Goal: Communication & Community: Connect with others

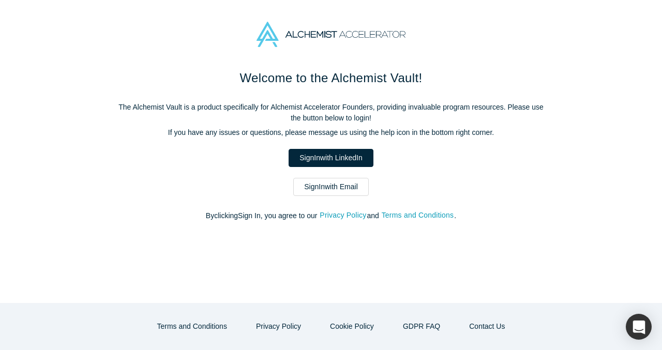
click at [333, 183] on link "Sign In with Email" at bounding box center [331, 187] width 76 height 18
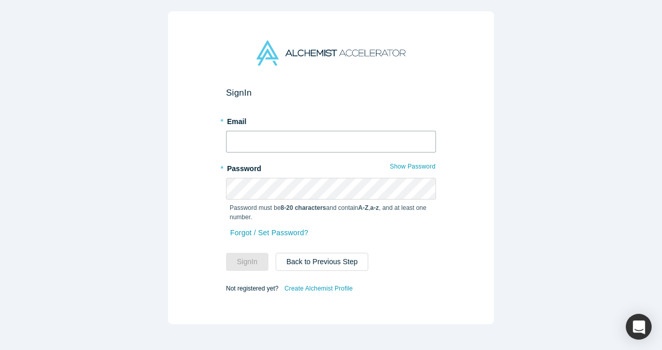
click at [301, 141] on input "text" at bounding box center [331, 142] width 210 height 22
click at [0, 350] on com-1password-button at bounding box center [0, 350] width 0 height 0
type input "vp@verbaflo.ai"
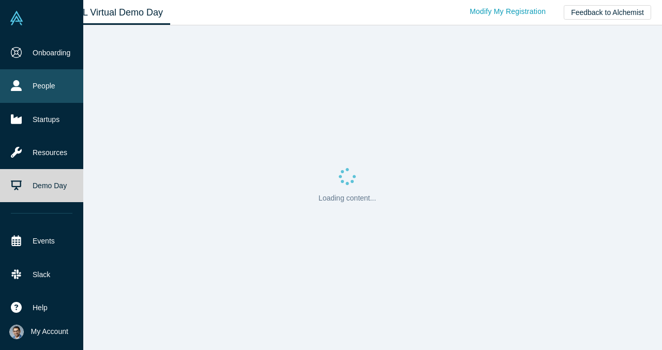
click at [23, 91] on link "People" at bounding box center [41, 85] width 83 height 33
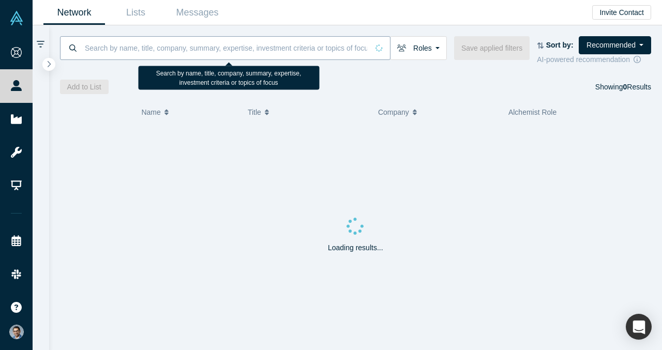
click at [181, 49] on input at bounding box center [226, 48] width 284 height 24
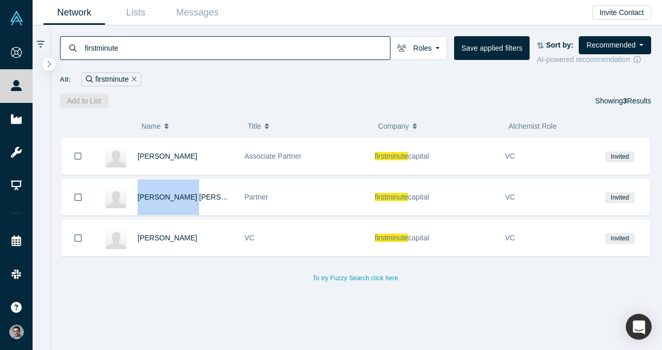
click at [212, 55] on input "firstminute" at bounding box center [237, 48] width 306 height 24
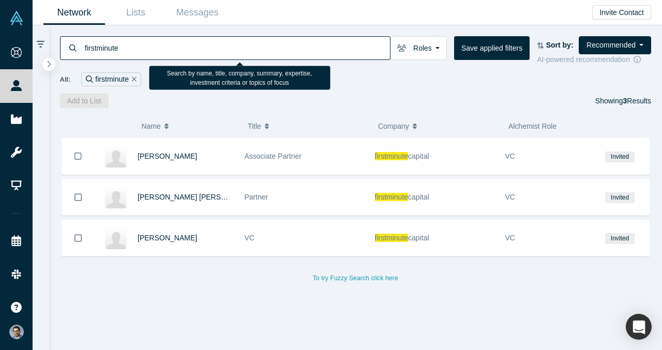
drag, startPoint x: 212, startPoint y: 55, endPoint x: 67, endPoint y: 55, distance: 144.8
click at [67, 55] on div "firstminute" at bounding box center [225, 48] width 331 height 24
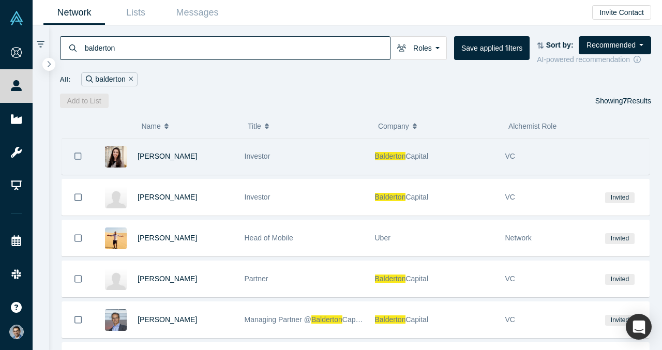
scroll to position [3, 0]
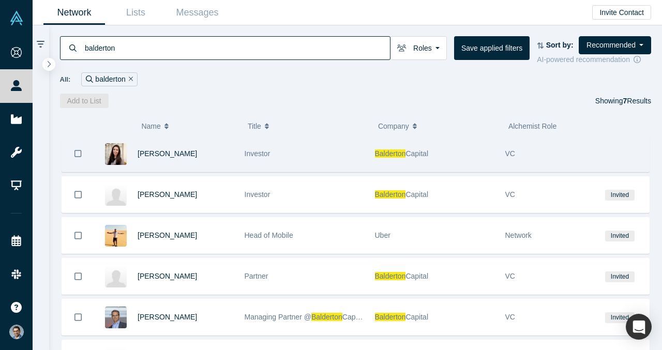
click at [164, 158] on div "Claudia Rowe" at bounding box center [186, 154] width 96 height 36
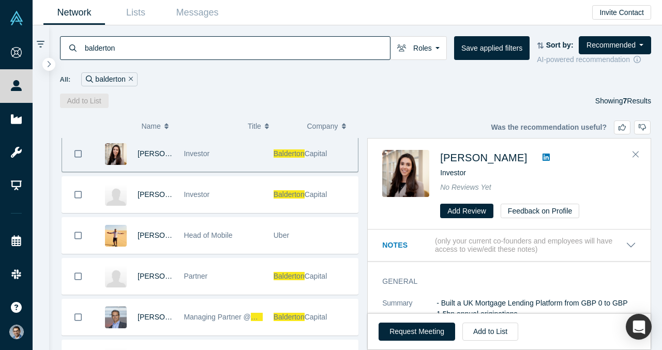
scroll to position [0, 0]
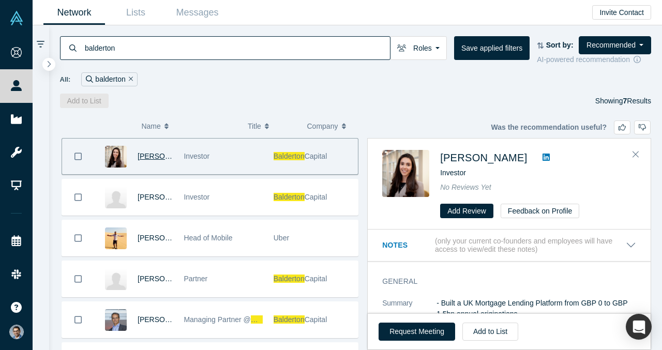
click at [162, 157] on span "Claudia Rowe" at bounding box center [167, 156] width 59 height 8
click at [639, 151] on button "Close" at bounding box center [636, 154] width 16 height 17
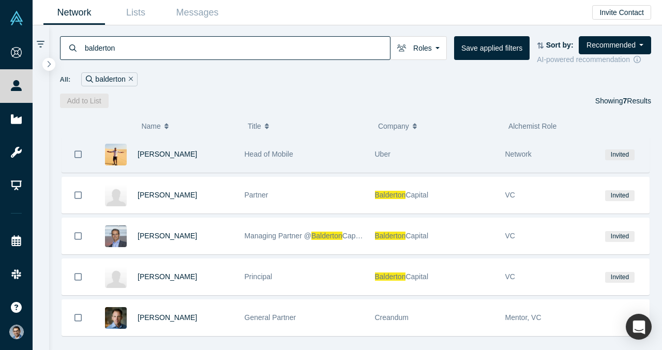
scroll to position [98, 0]
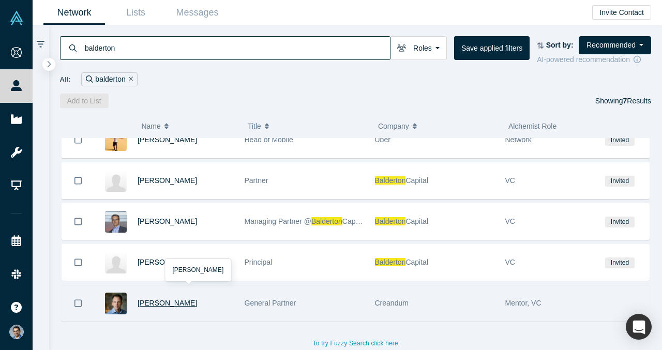
click at [170, 306] on span "Johan Brenner" at bounding box center [167, 303] width 59 height 8
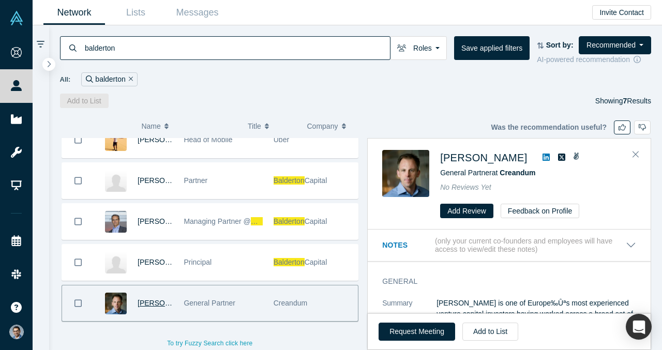
click at [622, 125] on icon "button" at bounding box center [622, 127] width 7 height 7
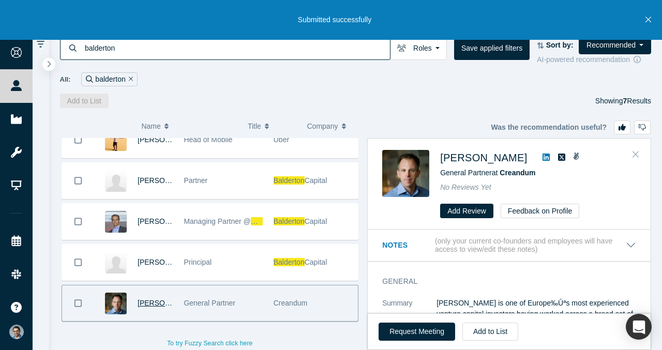
click at [636, 155] on icon "Close" at bounding box center [636, 155] width 6 height 6
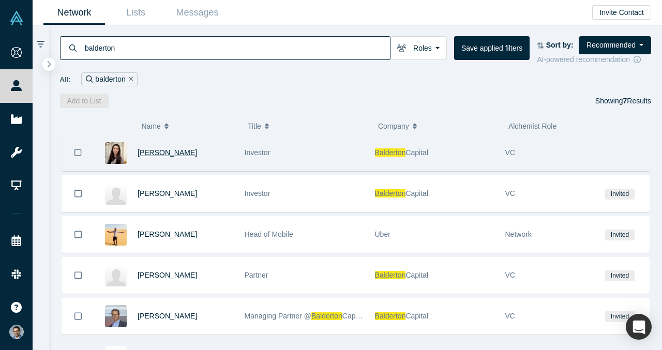
scroll to position [2, 0]
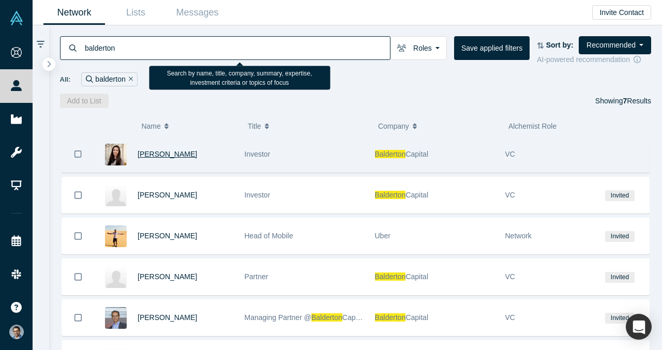
click at [234, 46] on input "balderton" at bounding box center [237, 48] width 306 height 24
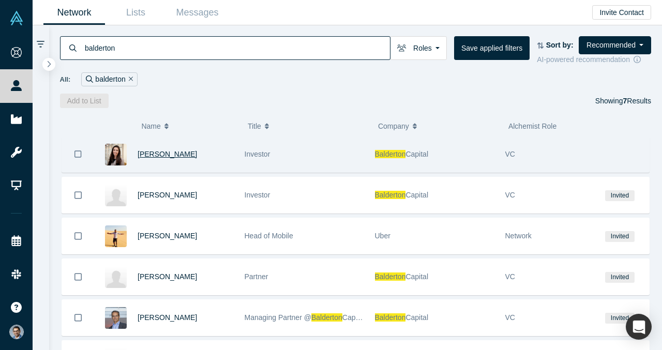
scroll to position [0, 0]
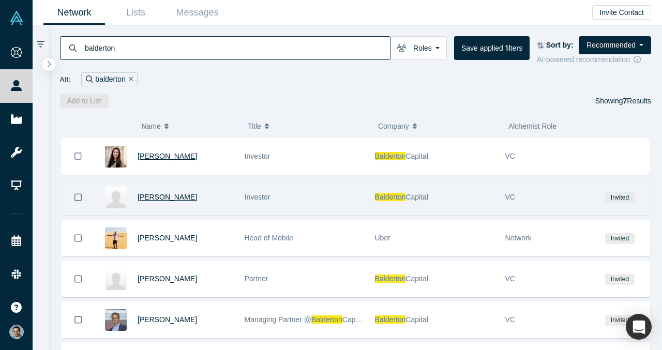
click at [163, 200] on span "Zoe Mohl" at bounding box center [167, 197] width 59 height 8
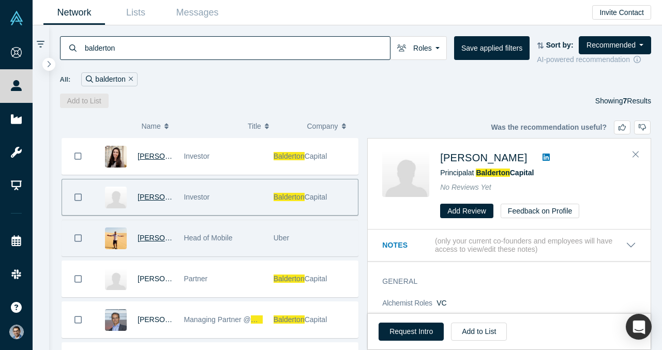
click at [152, 237] on span "Lars Fjeldsoe Neilse" at bounding box center [167, 238] width 59 height 8
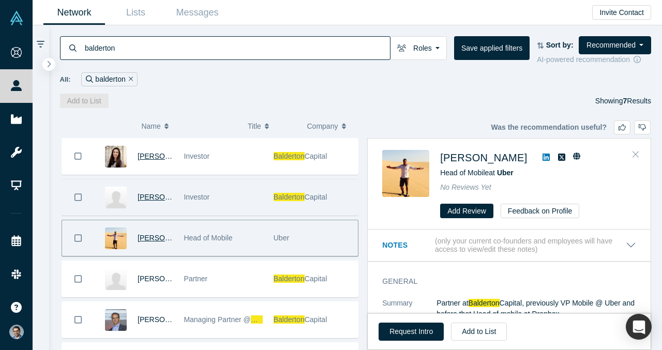
click at [633, 149] on icon "Close" at bounding box center [636, 153] width 6 height 9
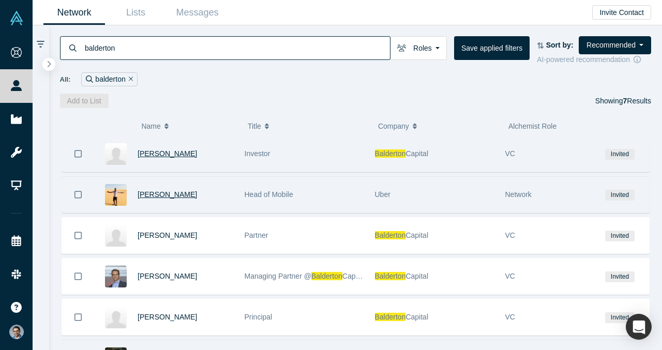
scroll to position [63, 0]
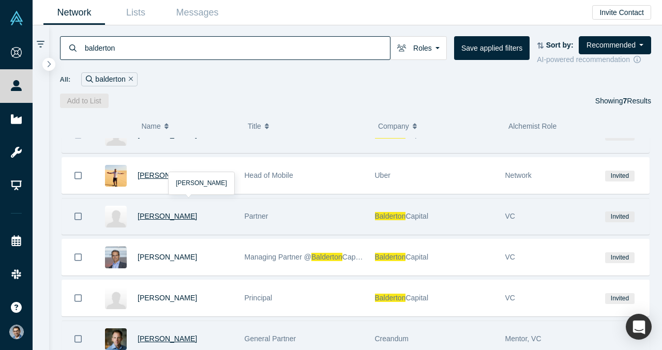
click at [164, 218] on span "James Wise" at bounding box center [167, 216] width 59 height 8
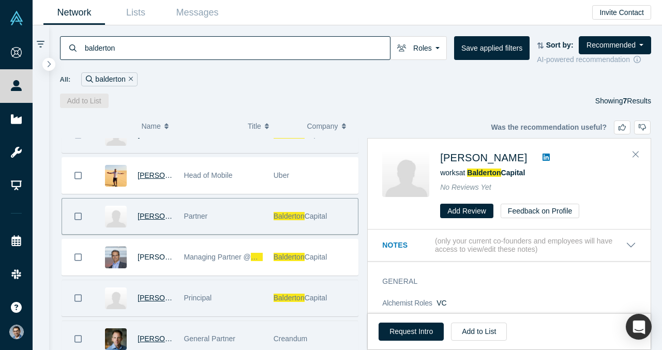
click at [151, 295] on span "Magda Lukaszewicz" at bounding box center [167, 298] width 59 height 8
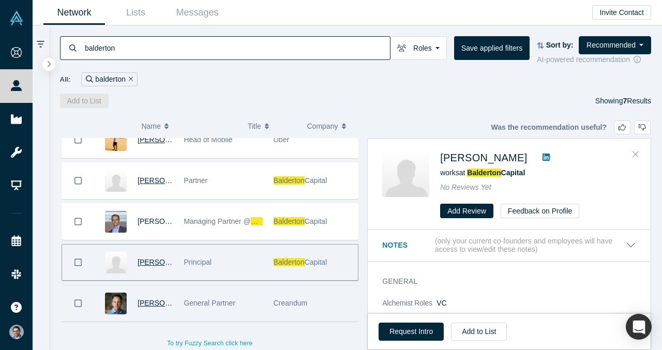
click at [636, 151] on icon "Close" at bounding box center [636, 153] width 6 height 9
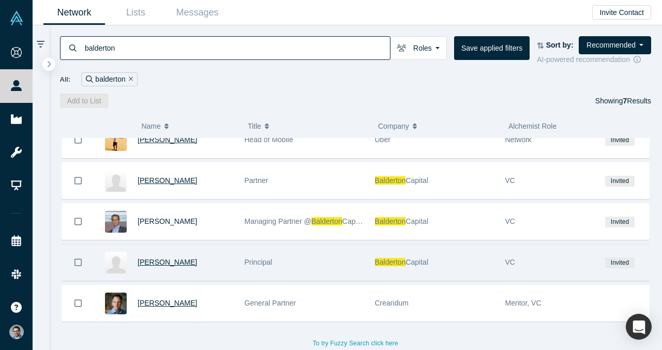
click at [237, 47] on input "balderton" at bounding box center [237, 48] width 306 height 24
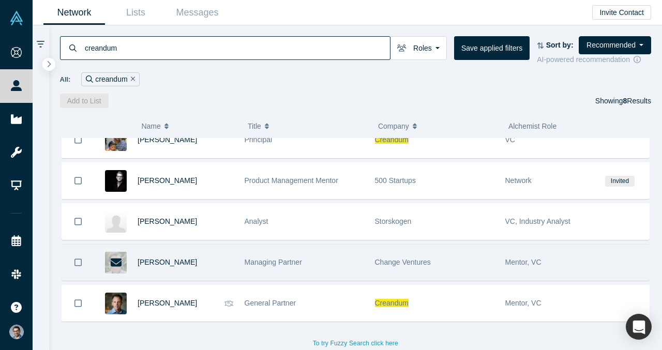
scroll to position [136, 0]
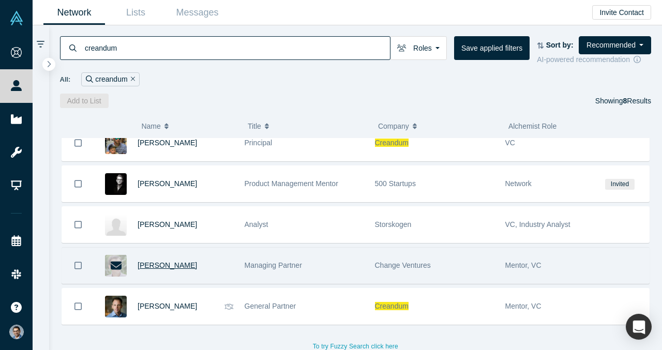
click at [176, 264] on span "Andris K. Berzins" at bounding box center [167, 265] width 59 height 8
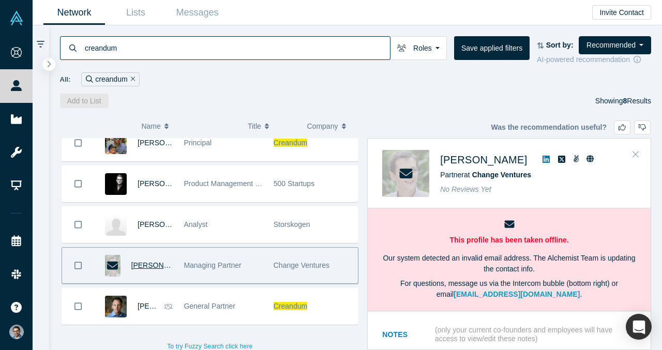
click at [633, 151] on icon "Close" at bounding box center [636, 153] width 6 height 9
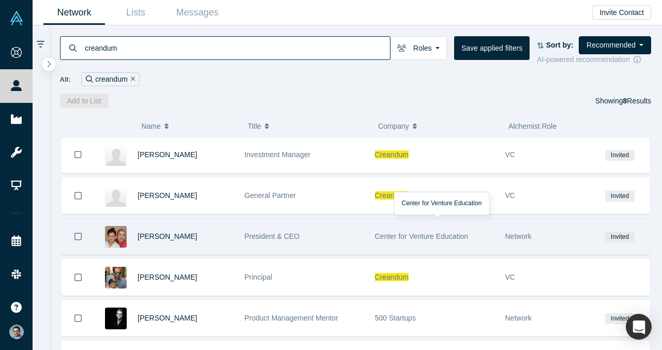
scroll to position [0, 0]
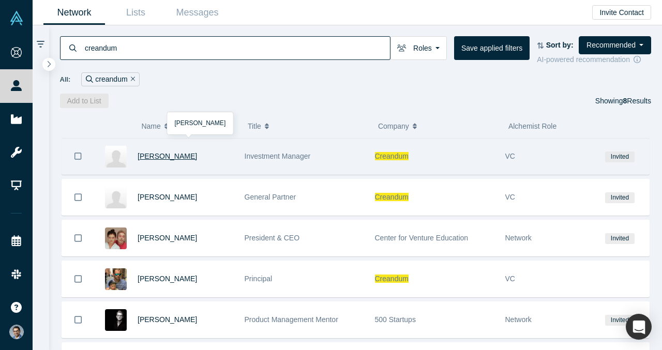
click at [164, 158] on span "Peter Specht" at bounding box center [167, 156] width 59 height 8
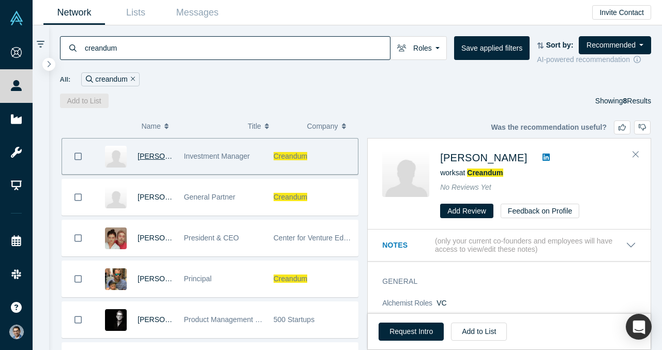
click at [543, 159] on icon at bounding box center [546, 157] width 7 height 8
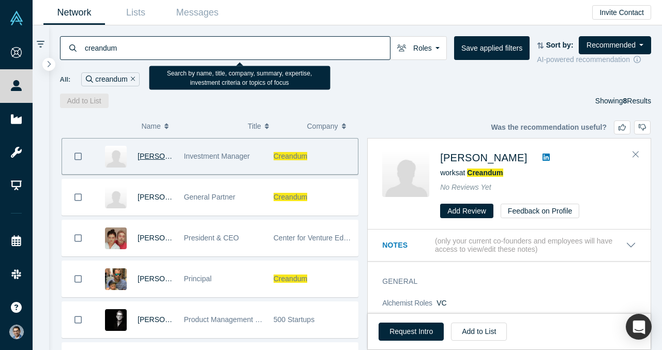
click at [248, 50] on input "creandum" at bounding box center [237, 48] width 306 height 24
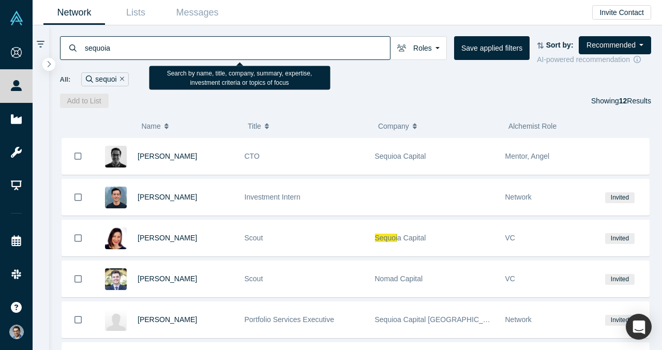
type input "sequoia"
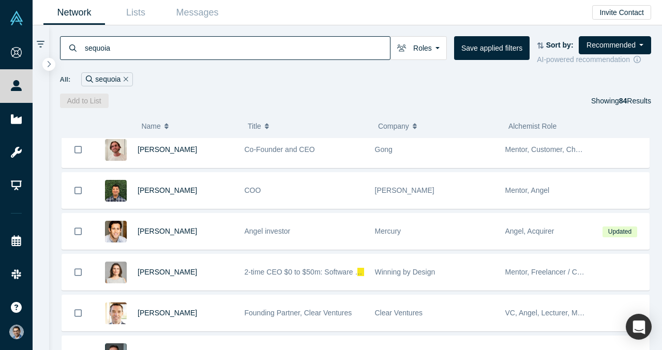
scroll to position [455, 0]
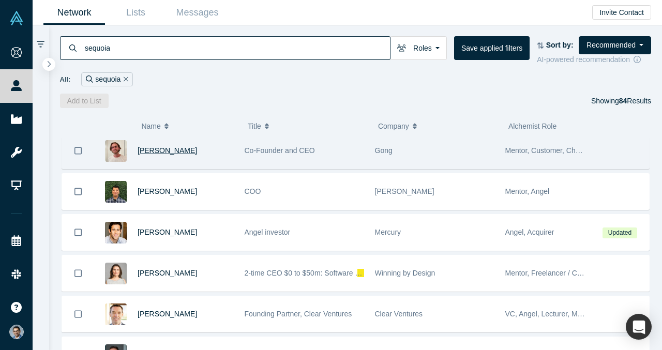
click at [176, 148] on span "[PERSON_NAME]" at bounding box center [167, 150] width 59 height 8
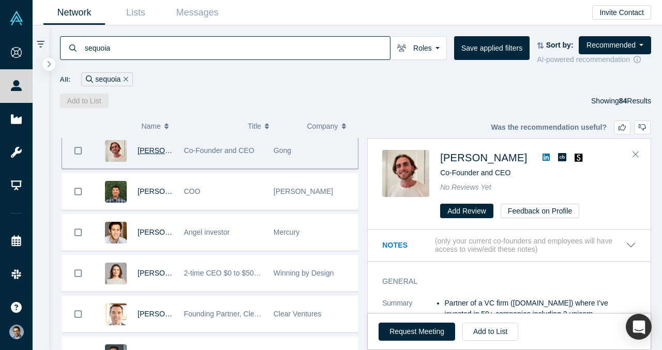
scroll to position [449, 0]
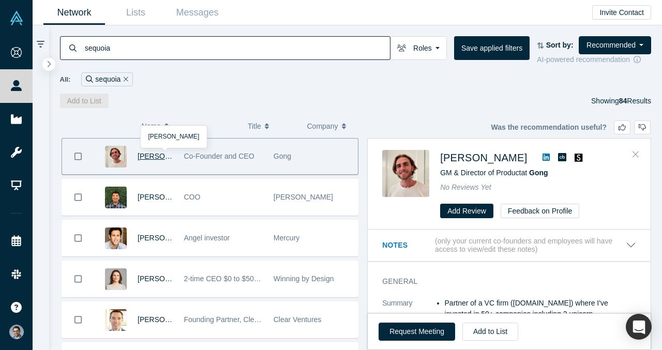
click at [639, 153] on button "Close" at bounding box center [636, 154] width 16 height 17
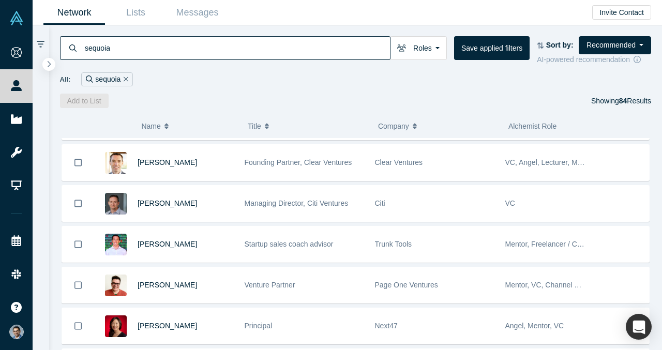
scroll to position [609, 0]
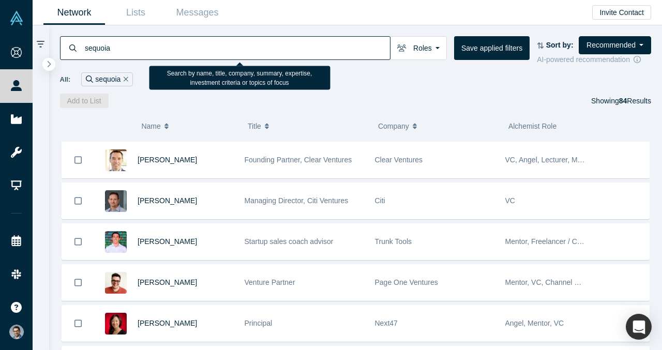
click at [327, 53] on input "sequoia" at bounding box center [237, 48] width 306 height 24
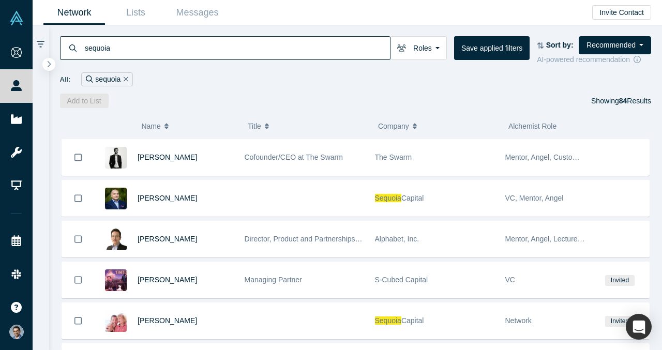
scroll to position [940, 0]
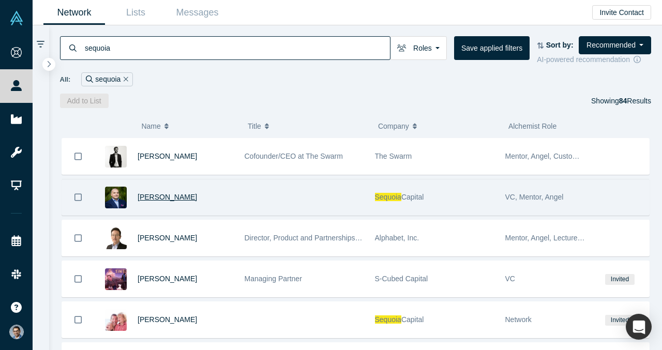
click at [169, 201] on span "Bogomil Balkansky" at bounding box center [167, 197] width 59 height 8
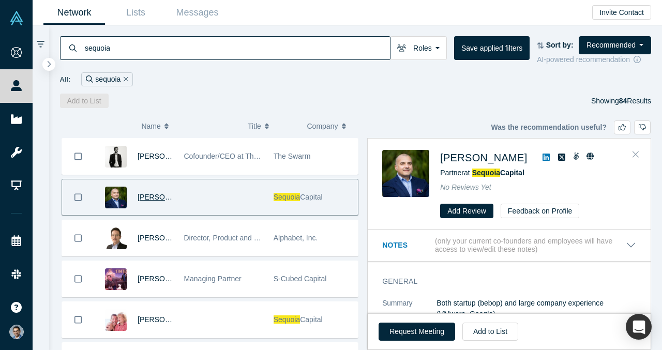
click at [631, 159] on button "Close" at bounding box center [636, 154] width 16 height 17
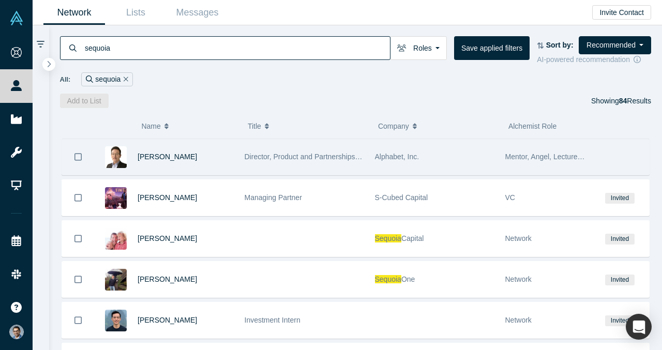
scroll to position [1022, 0]
click at [388, 254] on div "Sequoia Capital" at bounding box center [434, 238] width 119 height 36
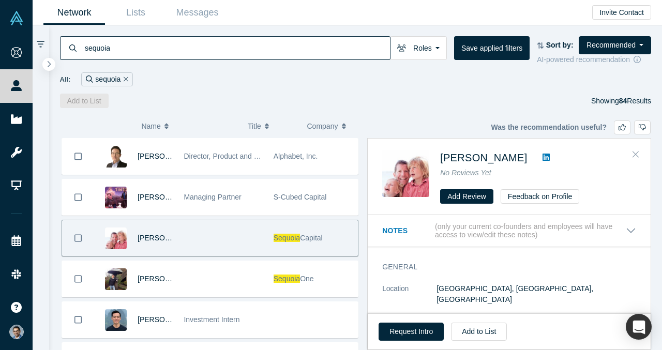
click at [640, 152] on button "Close" at bounding box center [636, 154] width 16 height 17
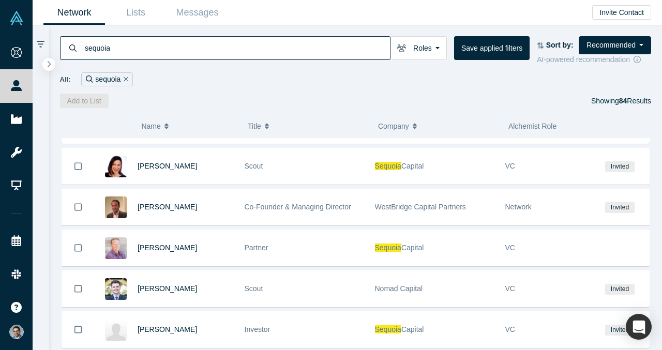
scroll to position [1420, 0]
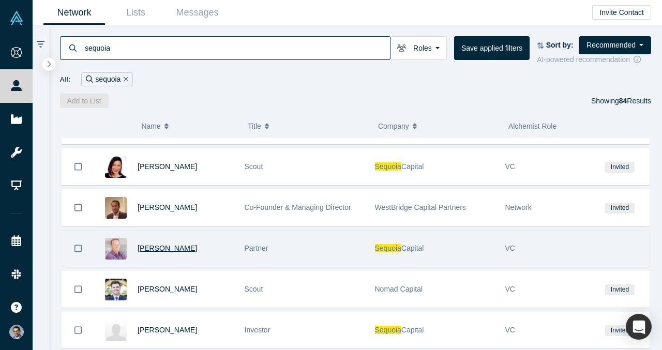
click at [166, 249] on span "Jim Goetz" at bounding box center [167, 248] width 59 height 8
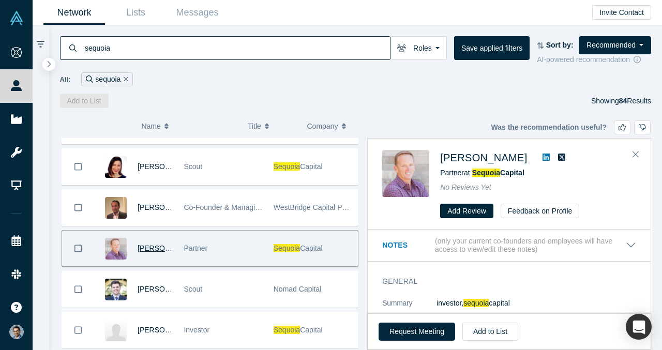
click at [543, 157] on icon at bounding box center [546, 157] width 7 height 8
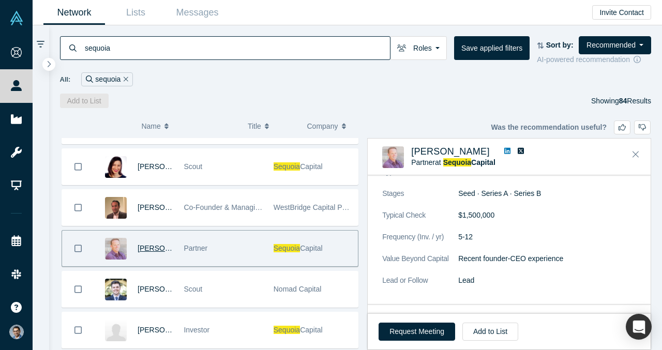
scroll to position [344, 0]
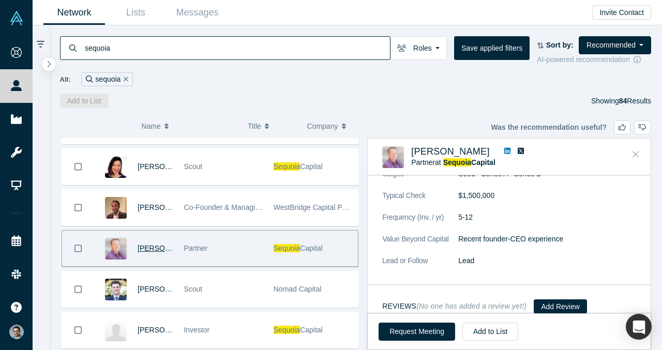
click at [634, 152] on icon "Close" at bounding box center [636, 155] width 6 height 6
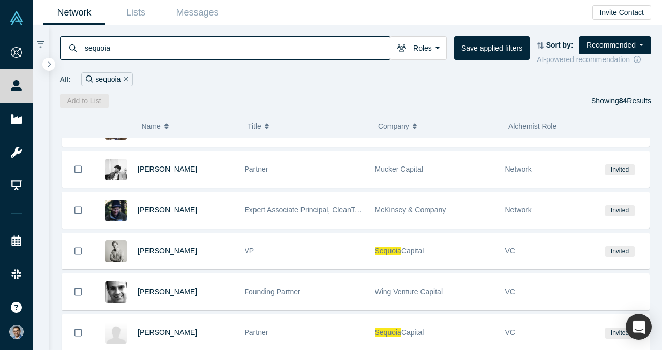
scroll to position [1883, 0]
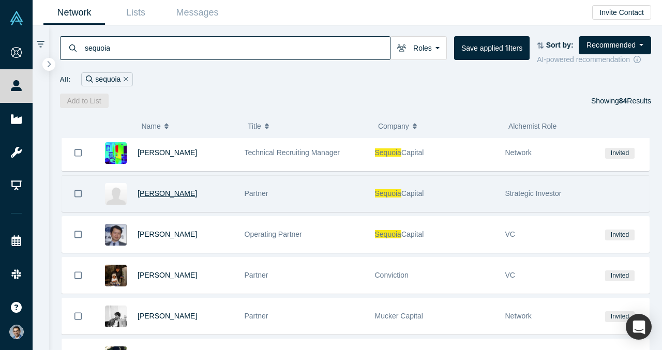
click at [171, 194] on span "Stephanie Zhan" at bounding box center [167, 193] width 59 height 8
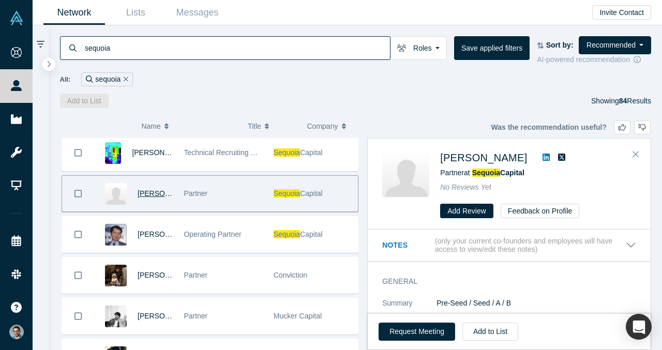
click at [538, 157] on link at bounding box center [546, 158] width 16 height 12
click at [633, 153] on icon "Close" at bounding box center [636, 153] width 6 height 9
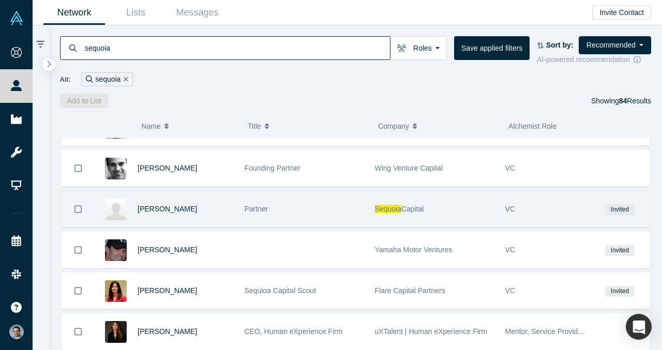
scroll to position [2154, 0]
click at [166, 209] on span "[PERSON_NAME]" at bounding box center [167, 208] width 59 height 8
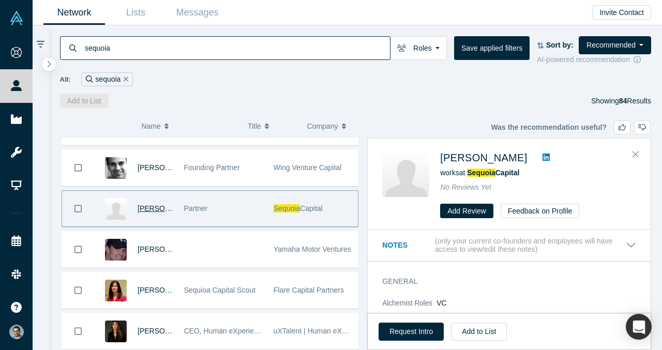
click at [543, 158] on icon at bounding box center [546, 157] width 7 height 8
click at [414, 336] on button "Request Intro" at bounding box center [411, 332] width 65 height 18
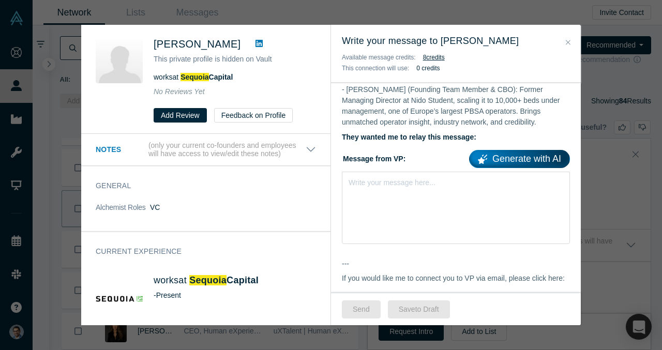
scroll to position [592, 0]
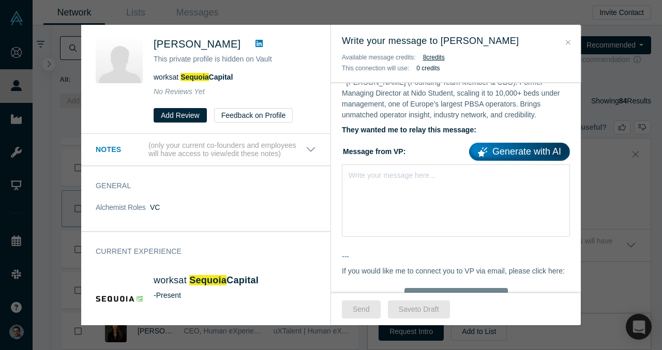
click at [385, 178] on div "Write your message here..." at bounding box center [456, 200] width 228 height 72
click at [371, 168] on div "rdw-editor" at bounding box center [456, 173] width 214 height 11
paste div "rdw-editor"
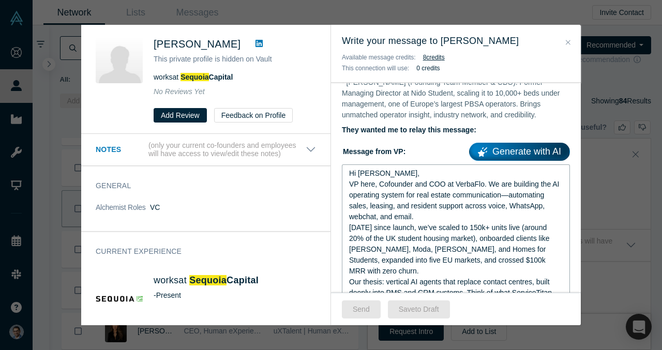
click at [391, 168] on div "Hi [PERSON_NAME]," at bounding box center [456, 173] width 214 height 11
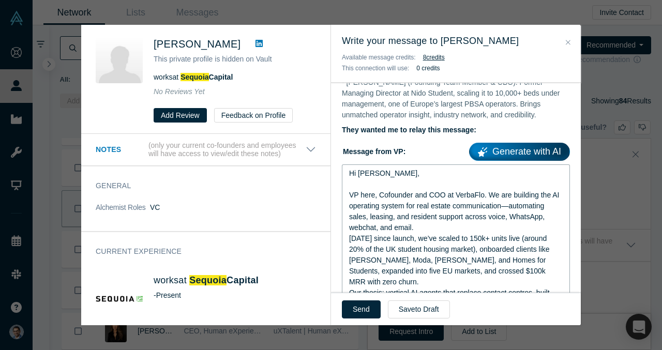
click at [361, 191] on span "VP here, Cofounder and COO at VerbaFlo. We are building the AI operating system…" at bounding box center [455, 211] width 212 height 41
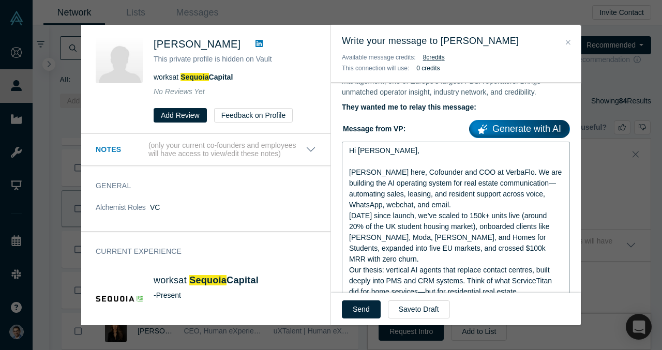
scroll to position [616, 0]
click at [527, 172] on span "VP Singh here, Cofounder and COO at VerbaFlo. We are building the AI operating …" at bounding box center [456, 188] width 215 height 41
click at [456, 197] on div "[PERSON_NAME] here, Cofounder and COO at VerbaFlo. We are building the AI opera…" at bounding box center [456, 188] width 214 height 43
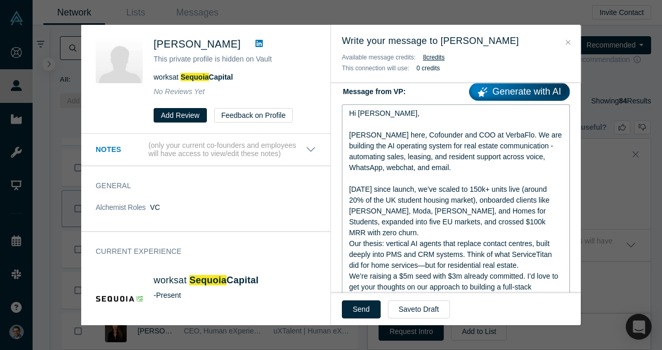
scroll to position [654, 0]
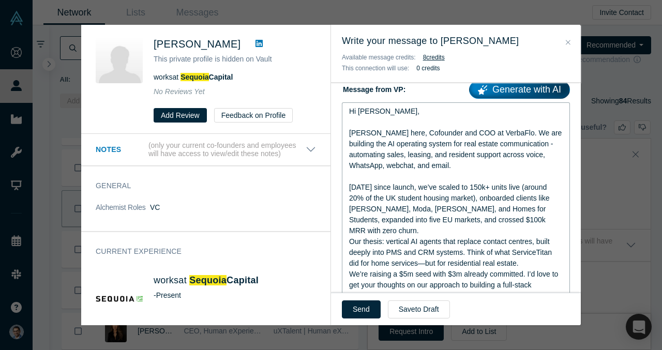
click at [420, 221] on div "In 8 months since launch, we’ve scaled to 150k+ units live (around 20% of the U…" at bounding box center [456, 209] width 214 height 54
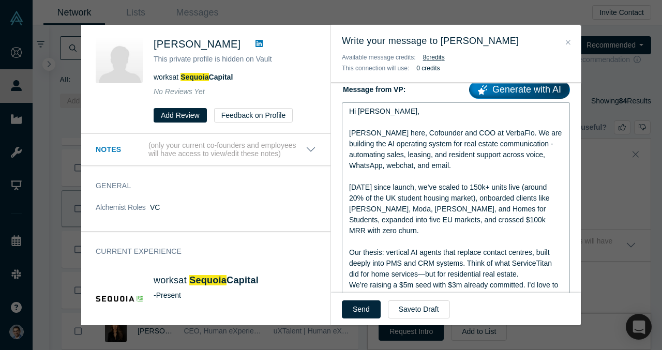
click at [386, 200] on span "In 8 months since launch, we’ve scaled to 150k+ units live (around 20% of the U…" at bounding box center [450, 209] width 202 height 52
click at [477, 200] on span "In 8 months since launch, we’ve scaled to 150k+ units live (around 20% of the U…" at bounding box center [456, 209] width 215 height 52
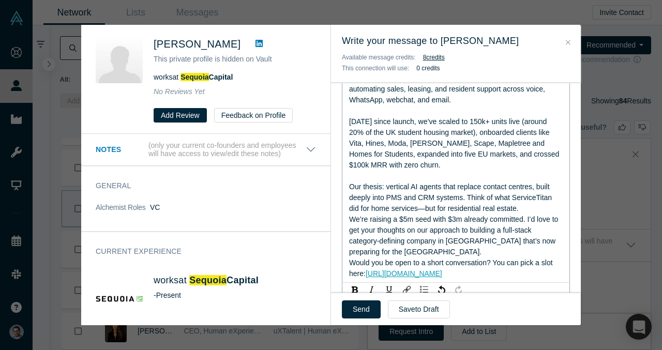
scroll to position [723, 0]
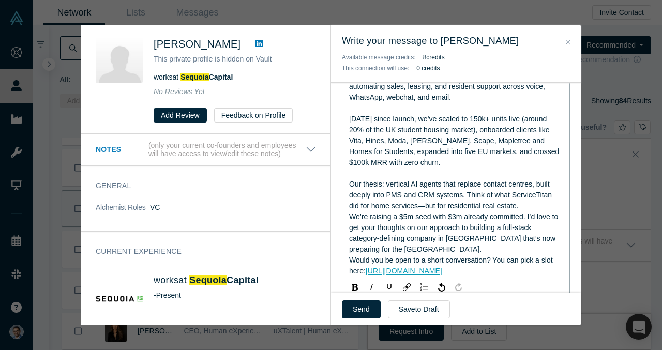
click at [433, 181] on span "Our thesis: vertical AI agents that replace contact centres, built deeply into …" at bounding box center [451, 195] width 205 height 30
click at [415, 200] on div "Our thesis: vertical AI agents that replace contact centres, built deeply into …" at bounding box center [456, 195] width 214 height 33
drag, startPoint x: 514, startPoint y: 184, endPoint x: 551, endPoint y: 184, distance: 37.8
click at [551, 184] on span "Our thesis: vertical AI agents that replace contact centres, built deeply into …" at bounding box center [451, 195] width 205 height 30
click at [468, 199] on span "Our thesis: vertical AI agents that replace contact centres, built deeply into …" at bounding box center [454, 195] width 211 height 30
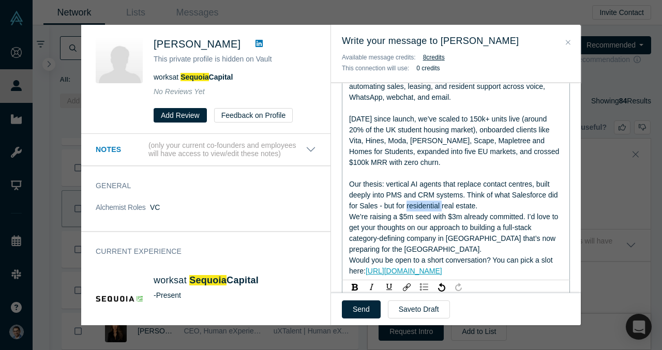
drag, startPoint x: 443, startPoint y: 194, endPoint x: 407, endPoint y: 194, distance: 36.2
click at [407, 194] on span "Our thesis: vertical AI agents that replace contact centres, built deeply into …" at bounding box center [454, 195] width 211 height 30
click at [396, 213] on span "We’re raising a $5m seed with $3m already committed. I’d love to get your thoug…" at bounding box center [454, 233] width 211 height 41
click at [461, 191] on div "Our thesis: vertical AI agents that replace contact centres, built deeply into …" at bounding box center [456, 195] width 214 height 33
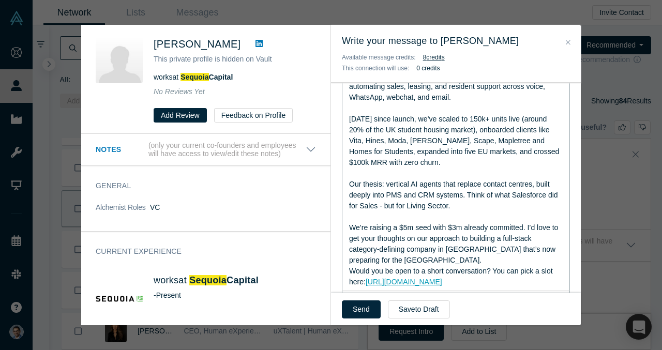
scroll to position [743, 0]
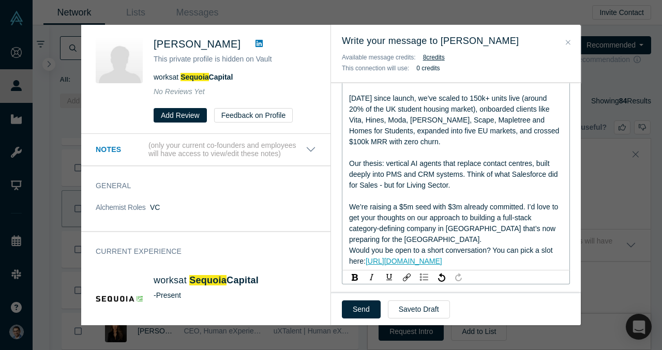
click at [552, 205] on div "We’re raising a $5m seed with $3m already committed. I’d love to get your thoug…" at bounding box center [456, 223] width 214 height 43
click at [485, 222] on div "We’re raising a $5m seed with $3m already committed. I’d love to get your thoug…" at bounding box center [456, 223] width 214 height 43
click at [472, 224] on div "We’re raising a $5m seed with $3m already committed. I’d love to get your thoug…" at bounding box center [456, 223] width 214 height 43
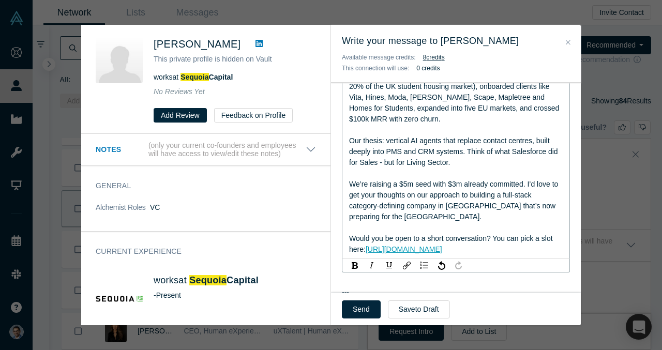
scroll to position [767, 0]
click at [478, 238] on div "Would you be open to a short conversation? You can pick a slot here: https://ca…" at bounding box center [456, 244] width 214 height 22
click at [476, 206] on div "We’re raising a $5m seed with $3m already committed. I’d love to get your thoug…" at bounding box center [456, 199] width 214 height 43
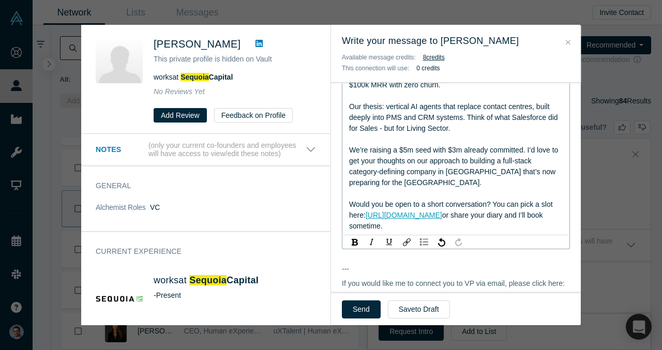
scroll to position [883, 0]
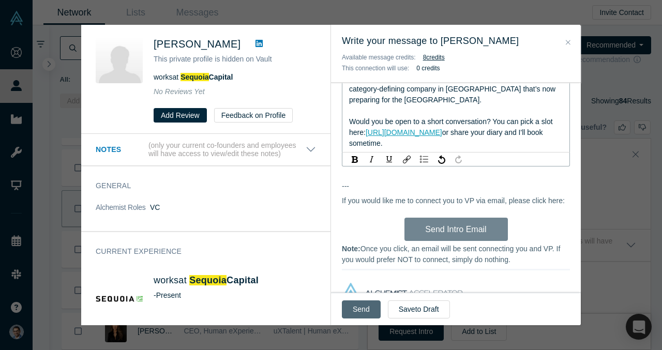
click at [359, 306] on button "Send" at bounding box center [361, 310] width 39 height 18
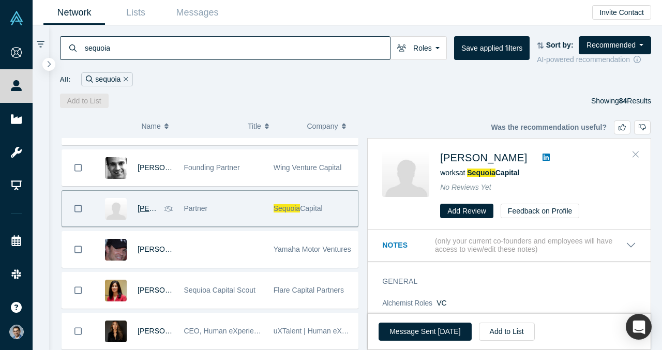
click at [635, 158] on icon "Close" at bounding box center [636, 153] width 6 height 9
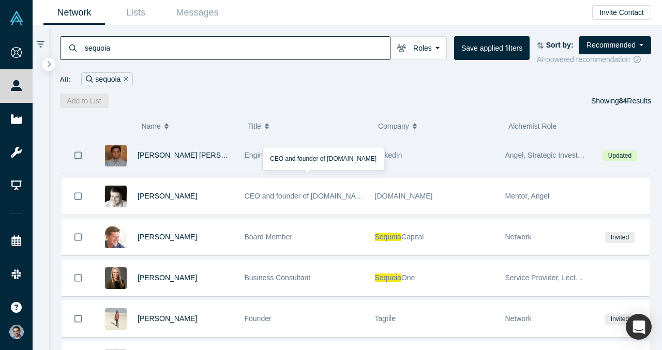
scroll to position [2490, 0]
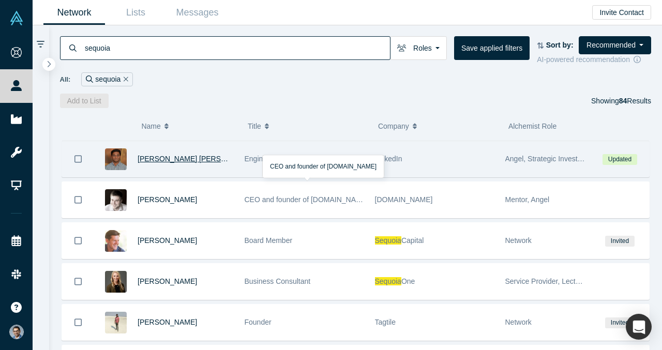
click at [179, 160] on span "[PERSON_NAME] [PERSON_NAME]" at bounding box center [198, 159] width 121 height 8
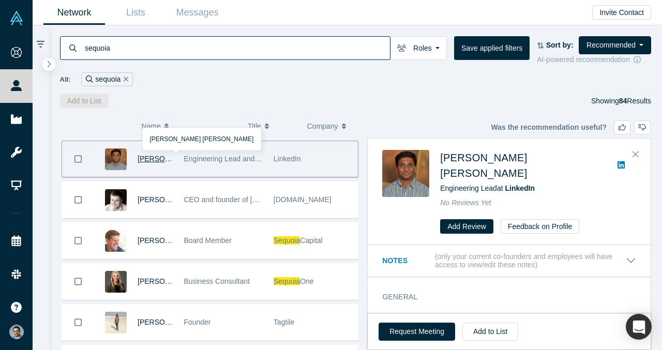
click at [618, 161] on icon at bounding box center [621, 164] width 7 height 7
click at [637, 147] on button "Close" at bounding box center [636, 154] width 16 height 17
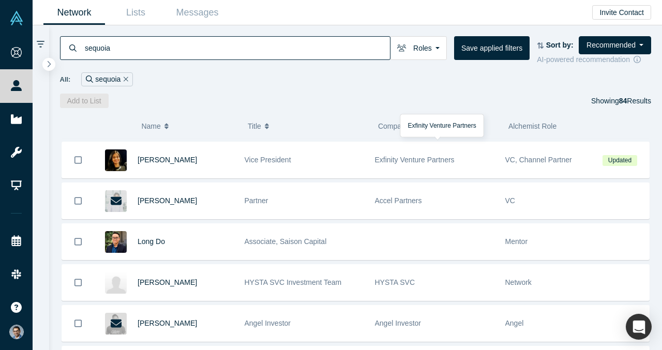
scroll to position [2777, 0]
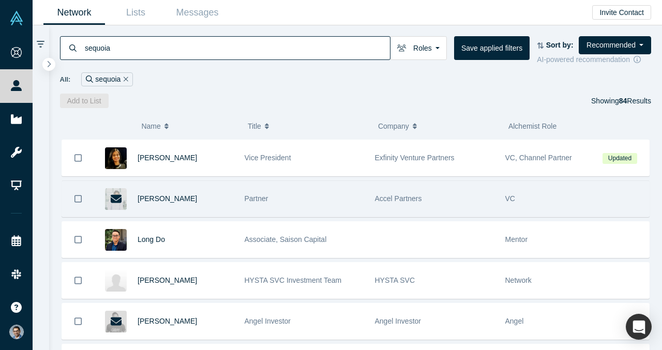
click at [123, 201] on div at bounding box center [116, 199] width 22 height 22
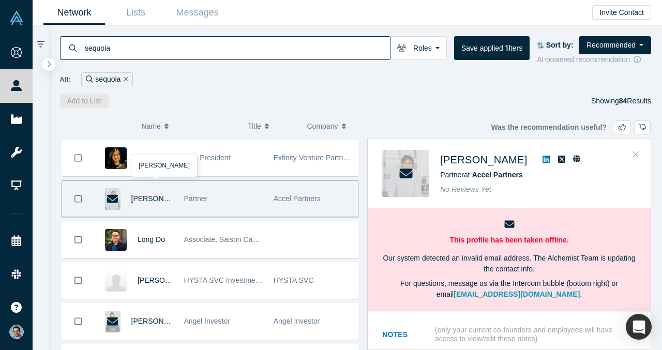
click at [636, 153] on icon "Close" at bounding box center [636, 153] width 6 height 9
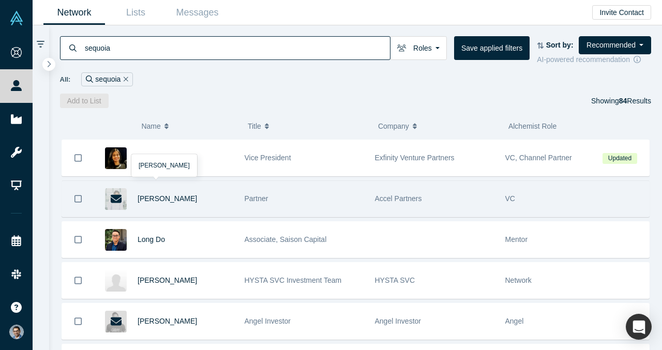
click at [126, 204] on div at bounding box center [116, 199] width 22 height 22
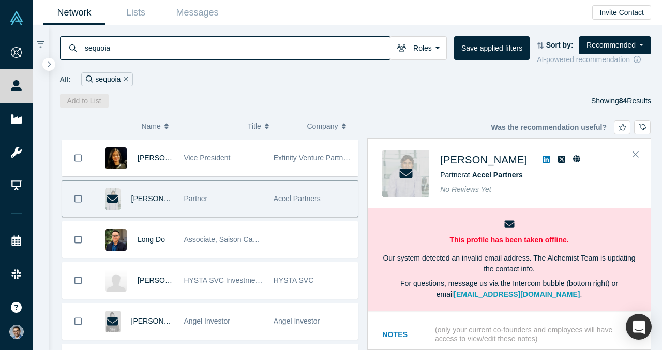
click at [543, 161] on icon at bounding box center [546, 159] width 7 height 7
click at [633, 146] on button "Close" at bounding box center [636, 154] width 16 height 17
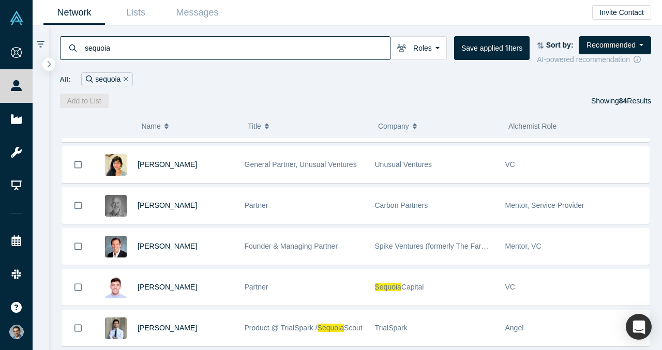
scroll to position [3057, 0]
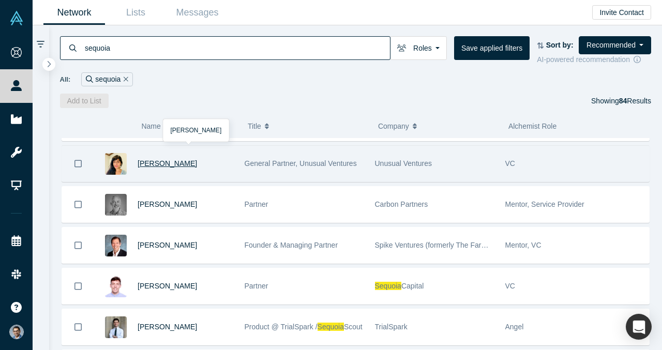
click at [164, 164] on span "[PERSON_NAME]" at bounding box center [167, 163] width 59 height 8
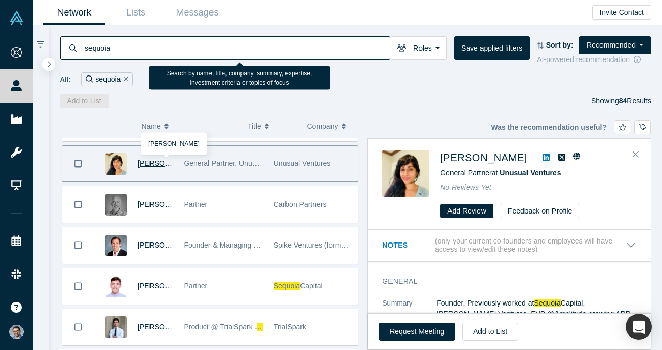
click at [247, 53] on input "sequoia" at bounding box center [237, 48] width 306 height 24
paste input "[PERSON_NAME]"
paste input
type input "[PERSON_NAME]"
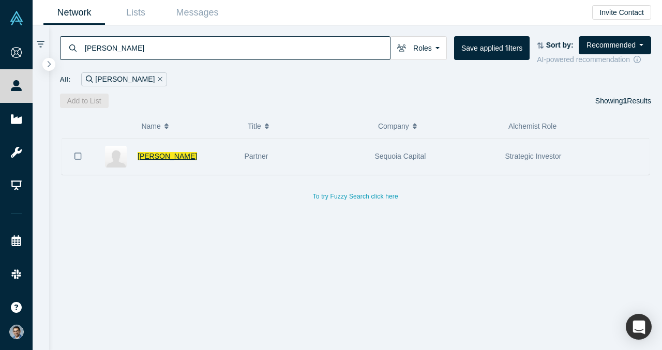
click at [148, 159] on span "[PERSON_NAME]" at bounding box center [167, 156] width 59 height 8
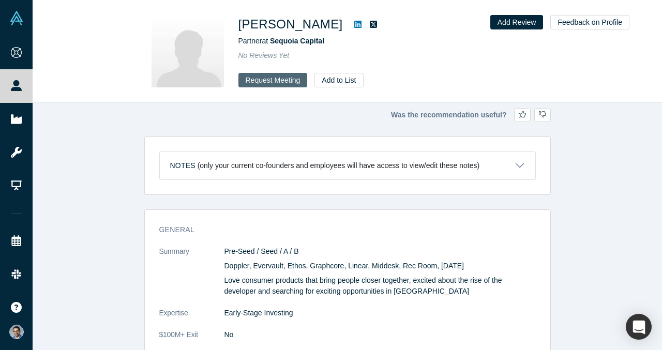
click at [284, 82] on button "Request Meeting" at bounding box center [272, 80] width 69 height 14
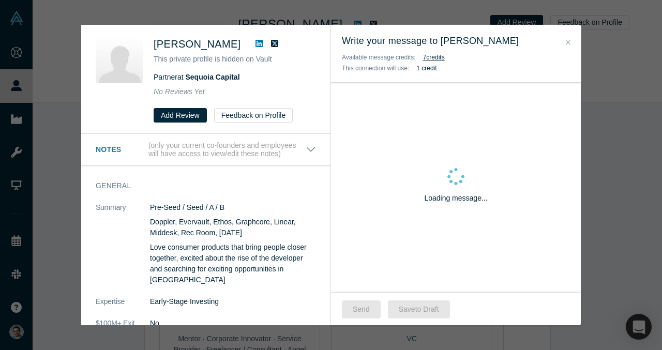
click at [424, 236] on div "Loading message..." at bounding box center [456, 188] width 250 height 210
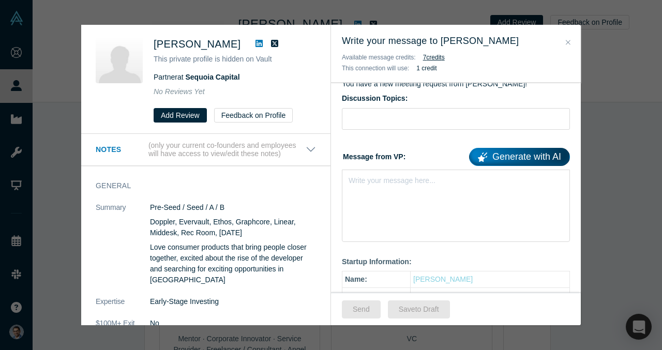
scroll to position [110, 0]
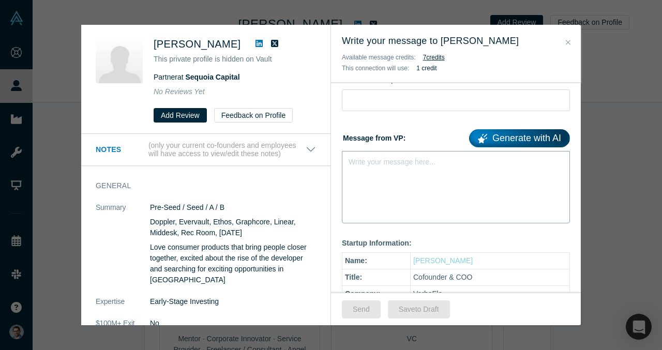
drag, startPoint x: 424, startPoint y: 236, endPoint x: 423, endPoint y: 181, distance: 55.4
click at [423, 182] on div "Write your message here..." at bounding box center [456, 187] width 228 height 72
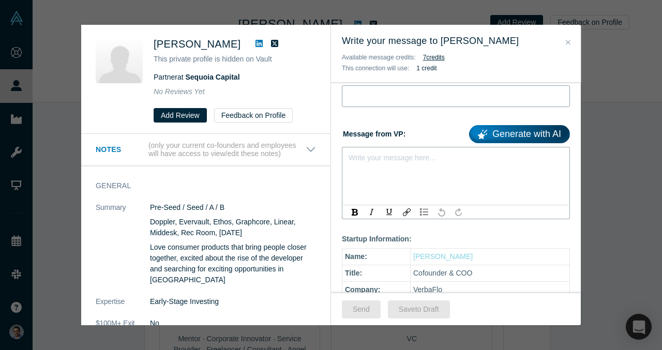
scroll to position [116, 0]
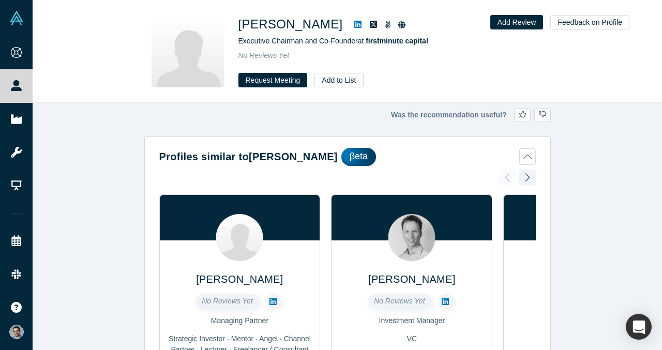
click at [354, 22] on icon at bounding box center [357, 24] width 7 height 7
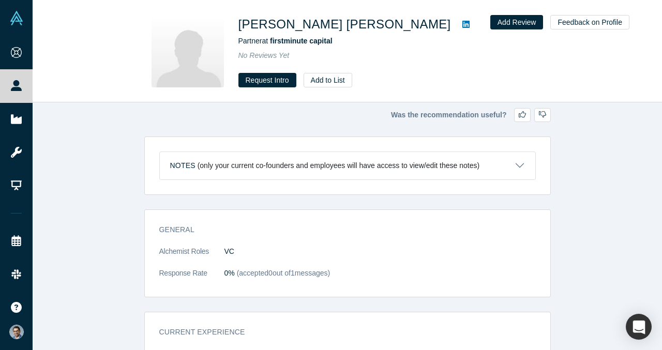
click at [462, 23] on icon at bounding box center [465, 24] width 7 height 8
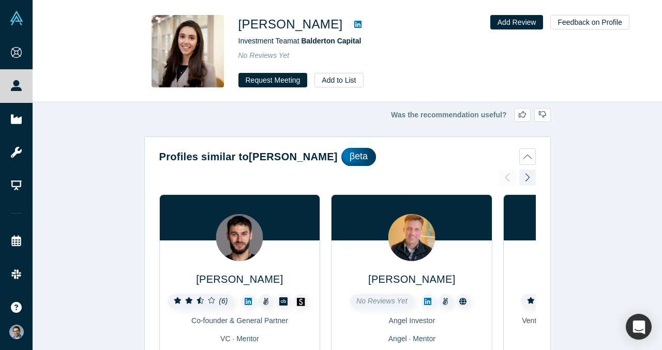
click at [354, 22] on icon at bounding box center [357, 24] width 7 height 7
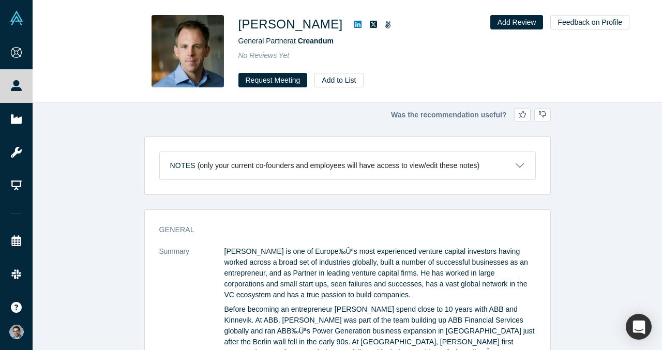
click at [354, 27] on icon at bounding box center [357, 24] width 7 height 7
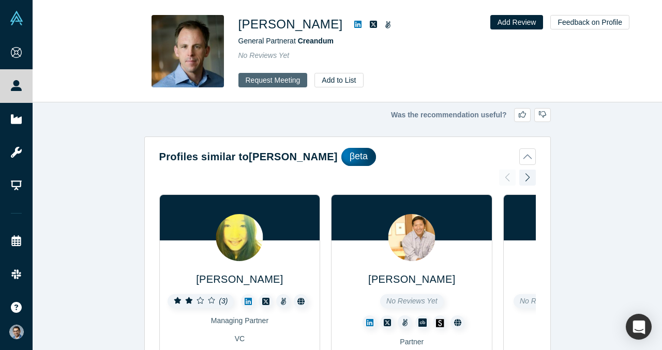
click at [264, 78] on button "Request Meeting" at bounding box center [272, 80] width 69 height 14
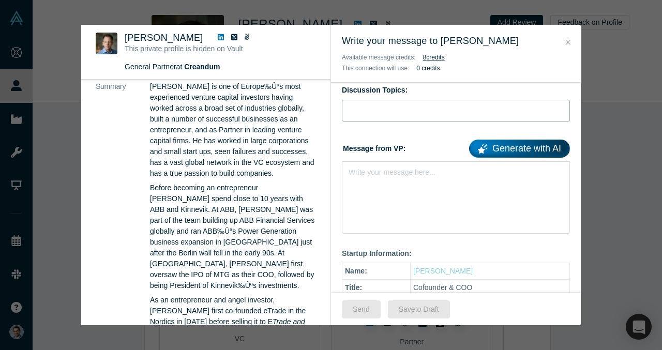
scroll to position [100, 0]
click at [445, 210] on div "Write your message here..." at bounding box center [456, 197] width 228 height 72
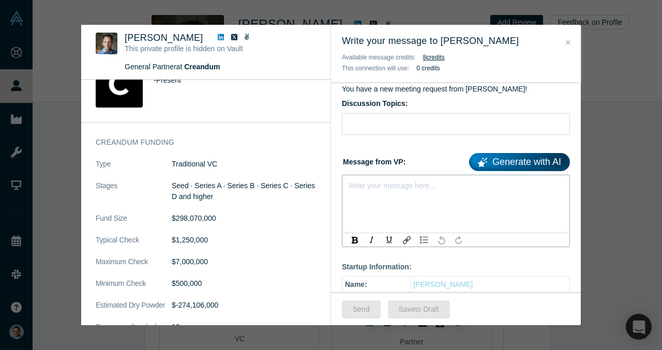
scroll to position [791, 0]
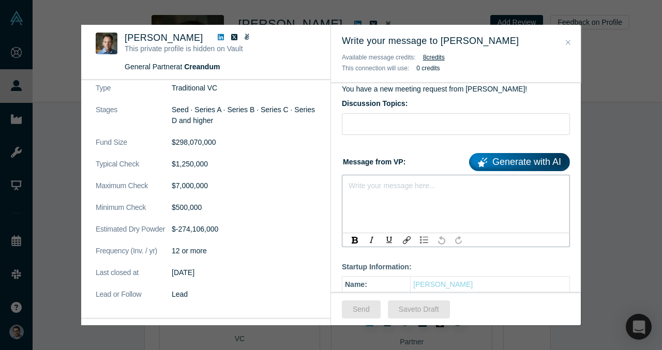
paste div "rdw-editor"
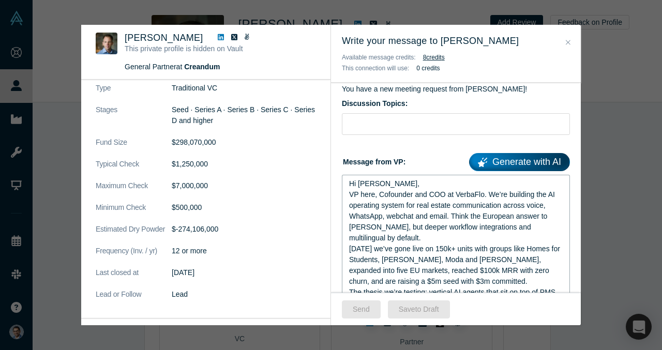
scroll to position [79, 0]
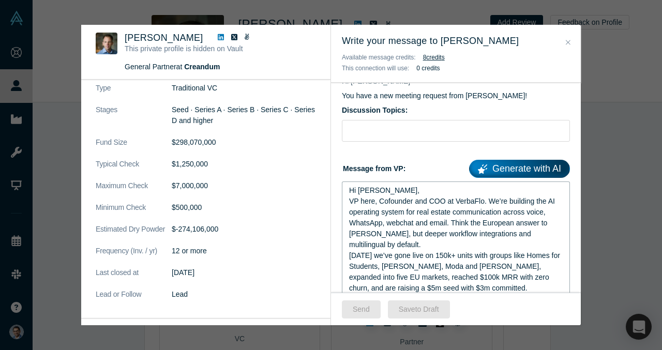
click at [389, 190] on div "Hi Johan," at bounding box center [456, 190] width 214 height 11
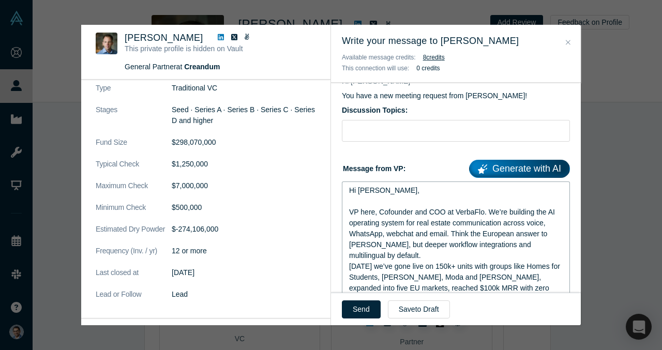
click at [355, 214] on span "VP here, Cofounder and COO at VerbaFlo. We’re building the AI operating system …" at bounding box center [453, 234] width 208 height 52
click at [389, 266] on span "In 8 months we’ve gone live on 150k+ units with groups like Homes for Students,…" at bounding box center [455, 282] width 213 height 41
click at [387, 258] on div "VP Singh here, Cofounder and COO at VerbaFlo. We’re building the AI operating s…" at bounding box center [456, 234] width 214 height 54
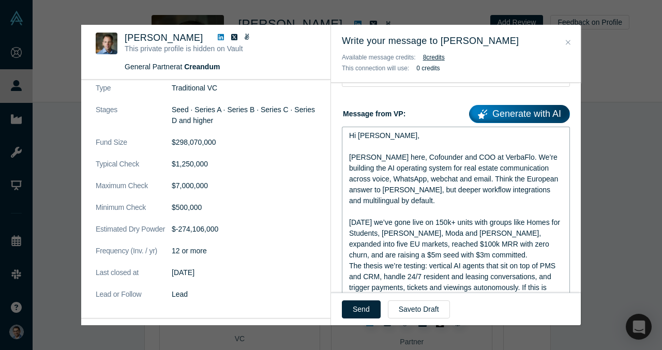
scroll to position [136, 0]
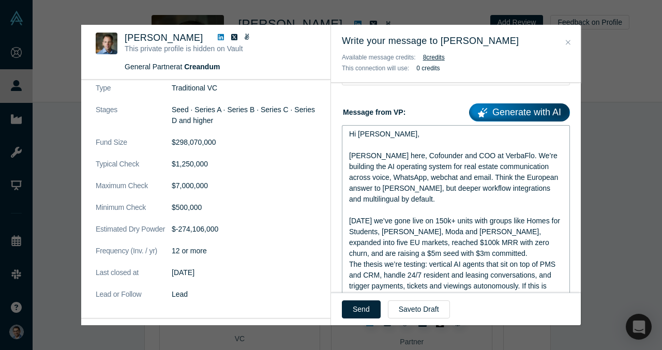
click at [495, 256] on div "In 8 months we’ve gone live on 150k+ units with groups like Homes for Students,…" at bounding box center [456, 237] width 214 height 43
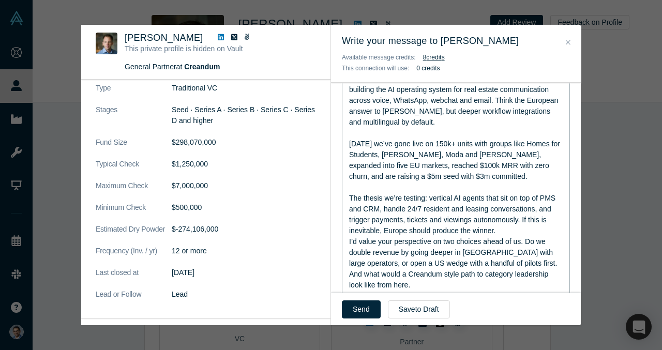
scroll to position [215, 0]
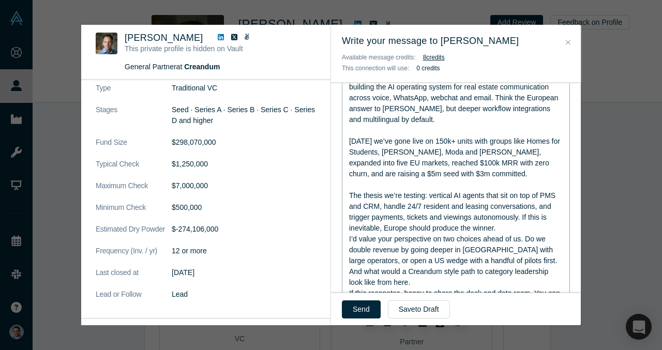
click at [512, 224] on div "The thesis we’re testing: vertical AI agents that sit on top of PMS and CRM, ha…" at bounding box center [456, 211] width 214 height 43
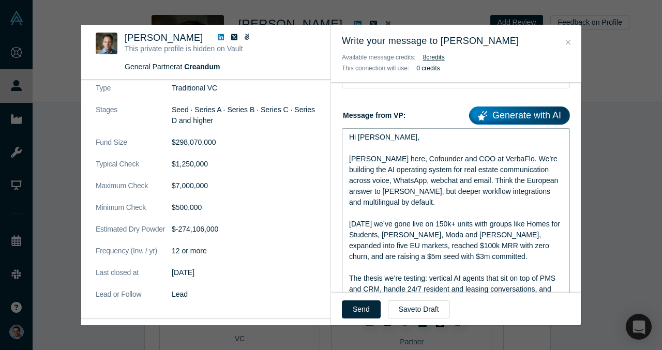
scroll to position [131, 0]
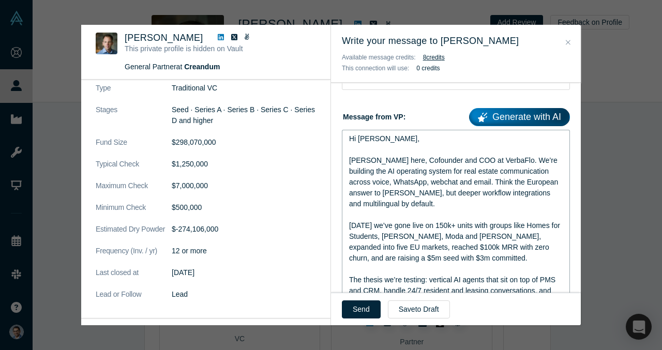
click at [502, 162] on span "VP Singh here, Cofounder and COO at VerbaFlo. We’re building the AI operating s…" at bounding box center [454, 182] width 211 height 52
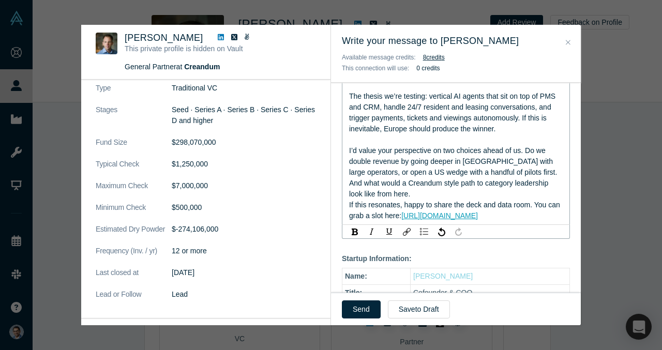
scroll to position [316, 0]
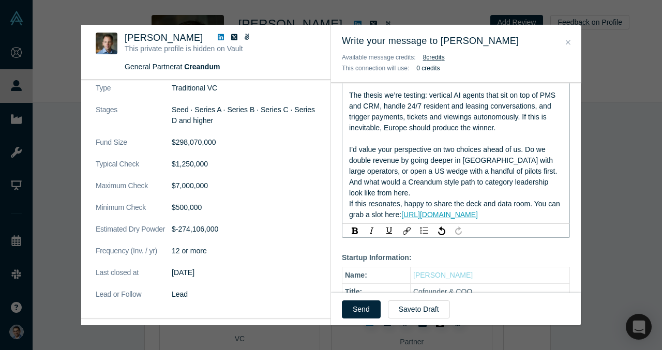
click at [434, 151] on span "I’d value your perspective on two choices ahead of us. Do we double revenue by …" at bounding box center [453, 171] width 209 height 52
click at [530, 148] on span "I’d value your perspective on two choices ahead of us. Do we double revenue by …" at bounding box center [453, 171] width 209 height 52
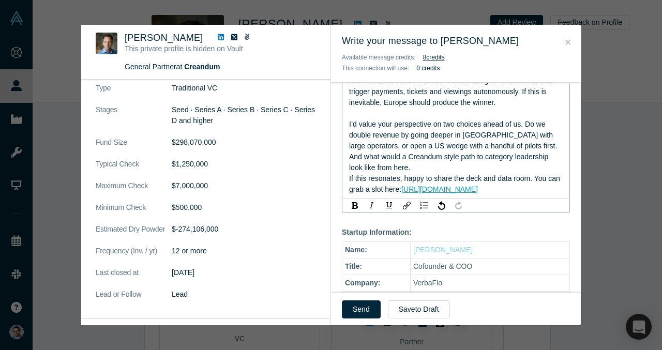
scroll to position [334, 0]
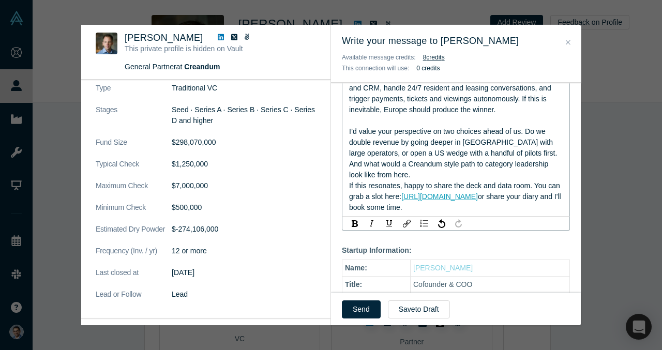
copy div "Hi Johan, VP Singh here, Cofounder and COO at VerbaFlo (UK Incorporated). We’re…"
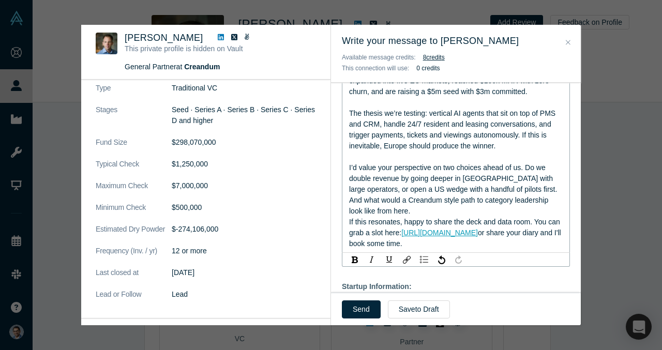
scroll to position [300, 0]
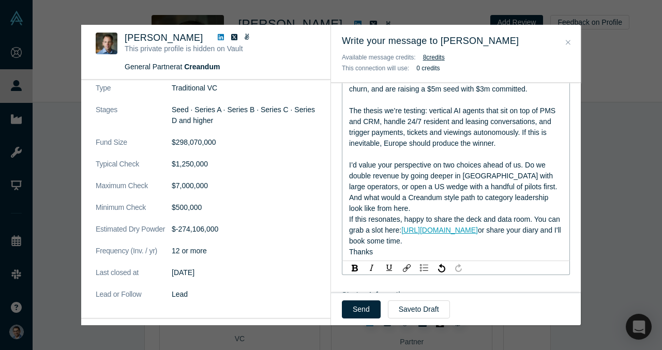
click at [469, 232] on div "If this resonates, happy to share the deck and data room. You can grab a slot h…" at bounding box center [456, 235] width 214 height 43
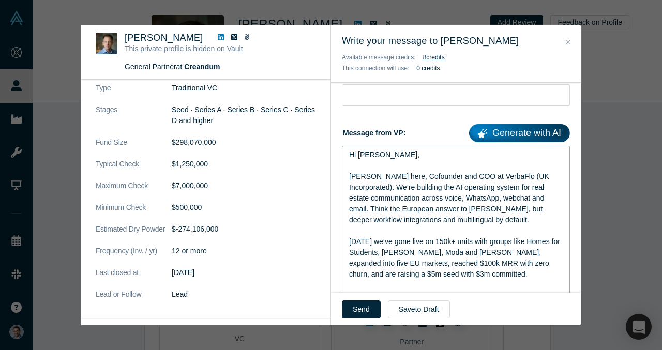
scroll to position [114, 0]
click at [440, 255] on span "In 8 months we’ve gone live on 150k+ units with groups like Homes for Students,…" at bounding box center [455, 258] width 213 height 41
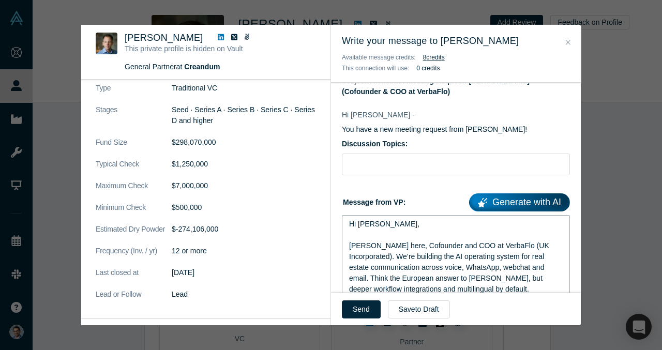
scroll to position [0, 0]
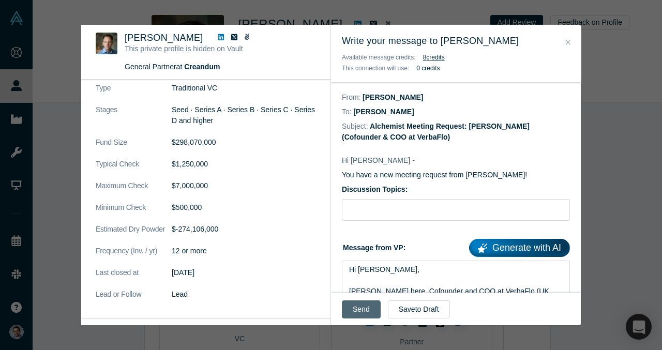
click at [349, 308] on button "Send" at bounding box center [361, 310] width 39 height 18
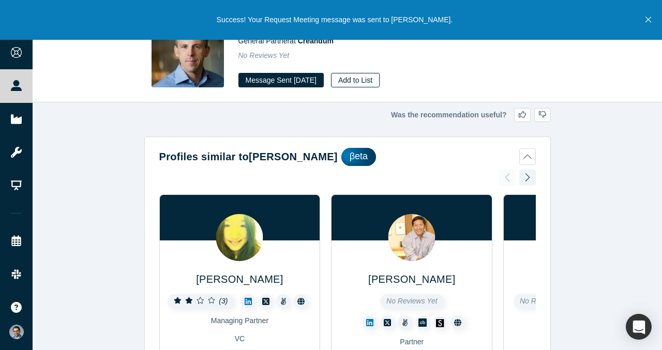
click at [380, 74] on button "Add to List" at bounding box center [355, 80] width 49 height 14
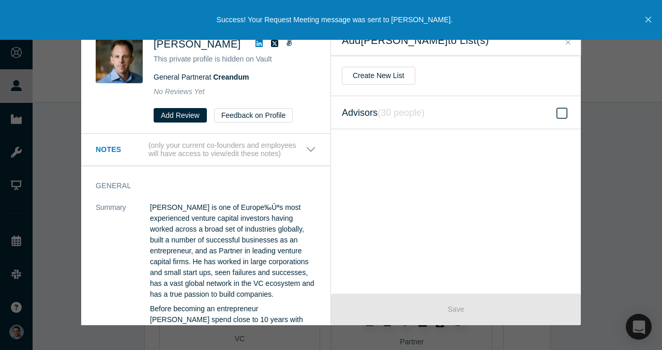
click at [398, 114] on icon "( 30 people )" at bounding box center [401, 113] width 47 height 10
click at [0, 0] on input "Advisors ( 30 people )" at bounding box center [0, 0] width 0 height 0
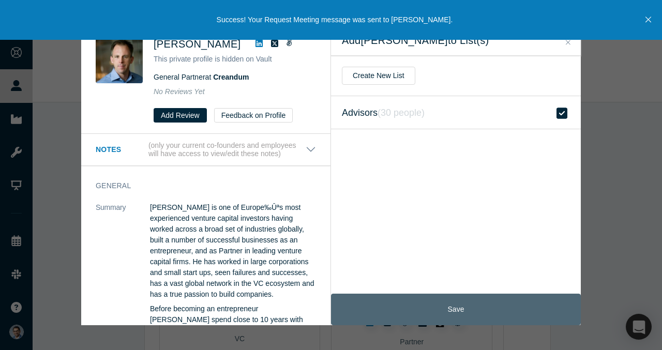
click at [404, 303] on button "Save" at bounding box center [456, 310] width 250 height 32
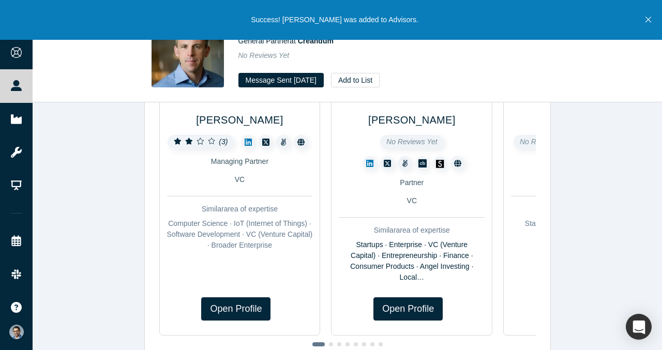
scroll to position [157, 0]
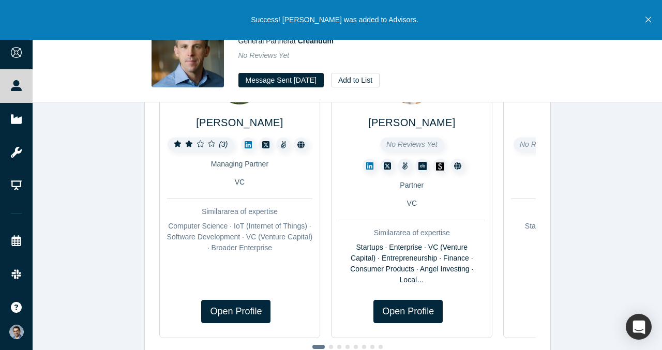
click at [473, 237] on div "Similar area of expertise" at bounding box center [412, 233] width 146 height 11
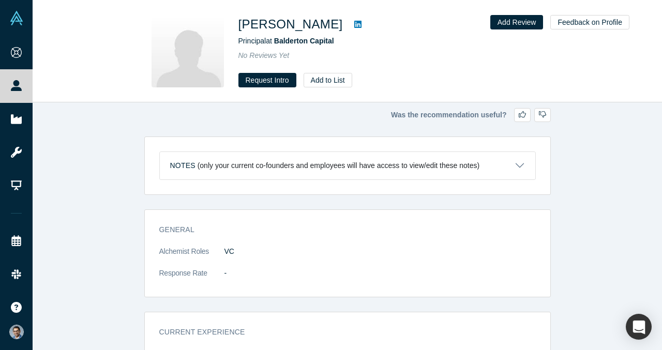
click at [350, 26] on link at bounding box center [358, 24] width 16 height 12
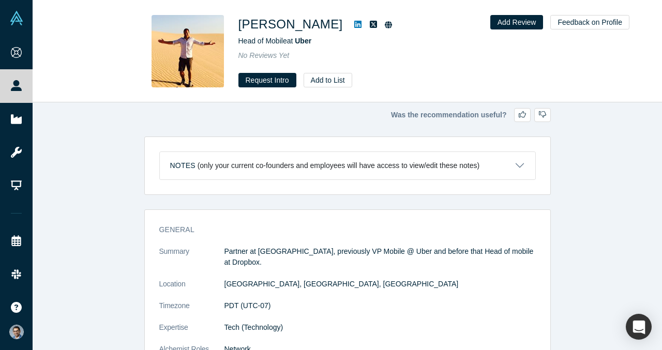
click at [362, 24] on icon at bounding box center [357, 24] width 7 height 8
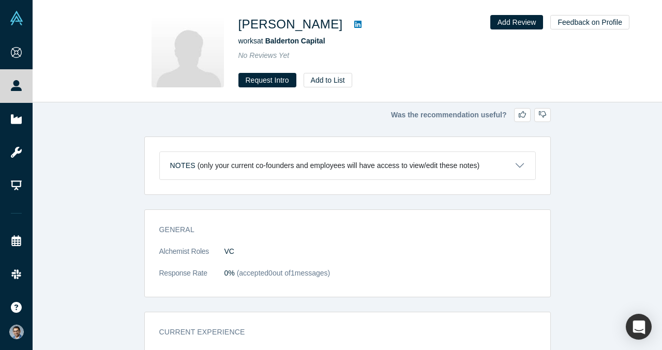
click at [354, 24] on icon at bounding box center [357, 24] width 7 height 7
click at [266, 82] on button "Request Intro" at bounding box center [267, 80] width 58 height 14
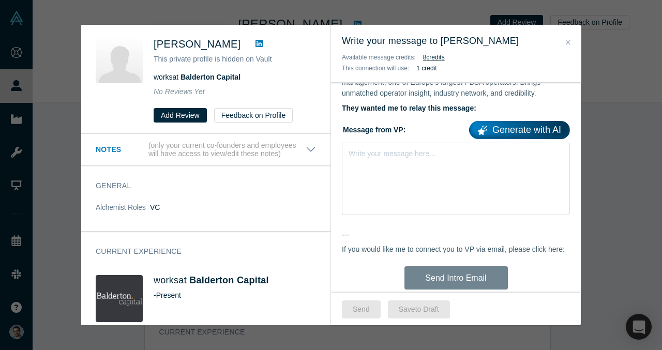
scroll to position [608, 0]
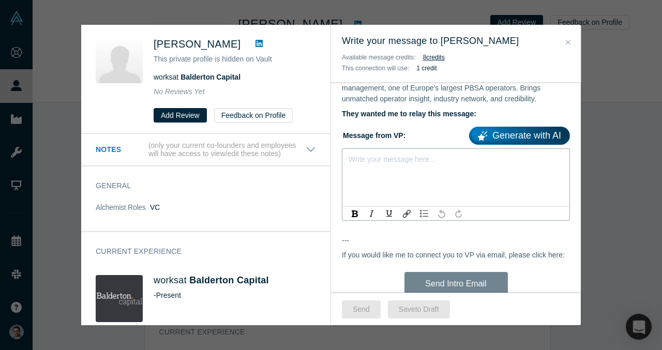
click at [392, 152] on div "rdw-editor" at bounding box center [456, 157] width 214 height 11
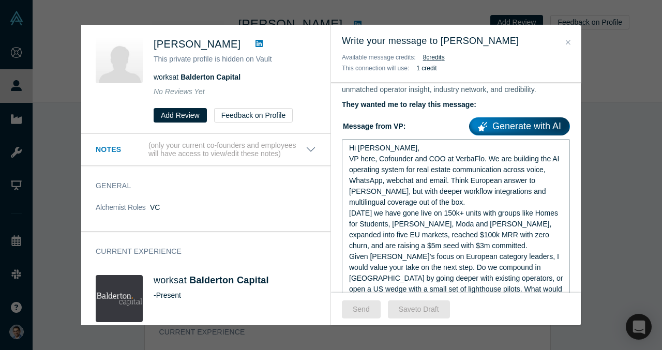
scroll to position [616, 0]
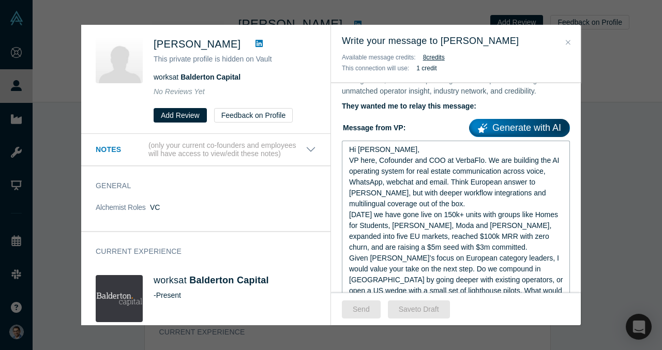
click at [419, 144] on div "Hi James," at bounding box center [456, 149] width 214 height 11
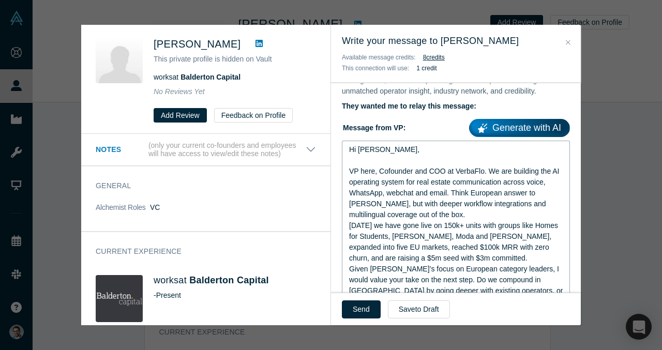
click at [445, 204] on div "VP here, Cofounder and COO at VerbaFlo. We are building the AI operating system…" at bounding box center [456, 193] width 214 height 54
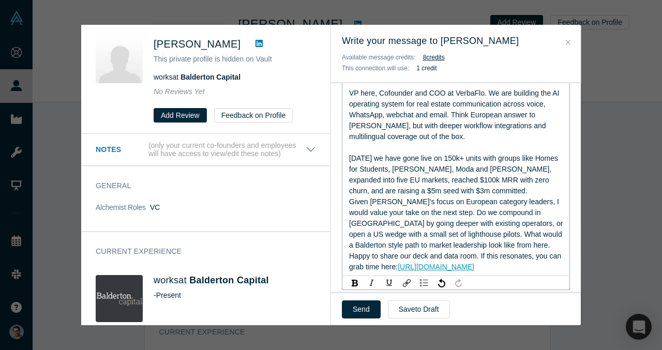
scroll to position [700, 0]
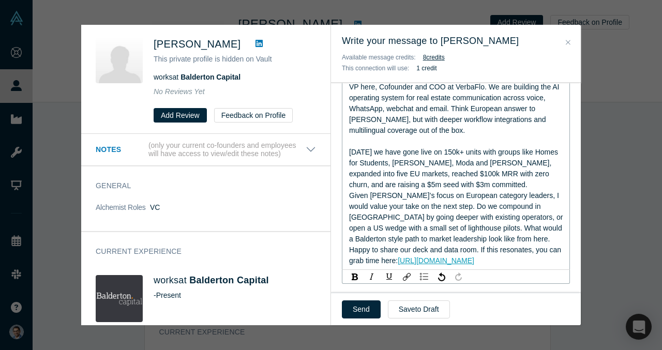
click at [501, 175] on div "In 8 months we have gone live on 150k+ units with groups like Homes for Student…" at bounding box center [456, 168] width 214 height 43
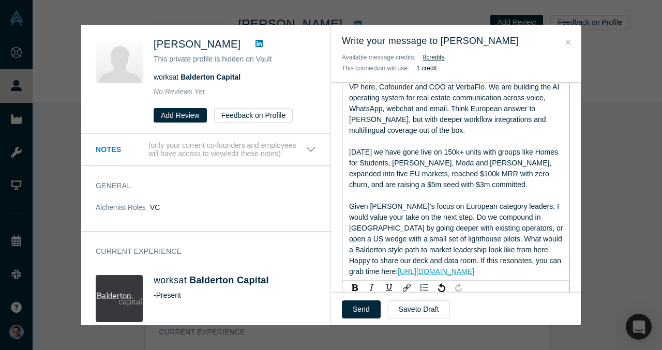
click at [488, 238] on div "Given Balderton’s focus on European category leaders, I would value your take o…" at bounding box center [456, 228] width 214 height 54
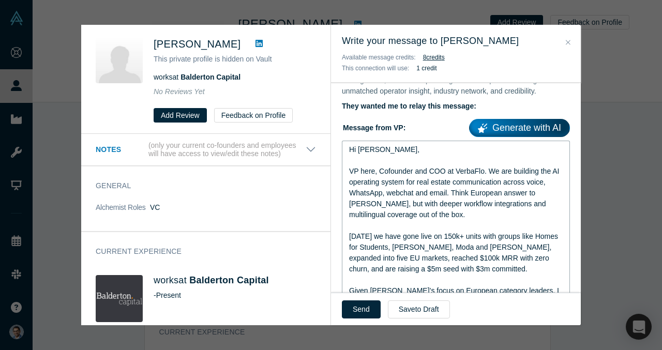
scroll to position [613, 0]
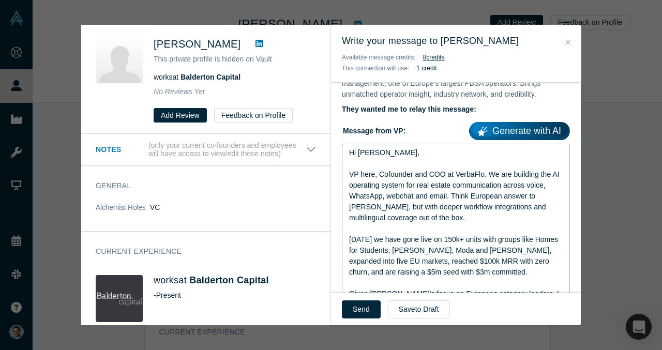
click at [422, 158] on div "rdw-editor" at bounding box center [456, 163] width 214 height 11
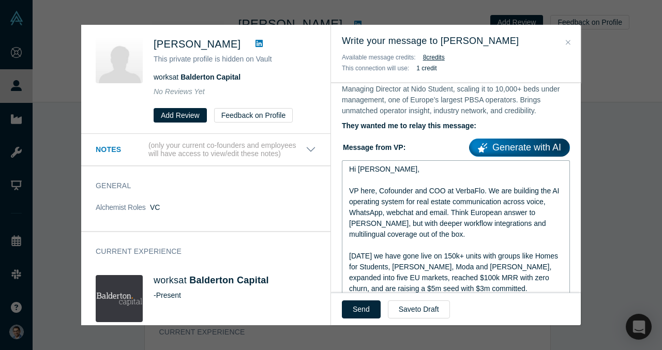
scroll to position [597, 0]
click at [428, 174] on div "rdw-editor" at bounding box center [456, 179] width 214 height 11
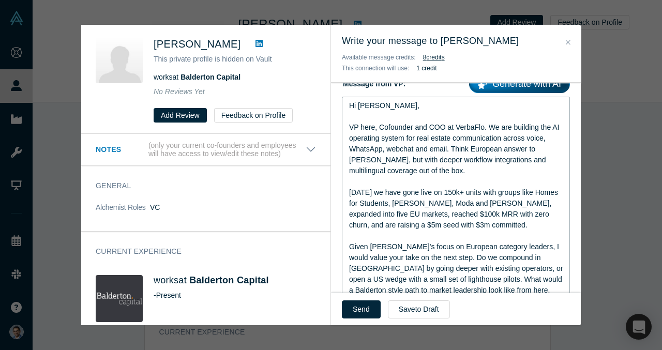
scroll to position [663, 0]
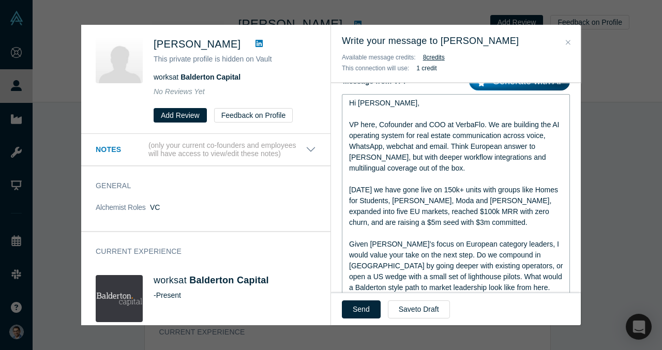
click at [455, 150] on span "VP here, Cofounder and COO at VerbaFlo. We are building the AI operating system…" at bounding box center [455, 147] width 212 height 52
click at [455, 157] on div "VP here, Cofounder and COO at VerbaFlo. We are building the AI operating system…" at bounding box center [456, 146] width 214 height 54
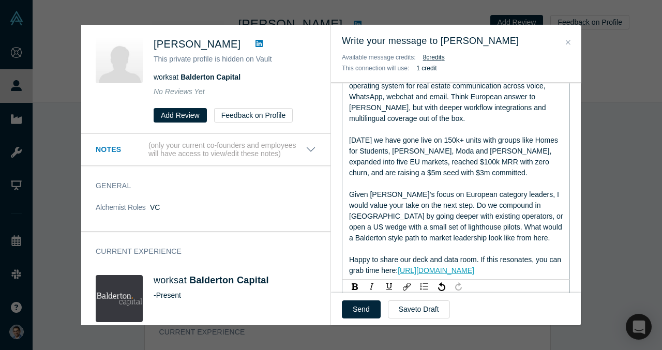
scroll to position [715, 0]
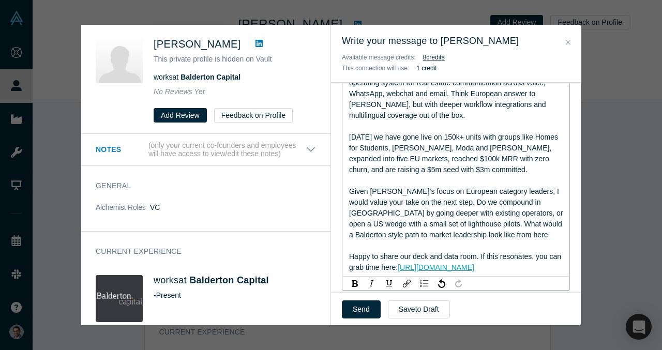
click at [455, 157] on span "In 8 months we have gone live on 150k+ units with groups like Homes for Student…" at bounding box center [454, 153] width 211 height 41
click at [438, 136] on span "In 8 months we have gone live on 150k+ units with groups like Homes for Student…" at bounding box center [454, 153] width 211 height 41
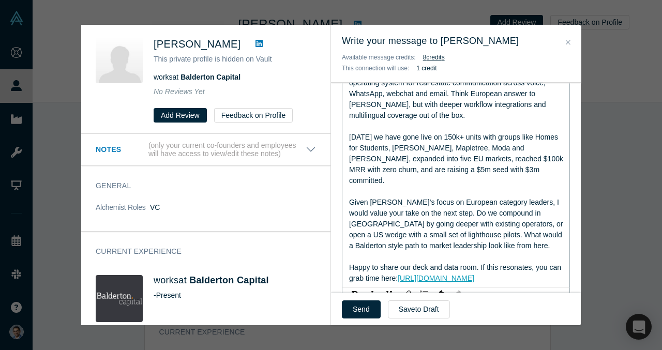
click at [452, 162] on span "In 8 months we have gone live on 150k+ units with groups like Homes for Student…" at bounding box center [457, 159] width 216 height 52
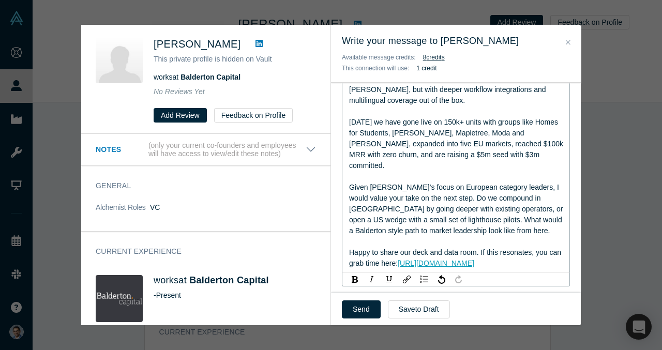
scroll to position [727, 0]
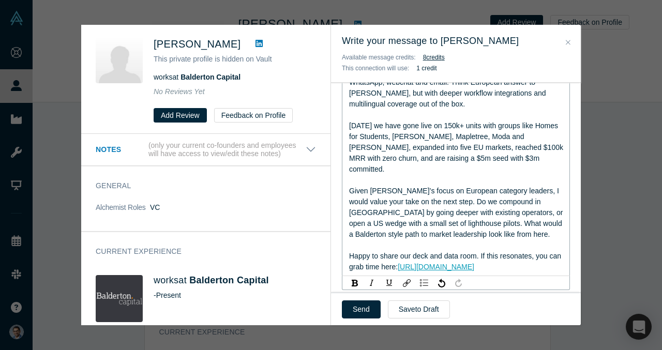
click at [497, 122] on span "In 8 months we have gone live on 150k+ units with groups like Homes for Student…" at bounding box center [457, 148] width 216 height 52
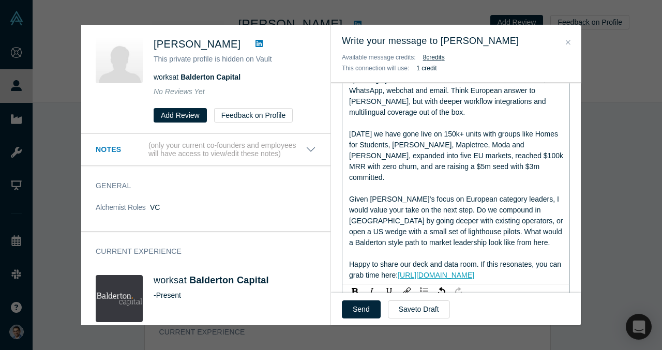
scroll to position [719, 0]
click at [481, 201] on span "Given Balderton’s focus on European category leaders, I would value your take o…" at bounding box center [457, 220] width 216 height 52
click at [476, 193] on div "Given Balderton’s focus on European category leaders, I would value your take o…" at bounding box center [456, 220] width 214 height 54
click at [422, 203] on div "Given Balderton’s focus on European category leaders, I would value your take o…" at bounding box center [456, 220] width 214 height 54
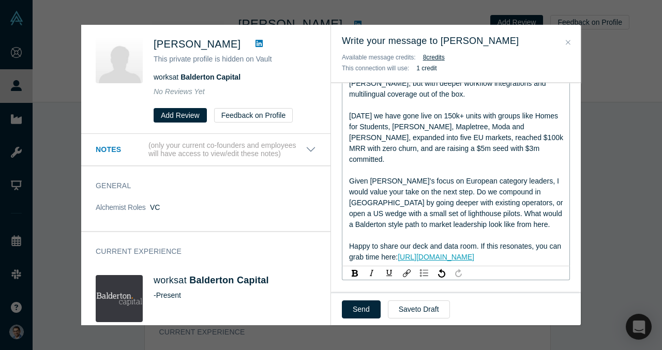
scroll to position [738, 0]
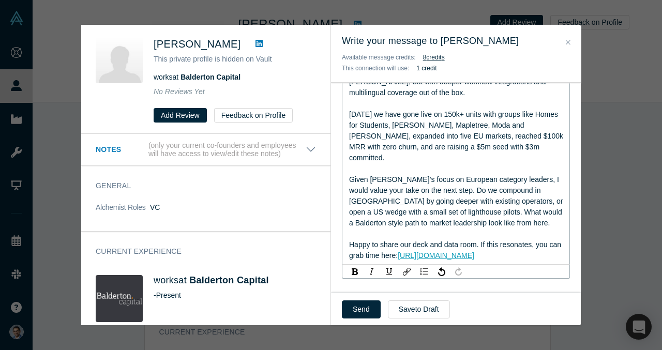
click at [503, 202] on div "Given Balderton’s focus on European category leaders, I would value your take o…" at bounding box center [456, 201] width 214 height 54
click at [459, 175] on span "Given Balderton’s focus on European category leaders, I would value your take o…" at bounding box center [457, 201] width 216 height 52
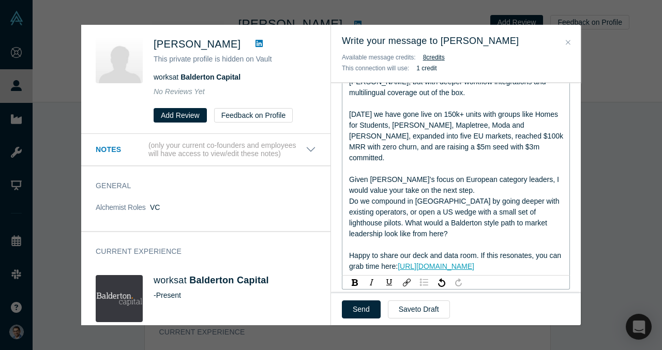
click at [424, 279] on img "rdw-list-control" at bounding box center [424, 282] width 8 height 7
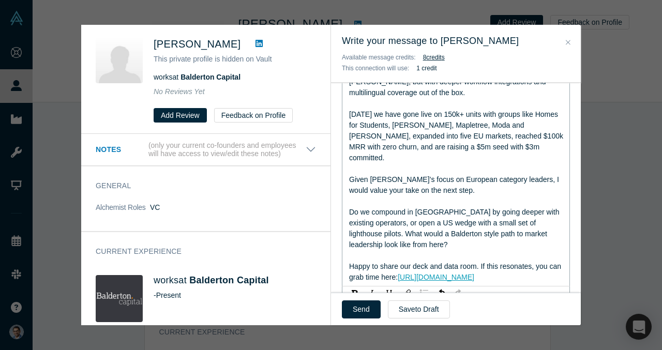
click at [423, 290] on img "rdw-list-control" at bounding box center [424, 293] width 8 height 7
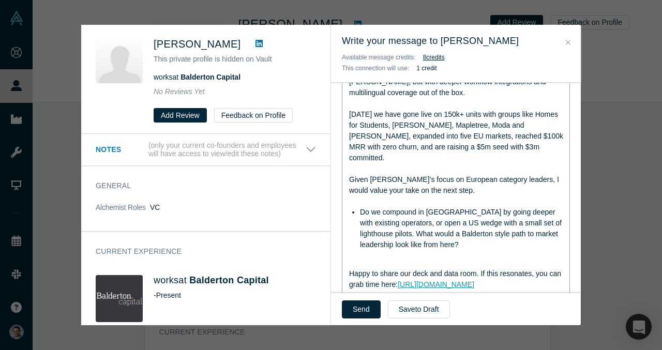
click at [383, 212] on span "Do we compound in Europe by going deeper with existing operators, or open a US …" at bounding box center [462, 228] width 204 height 41
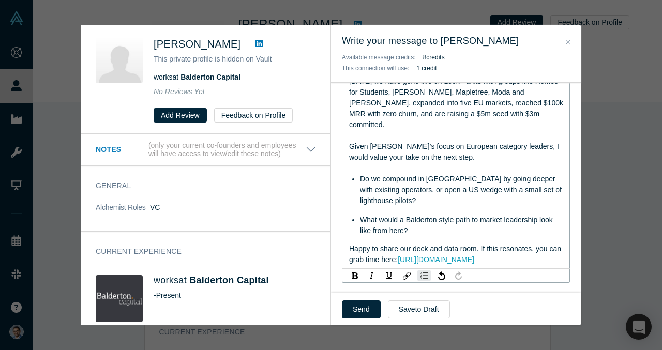
scroll to position [772, 0]
click at [522, 243] on div "Happy to share our deck and data room. If this resonates, you can grab time her…" at bounding box center [456, 254] width 214 height 22
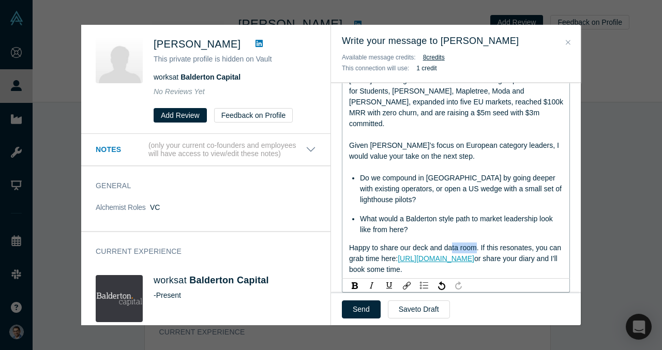
drag, startPoint x: 477, startPoint y: 226, endPoint x: 451, endPoint y: 226, distance: 26.4
click at [451, 244] on span "Happy to share our deck and data room. If this resonates, you can grab time her…" at bounding box center [456, 253] width 214 height 19
click at [484, 244] on span "Happy to share our deck and data room. If this resonates, you can grab time her…" at bounding box center [456, 253] width 214 height 19
drag, startPoint x: 483, startPoint y: 228, endPoint x: 344, endPoint y: 227, distance: 138.6
click at [344, 227] on div "Hi James, VP here, Cofounder and COO at VerbaFlo. We are building the AI operat…" at bounding box center [456, 131] width 228 height 294
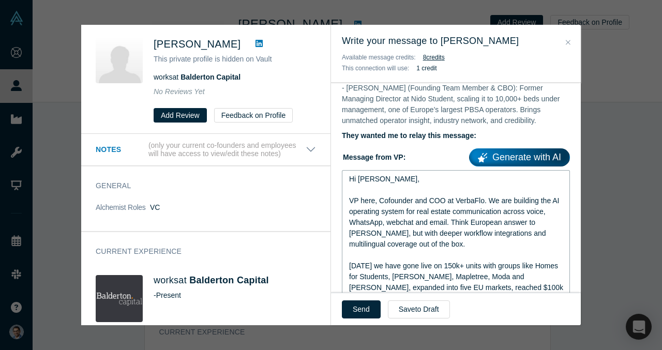
scroll to position [583, 0]
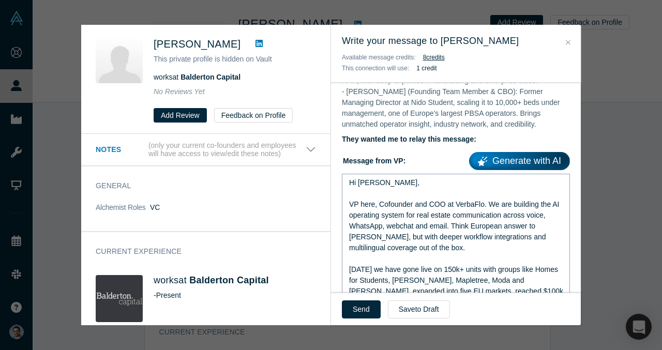
drag, startPoint x: 354, startPoint y: 305, endPoint x: 377, endPoint y: 248, distance: 61.3
click at [377, 248] on div "Write your message to James Wise Available message credits: 8 credit s This con…" at bounding box center [456, 175] width 250 height 301
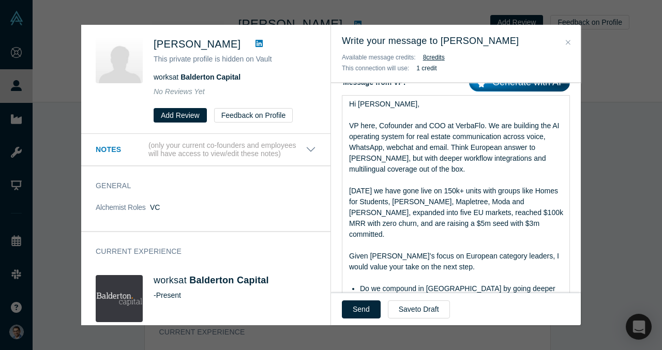
scroll to position [663, 0]
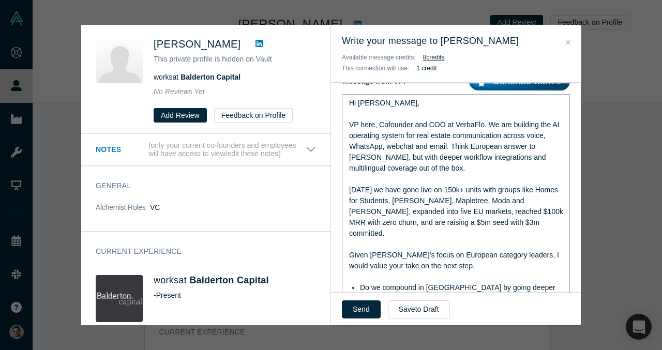
drag, startPoint x: 362, startPoint y: 306, endPoint x: 380, endPoint y: 232, distance: 76.5
click at [380, 232] on div "Write your message to James Wise Available message credits: 8 credit s This con…" at bounding box center [456, 175] width 250 height 301
click at [380, 251] on span "Given Balderton’s focus on European category leaders, I would value your take o…" at bounding box center [455, 260] width 212 height 19
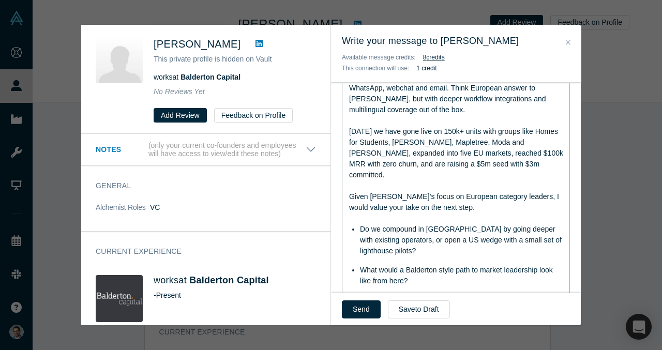
scroll to position [777, 0]
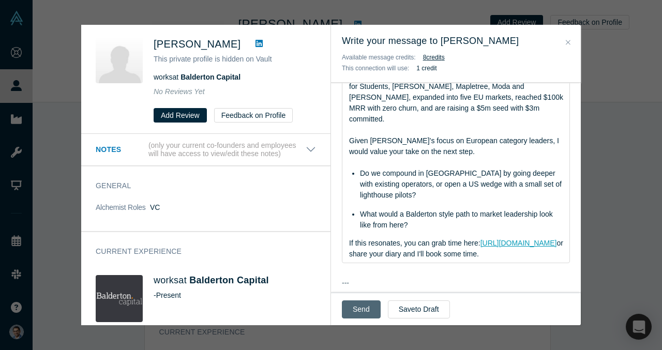
click at [362, 307] on button "Send" at bounding box center [361, 310] width 39 height 18
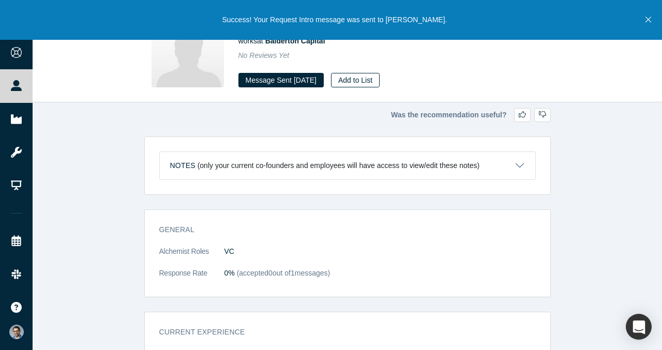
click at [373, 76] on button "Add to List" at bounding box center [355, 80] width 49 height 14
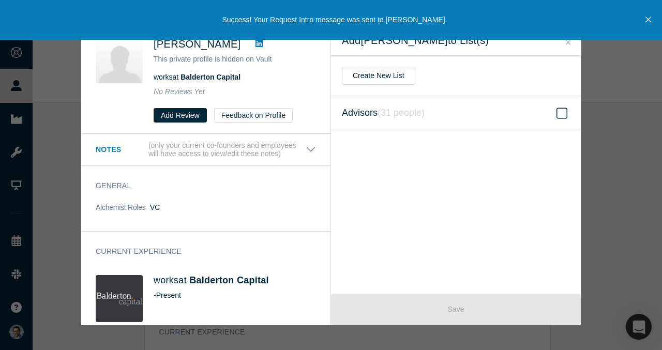
click at [414, 109] on icon "( 31 people )" at bounding box center [401, 113] width 47 height 10
click at [0, 0] on input "Advisors ( 31 people )" at bounding box center [0, 0] width 0 height 0
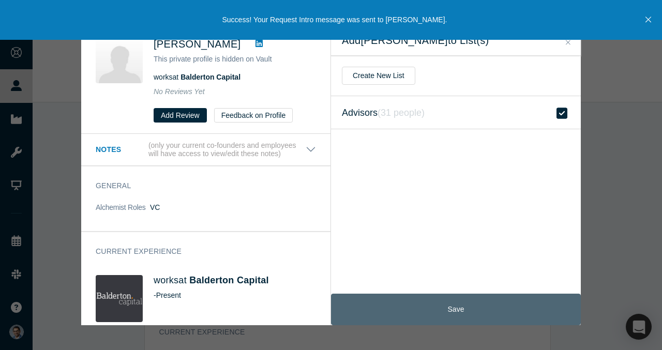
click at [418, 302] on button "Save" at bounding box center [456, 310] width 250 height 32
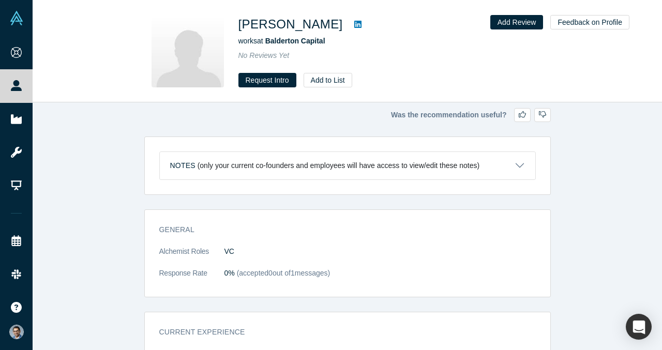
click at [362, 24] on icon at bounding box center [357, 24] width 7 height 7
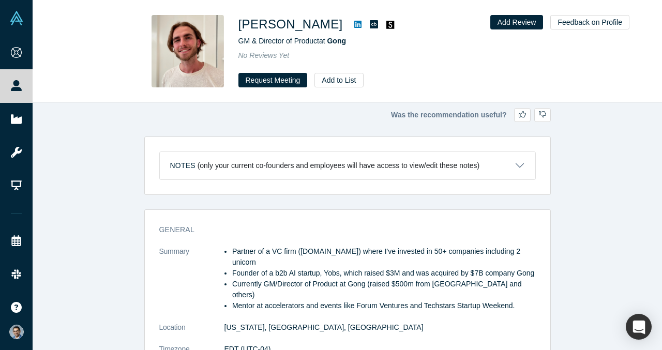
click at [354, 24] on icon at bounding box center [357, 24] width 7 height 8
click at [263, 81] on button "Request Meeting" at bounding box center [272, 80] width 69 height 14
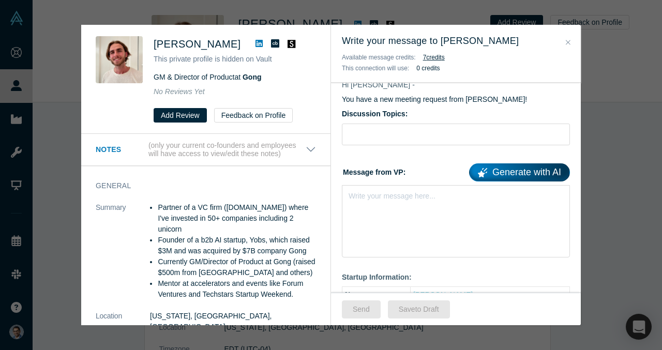
scroll to position [76, 0]
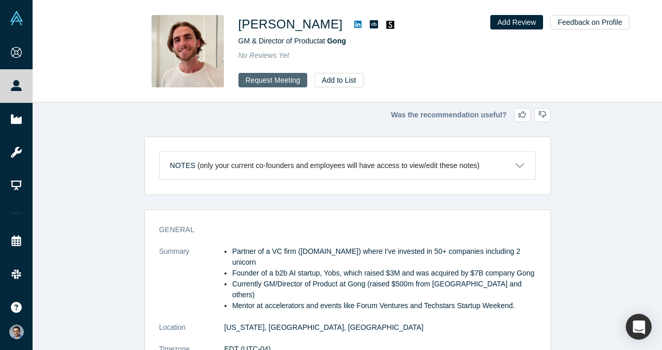
click at [273, 77] on button "Request Meeting" at bounding box center [272, 80] width 69 height 14
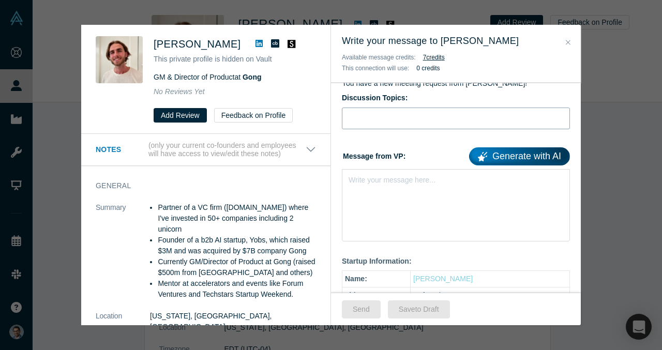
scroll to position [108, 0]
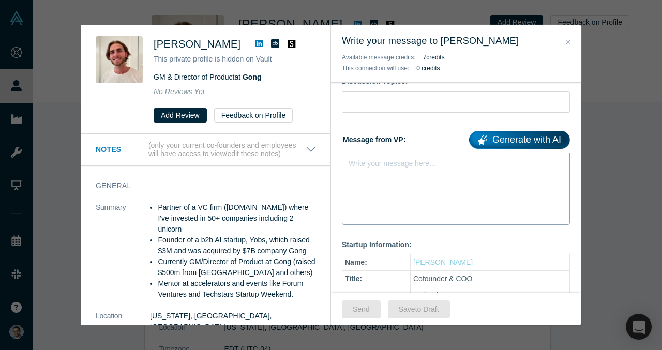
click at [380, 188] on div "Write your message here..." at bounding box center [456, 189] width 228 height 72
paste div "rdw-editor"
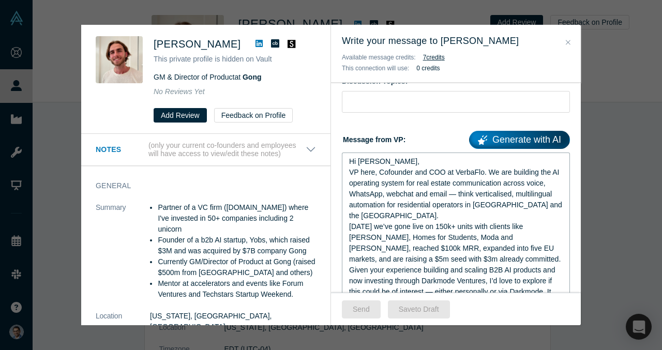
click at [390, 159] on div "Hi [PERSON_NAME]," at bounding box center [456, 161] width 214 height 11
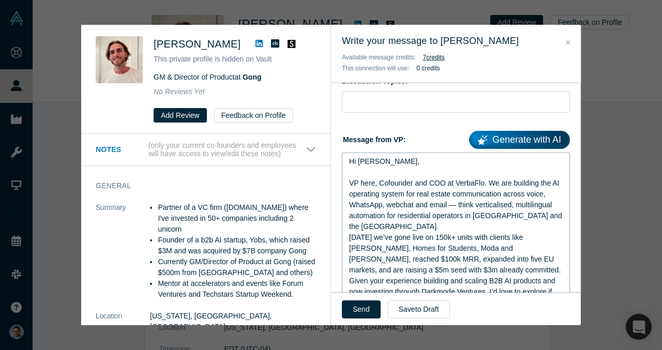
click at [458, 206] on span "VP here, Cofounder and COO at VerbaFlo. We are building the AI operating system…" at bounding box center [456, 205] width 215 height 52
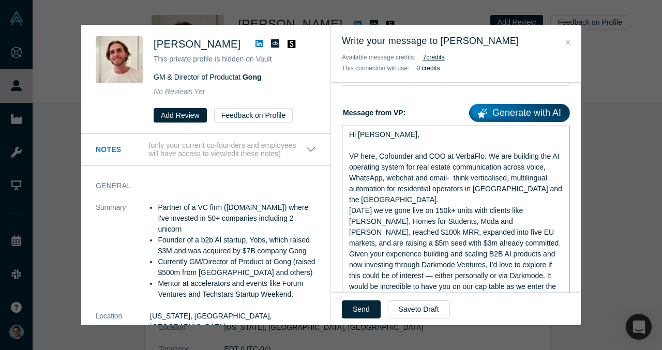
scroll to position [153, 0]
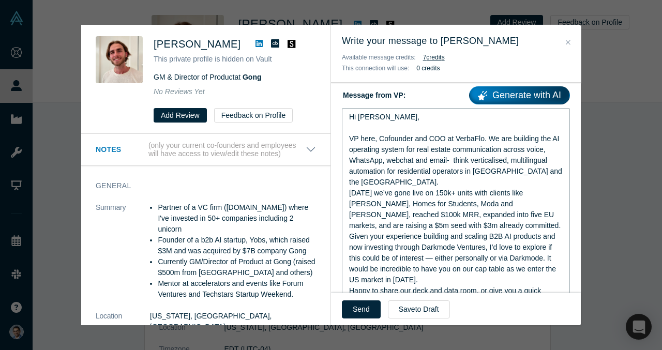
click at [542, 171] on div "VP here, Cofounder and COO at VerbaFlo. We are building the AI operating system…" at bounding box center [456, 160] width 214 height 54
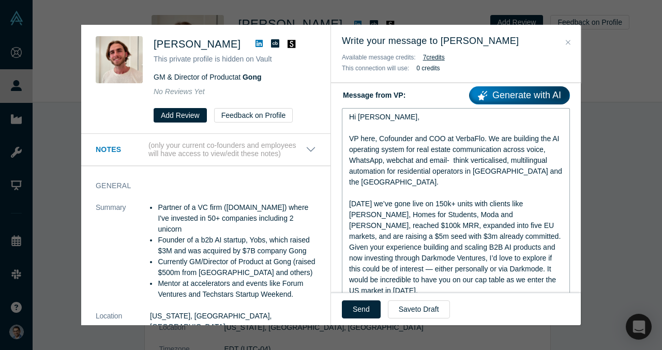
click at [469, 228] on div "[DATE] we’ve gone live on 150k+ units with clients like [PERSON_NAME], Homes fo…" at bounding box center [456, 220] width 214 height 43
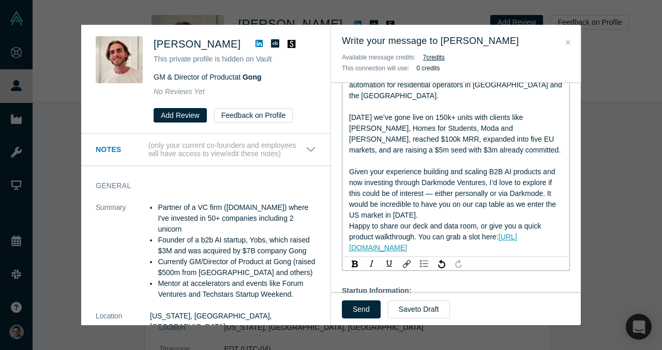
scroll to position [252, 0]
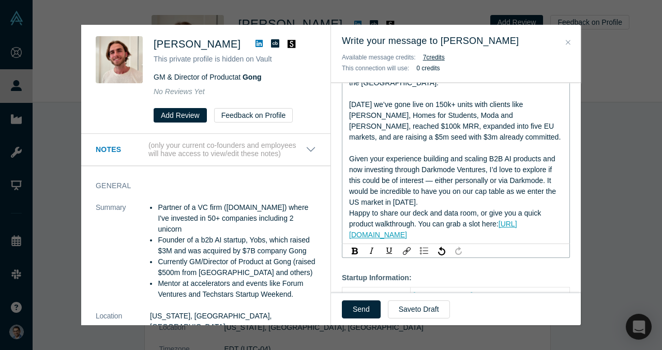
click at [431, 172] on span "Given your experience building and scaling B2B AI products and now investing th…" at bounding box center [453, 181] width 209 height 52
click at [433, 192] on div "Given your experience building and scaling B2B AI products and now investing th…" at bounding box center [456, 181] width 214 height 54
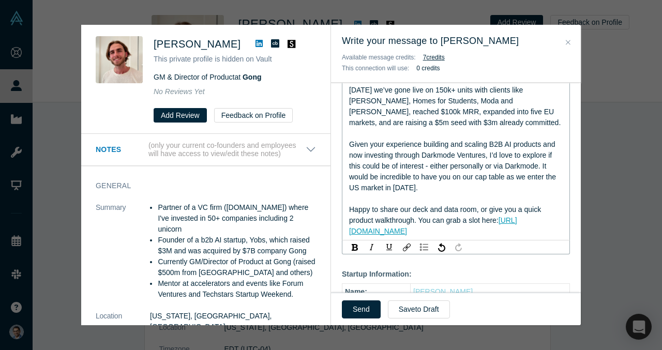
scroll to position [274, 0]
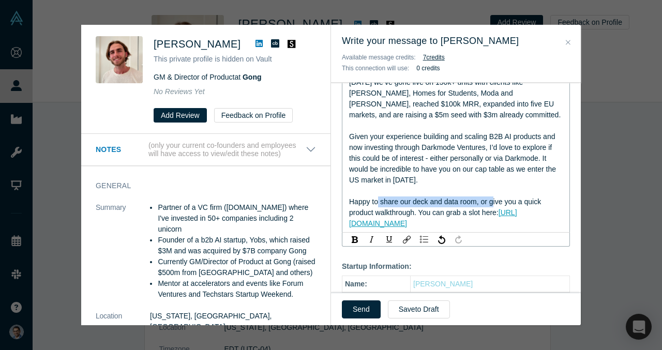
drag, startPoint x: 494, startPoint y: 192, endPoint x: 379, endPoint y: 192, distance: 114.8
click at [379, 198] on span "Happy to share our deck and data room, or give you a quick product walkthrough.…" at bounding box center [446, 207] width 194 height 19
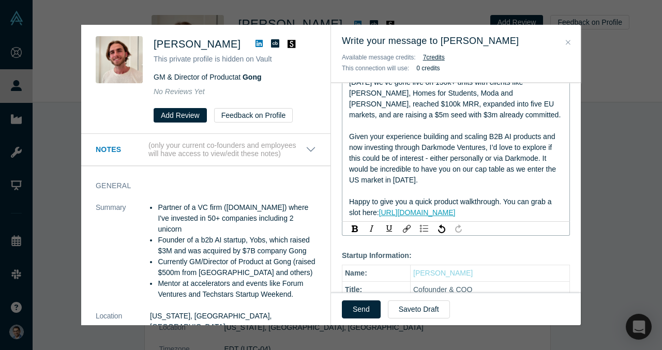
click at [435, 198] on span "Happy to give you a quick product walkthrough. You can grab a slot here:" at bounding box center [451, 207] width 204 height 19
click at [440, 186] on div "rdw-editor" at bounding box center [456, 191] width 214 height 11
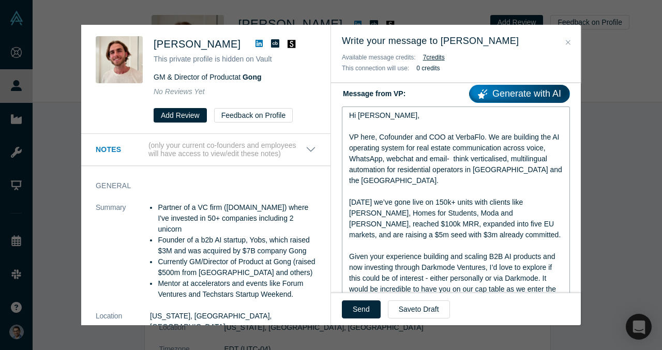
scroll to position [152, 0]
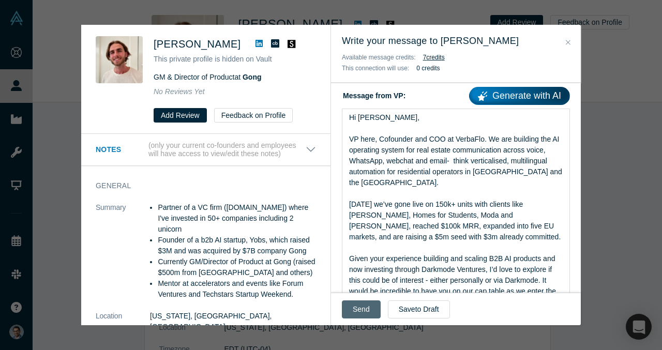
click at [360, 304] on button "Send" at bounding box center [361, 310] width 39 height 18
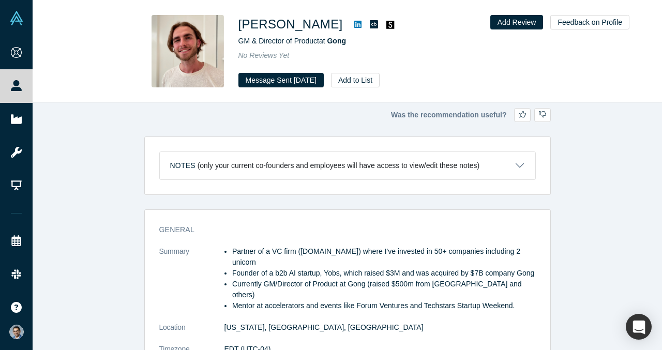
click at [367, 92] on div "[PERSON_NAME] GM & Director of Product at Gong No Reviews Yet Message Sent [DAT…" at bounding box center [347, 52] width 629 height 102
click at [368, 82] on button "Add to List" at bounding box center [355, 80] width 49 height 14
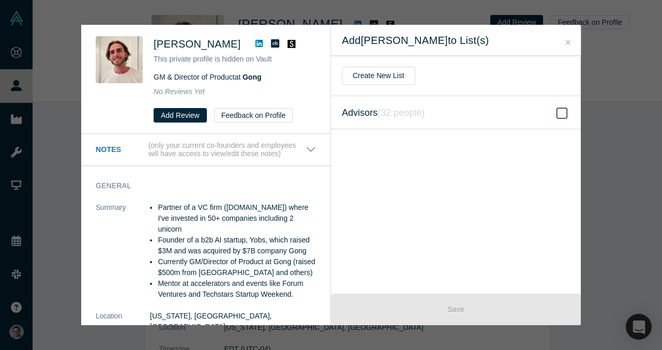
click at [449, 116] on label "Advisors ( 32 people )" at bounding box center [456, 112] width 250 height 33
click at [0, 0] on input "Advisors ( 32 people )" at bounding box center [0, 0] width 0 height 0
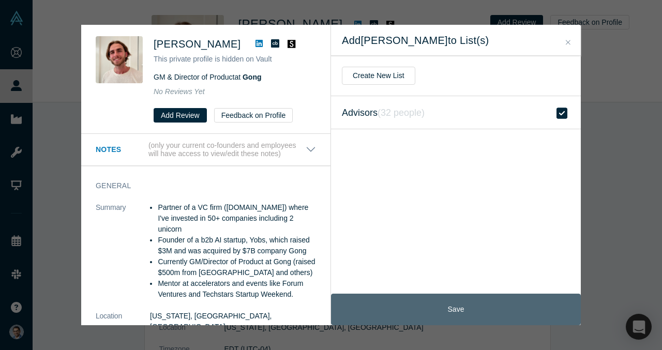
click at [440, 316] on button "Save" at bounding box center [456, 310] width 250 height 32
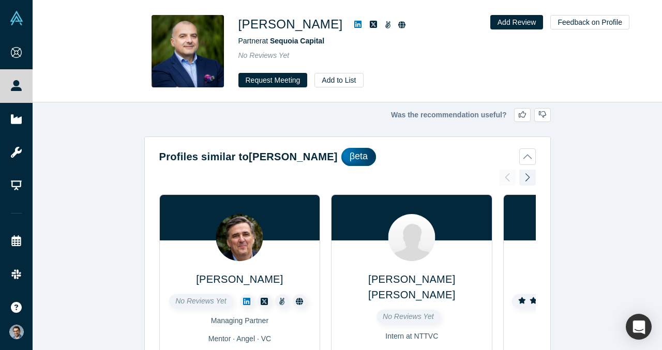
click at [366, 23] on link at bounding box center [358, 24] width 16 height 12
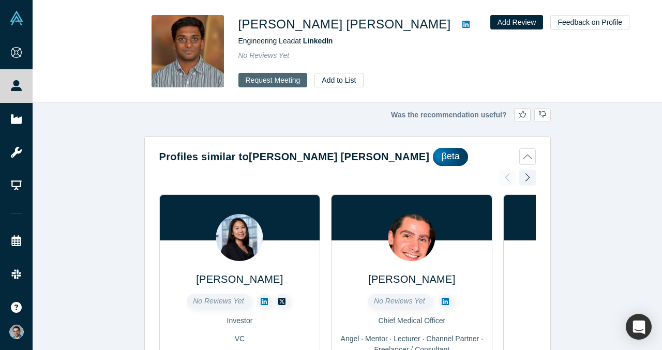
click at [287, 76] on button "Request Meeting" at bounding box center [272, 80] width 69 height 14
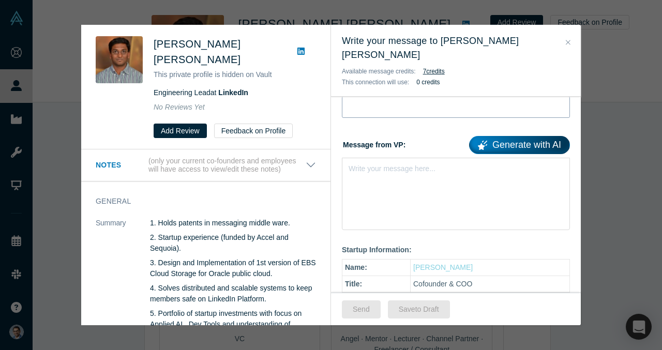
scroll to position [146, 0]
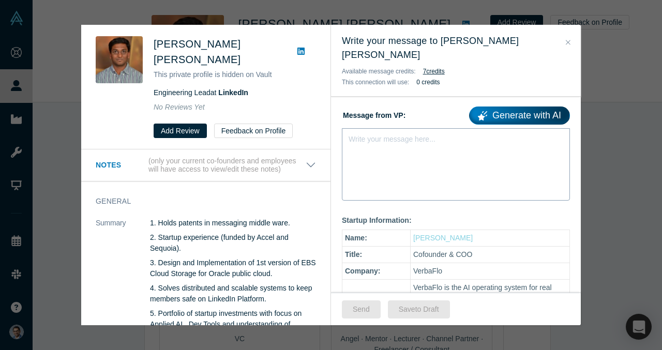
click at [371, 143] on div "Write your message here..." at bounding box center [456, 164] width 228 height 72
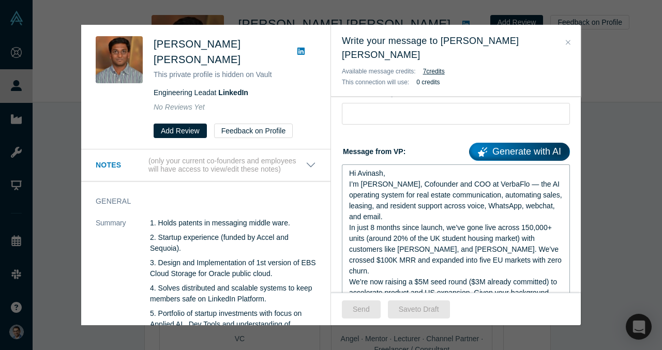
scroll to position [120, 0]
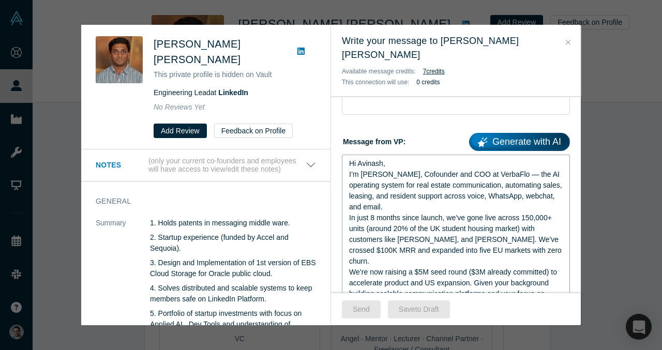
click at [402, 158] on div "Hi Avinash," at bounding box center [456, 163] width 214 height 11
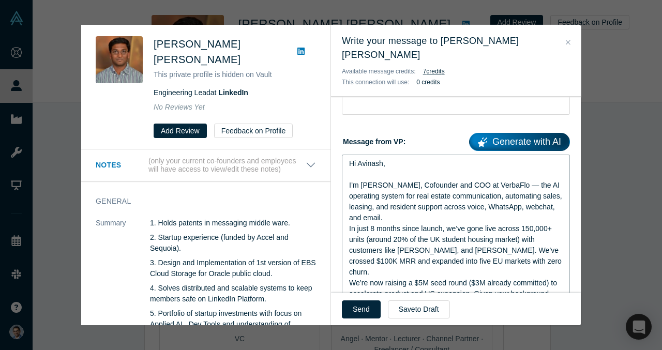
click at [507, 181] on span "I’m [PERSON_NAME], Cofounder and COO at VerbaFlo — the AI operating system for …" at bounding box center [456, 201] width 215 height 41
click at [415, 204] on div "I’m [PERSON_NAME], Cofounder and COO at VerbaFlo - the AI operating system for …" at bounding box center [456, 201] width 214 height 43
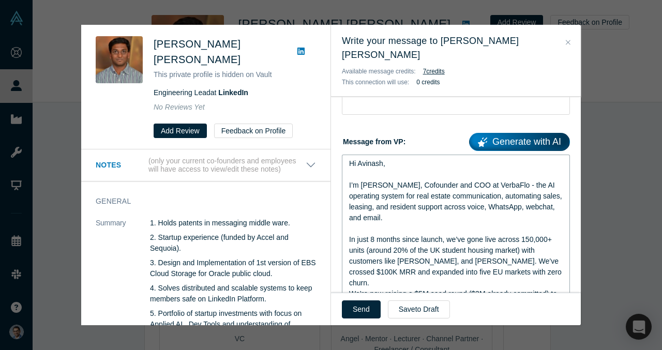
click at [415, 204] on div "I’m [PERSON_NAME], Cofounder and COO at VerbaFlo - the AI operating system for …" at bounding box center [456, 201] width 214 height 43
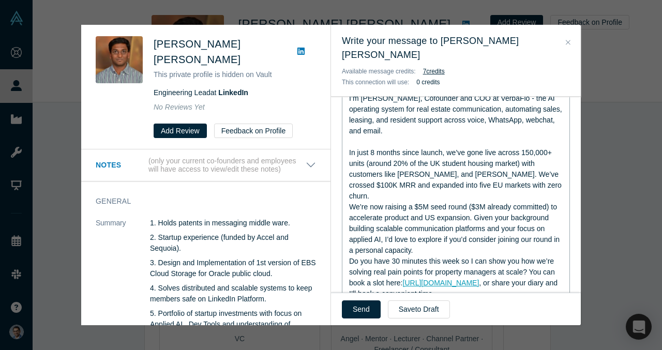
scroll to position [208, 0]
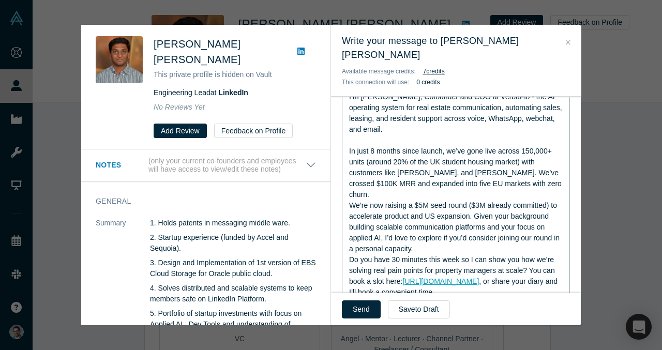
click at [544, 171] on div "In just 8 months since launch, we’ve gone live across 150,000+ units (around 20…" at bounding box center [456, 173] width 214 height 54
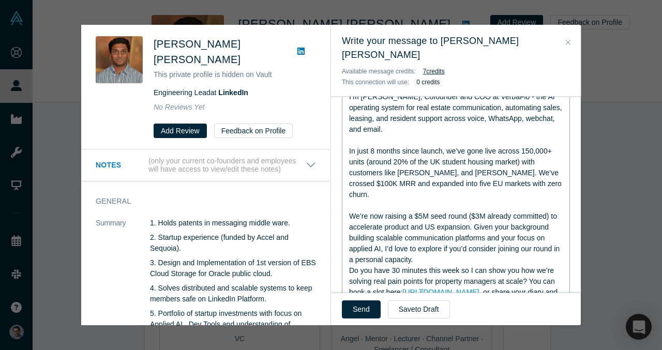
click at [442, 238] on div "We’re now raising a $5M seed round ($3M already committed) to accelerate produc…" at bounding box center [456, 238] width 214 height 54
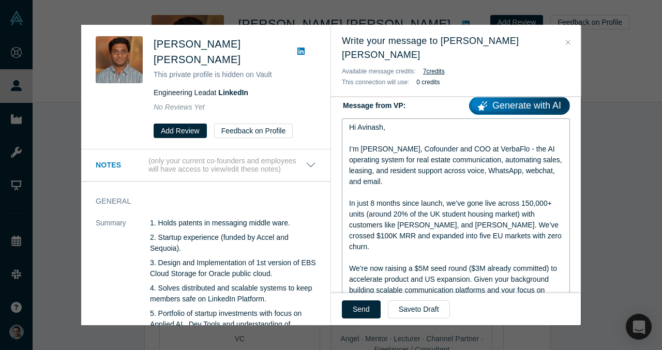
scroll to position [156, 0]
click at [355, 311] on button "Send" at bounding box center [361, 310] width 39 height 18
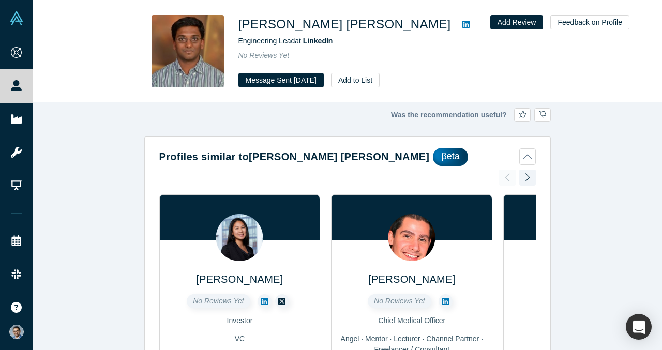
scroll to position [157, 0]
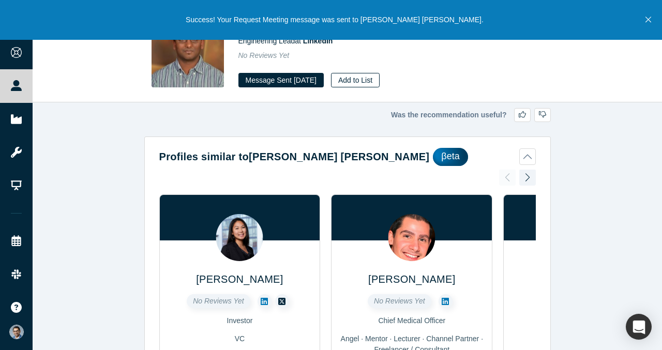
click at [366, 84] on button "Add to List" at bounding box center [355, 80] width 49 height 14
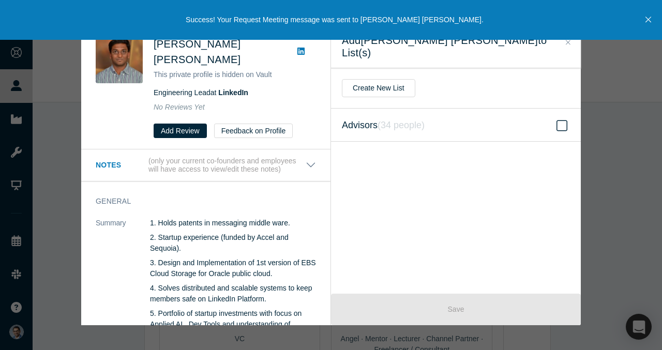
click at [384, 122] on label "Advisors ( 34 people )" at bounding box center [456, 125] width 250 height 33
click at [0, 0] on input "Advisors ( 34 people )" at bounding box center [0, 0] width 0 height 0
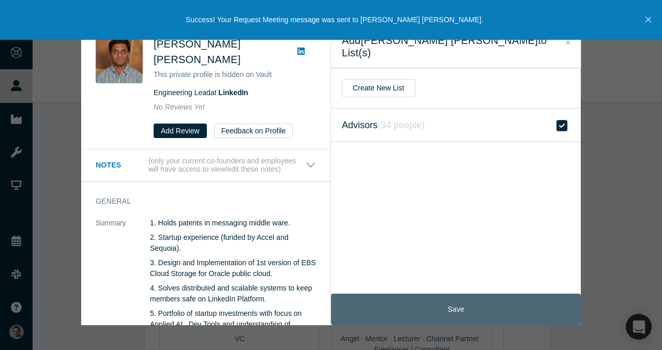
click at [430, 319] on button "Save" at bounding box center [456, 310] width 250 height 32
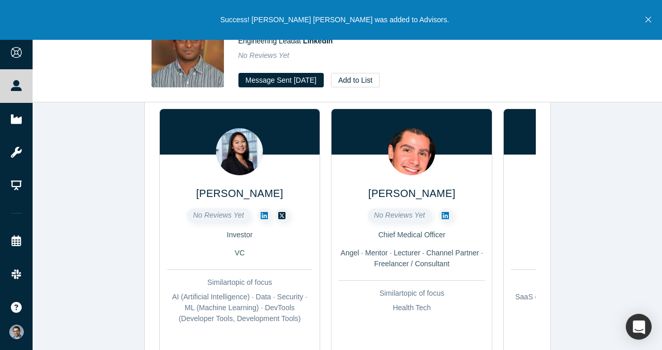
scroll to position [89, 0]
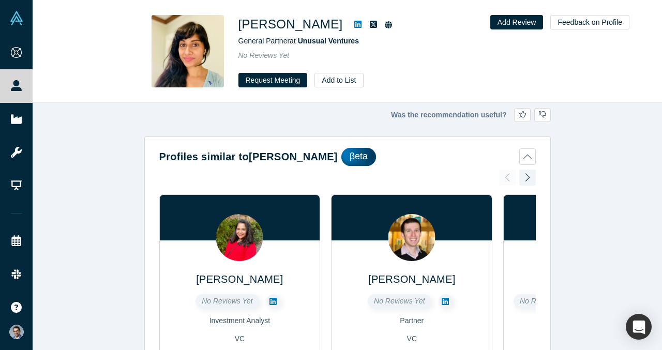
click at [354, 21] on icon at bounding box center [357, 24] width 7 height 8
click at [265, 82] on button "Request Meeting" at bounding box center [272, 80] width 69 height 14
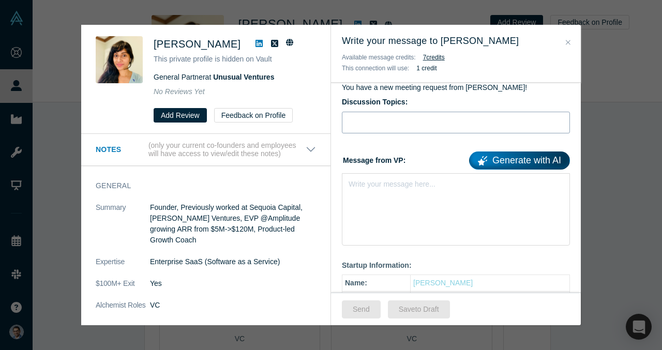
scroll to position [106, 0]
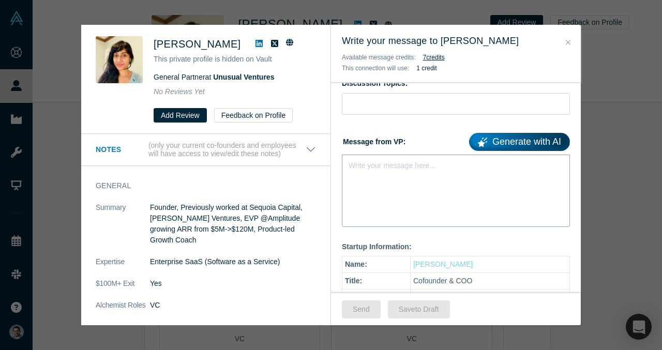
click at [408, 186] on div "Write your message here..." at bounding box center [456, 191] width 228 height 72
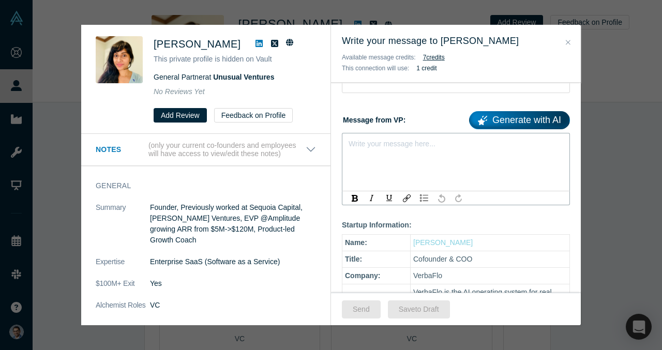
scroll to position [129, 0]
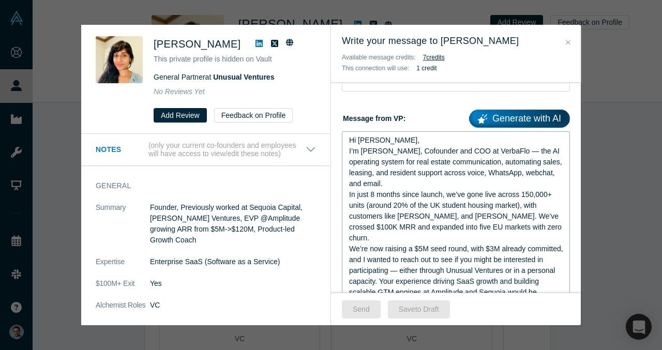
click at [403, 140] on div "Hi Sandhya," at bounding box center [456, 140] width 214 height 11
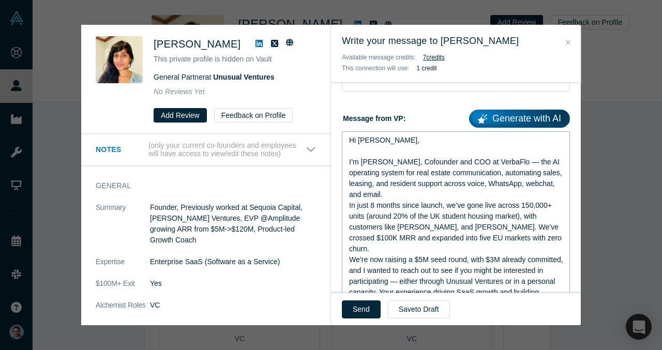
click at [503, 166] on span "I’m VP Singh, Cofounder and COO at VerbaFlo — the AI operating system for real …" at bounding box center [456, 178] width 215 height 41
click at [417, 190] on div "I’m VP Singh, Cofounder and COO at VerbaFlo - the AI operating system for real …" at bounding box center [456, 178] width 214 height 43
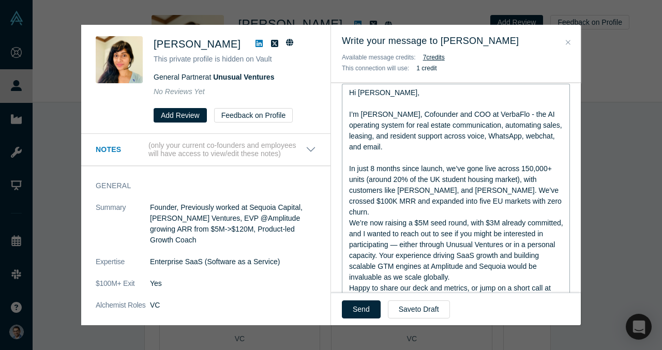
scroll to position [179, 0]
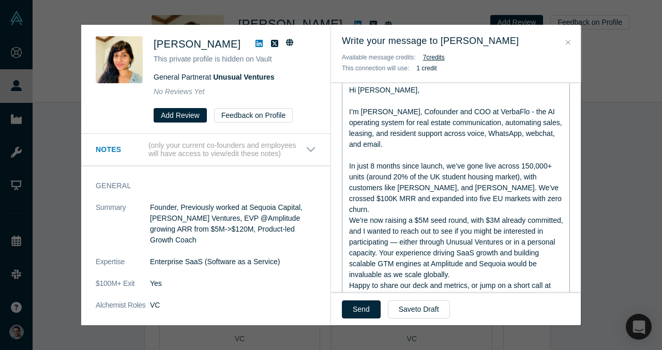
click at [421, 187] on span "In just 8 months since launch, we’ve gone live across 150,000+ units (around 20…" at bounding box center [456, 188] width 215 height 52
click at [425, 179] on span "In just 8 months since launch, we’ve gone live across 150,000+ units (around 20…" at bounding box center [456, 188] width 215 height 52
click at [430, 191] on span "In just 8 months since launch, we’ve gone live across 150,000+ units (around 20…" at bounding box center [456, 188] width 215 height 52
click at [437, 197] on span "In just 8 months since launch, we’ve gone live across 150,000+ units (around 20…" at bounding box center [456, 188] width 215 height 52
click at [421, 189] on span "In just 8 months since launch, we’ve gone live across 150,000+ units (around 20…" at bounding box center [456, 188] width 215 height 52
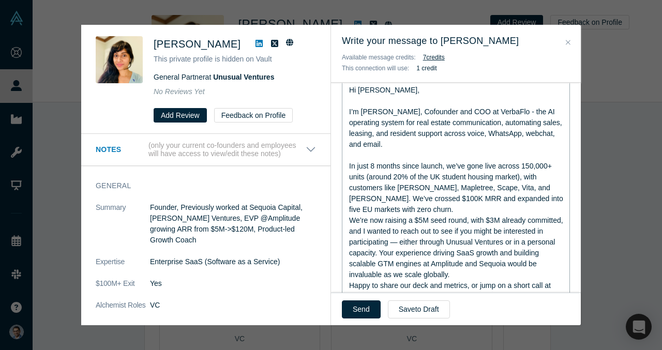
click at [435, 188] on span "In just 8 months since launch, we’ve gone live across 150,000+ units (around 20…" at bounding box center [457, 188] width 216 height 52
click at [437, 207] on div "In just 8 months since launch, we’ve gone live across 150,000+ units (around 20…" at bounding box center [456, 188] width 214 height 54
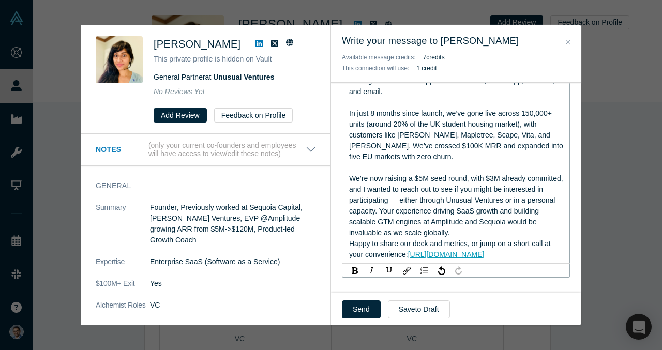
scroll to position [233, 0]
click at [453, 202] on span "We’re now raising a $5M seed round, with $3M already committed, and I wanted to…" at bounding box center [457, 205] width 216 height 63
click at [437, 202] on span "We’re now raising a $5M seed round, with $3M already committed, and I wanted to…" at bounding box center [457, 205] width 216 height 63
click at [467, 230] on div "We’re now raising a $5M seed round, with $3M already committed, and I wanted to…" at bounding box center [456, 205] width 214 height 65
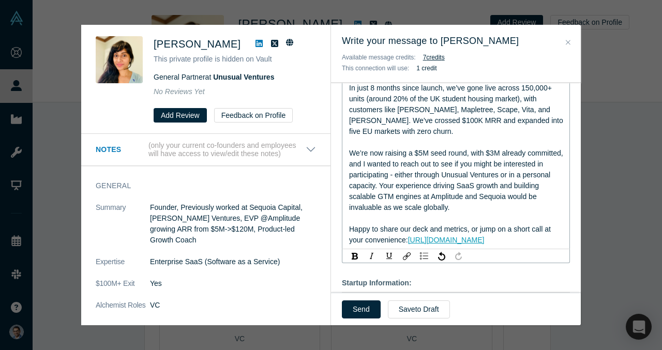
scroll to position [259, 0]
click at [256, 42] on icon at bounding box center [259, 43] width 7 height 7
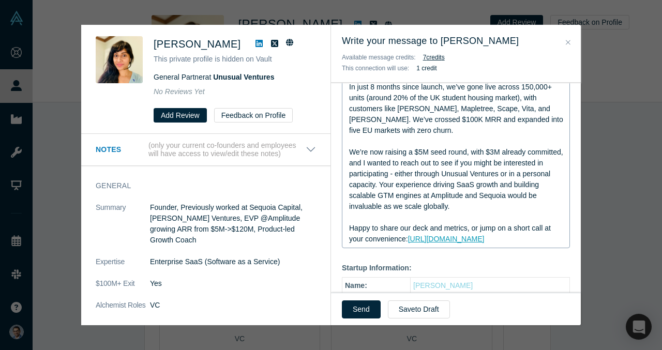
click at [422, 167] on div "We’re now raising a $5M seed round, with $3M already committed, and I wanted to…" at bounding box center [456, 179] width 214 height 65
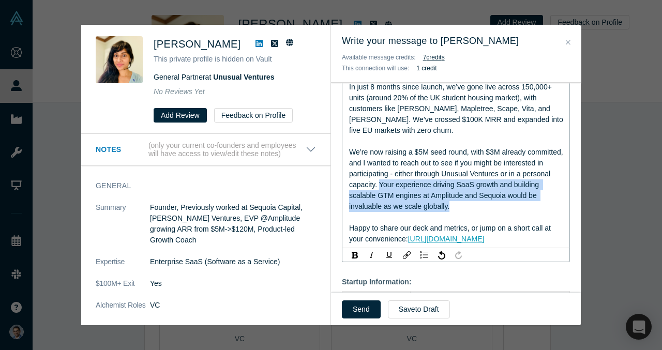
drag, startPoint x: 417, startPoint y: 186, endPoint x: 464, endPoint y: 203, distance: 50.1
click at [464, 203] on div "We’re now raising a $5M seed round, with $3M already committed, and I wanted to…" at bounding box center [456, 179] width 214 height 65
click at [470, 208] on div "We’re now raising a $5M seed round, with $3M already committed, and I wanted to…" at bounding box center [456, 179] width 214 height 65
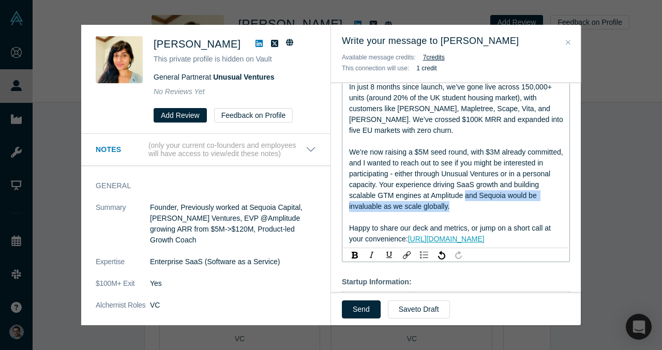
drag, startPoint x: 469, startPoint y: 208, endPoint x: 493, endPoint y: 197, distance: 26.4
click at [493, 197] on div "We’re now raising a $5M seed round, with $3M already committed, and I wanted to…" at bounding box center [456, 179] width 214 height 65
click at [492, 207] on div "We’re now raising a $5M seed round, with $3M already committed, and I wanted to…" at bounding box center [456, 179] width 214 height 65
drag, startPoint x: 510, startPoint y: 198, endPoint x: 497, endPoint y: 198, distance: 12.9
click at [497, 198] on span "We’re now raising a $5M seed round, with $3M already committed, and I wanted to…" at bounding box center [457, 179] width 216 height 63
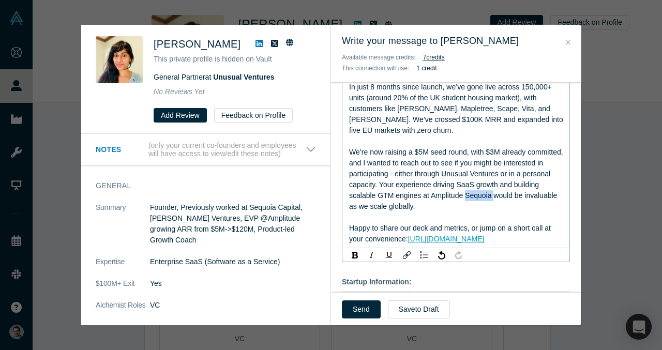
drag, startPoint x: 521, startPoint y: 196, endPoint x: 493, endPoint y: 196, distance: 28.5
click at [493, 196] on span "We’re now raising a $5M seed round, with $3M already committed, and I wanted to…" at bounding box center [457, 179] width 216 height 63
click at [469, 203] on div "We’re now raising a $5M seed round, with $3M already committed, and I wanted to…" at bounding box center [456, 179] width 214 height 65
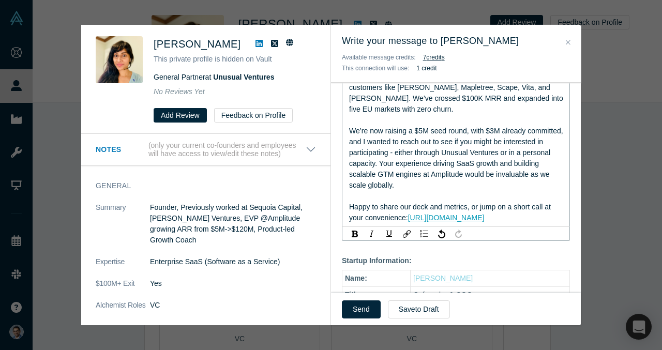
scroll to position [281, 0]
click at [469, 203] on span "Happy to share our deck and metrics, or jump on a short call at your convenienc…" at bounding box center [451, 211] width 204 height 19
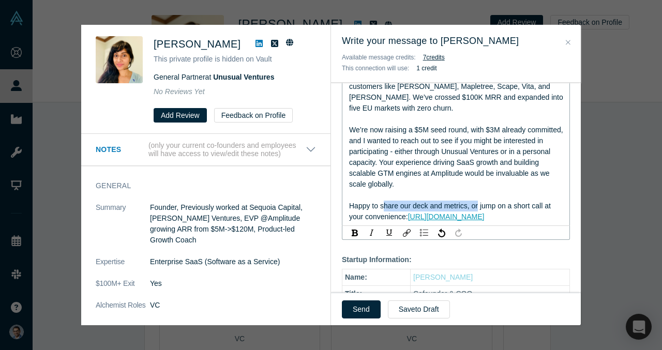
drag, startPoint x: 480, startPoint y: 206, endPoint x: 385, endPoint y: 205, distance: 94.7
click at [385, 205] on span "Happy to share our deck and metrics, or jump on a short call at your convenienc…" at bounding box center [451, 211] width 204 height 19
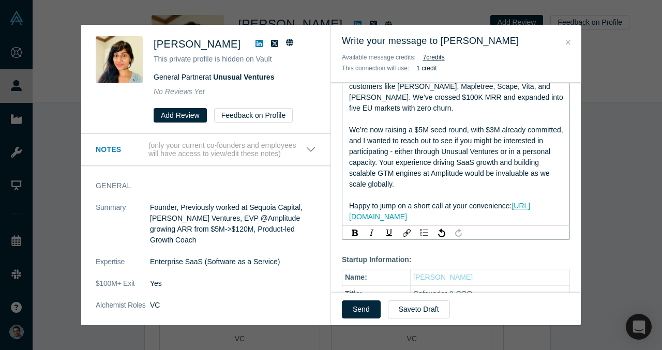
click at [474, 216] on div "Happy to jump on a short call at your convenience: https://calendly.com/vp-verb…" at bounding box center [456, 212] width 214 height 22
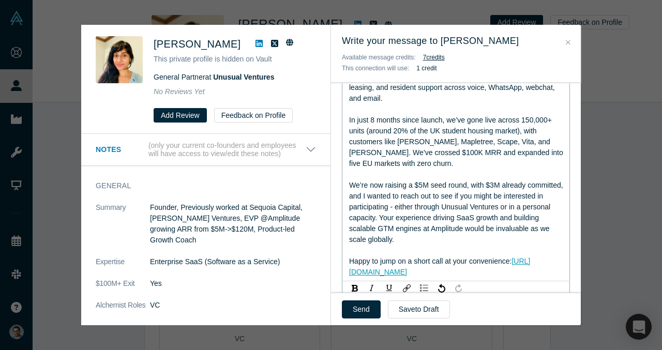
scroll to position [223, 0]
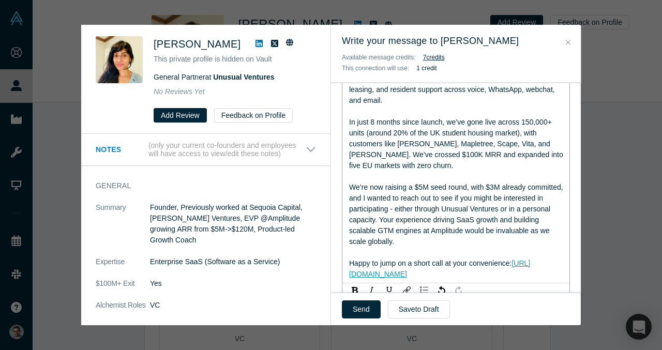
click at [414, 222] on span "We’re now raising a $5M seed round, with $3M already committed, and I wanted to…" at bounding box center [457, 214] width 216 height 63
click at [440, 216] on span "We’re now raising a $5M seed round, with $3M already committed, and I wanted to…" at bounding box center [457, 214] width 216 height 63
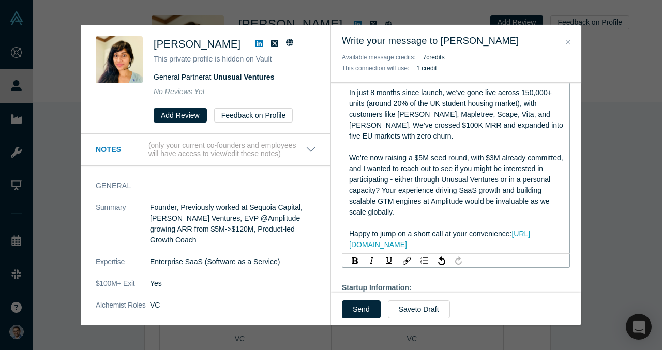
scroll to position [292, 0]
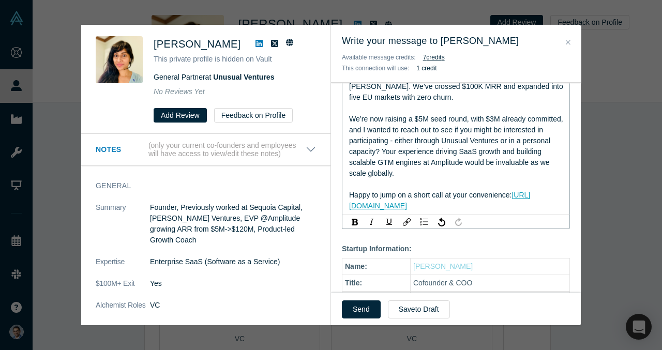
click at [462, 205] on div "Happy to jump on a short call at your convenience: https://calendly.com/vp-verb…" at bounding box center [456, 201] width 214 height 22
click at [512, 196] on span "Happy to jump on a short call at your convenience:" at bounding box center [430, 195] width 162 height 8
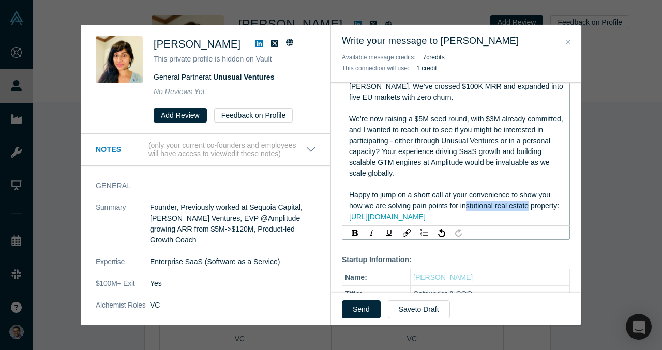
drag, startPoint x: 529, startPoint y: 206, endPoint x: 466, endPoint y: 208, distance: 63.7
click at [466, 208] on span "Happy to jump on a short call at your convenience to show you how we are solvin…" at bounding box center [454, 200] width 210 height 19
click at [488, 206] on span "Happy to jump on a short call at your convenience to show you how we are solvin…" at bounding box center [450, 200] width 203 height 19
click at [476, 194] on span "Happy to jump on a short call at your convenience to show you how we are solvin…" at bounding box center [450, 200] width 203 height 19
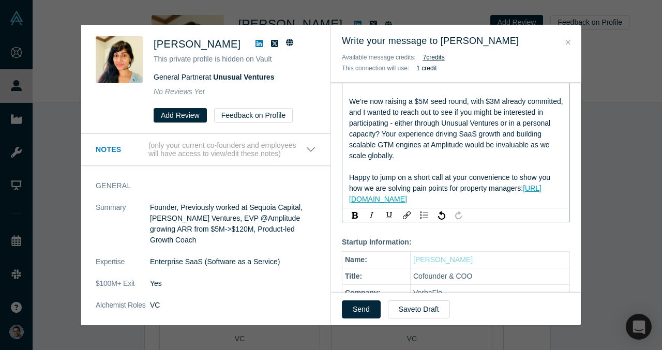
click at [475, 195] on div "Happy to jump on a short call at your convenience to show you how we are solvin…" at bounding box center [456, 188] width 214 height 33
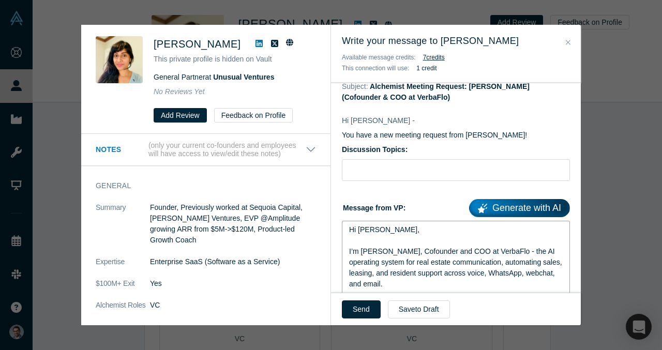
scroll to position [0, 0]
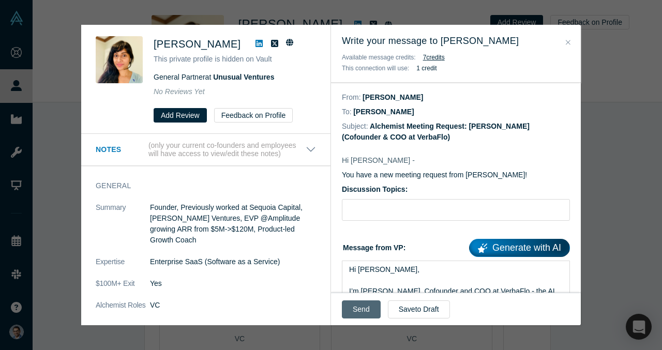
click at [358, 301] on button "Send" at bounding box center [361, 310] width 39 height 18
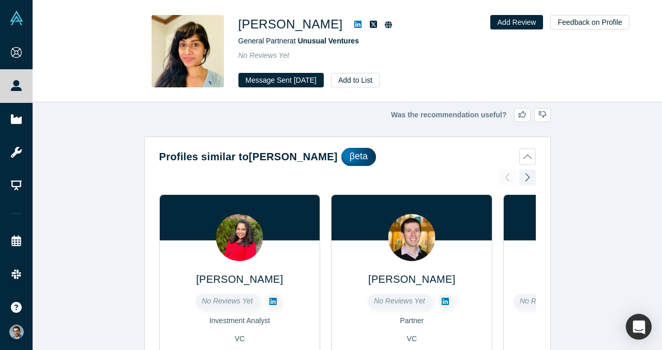
scroll to position [413, 0]
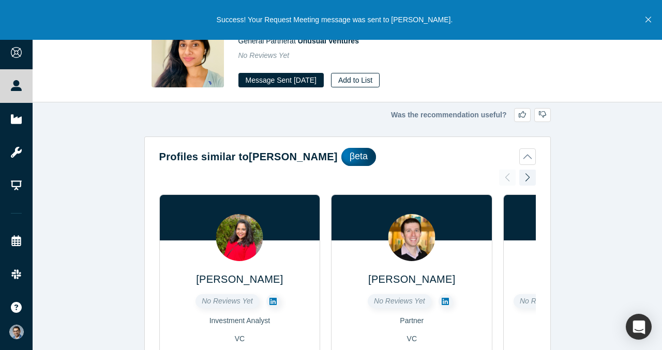
click at [364, 80] on button "Add to List" at bounding box center [355, 80] width 49 height 14
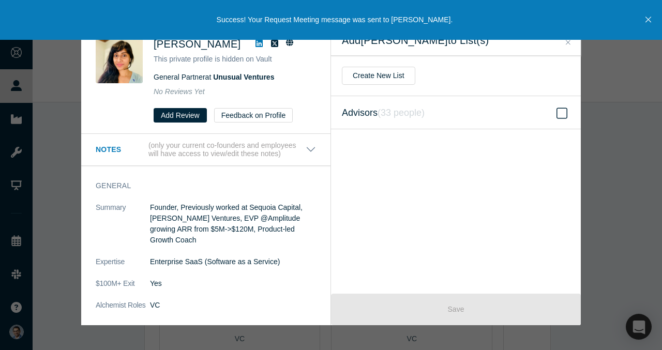
click at [419, 116] on icon "( 33 people )" at bounding box center [401, 113] width 47 height 10
click at [0, 0] on input "Advisors ( 33 people )" at bounding box center [0, 0] width 0 height 0
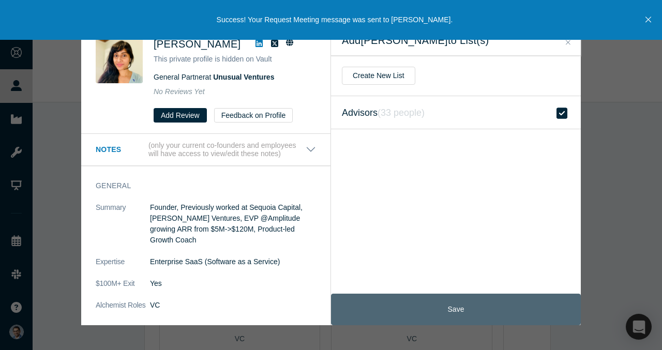
click at [416, 307] on button "Save" at bounding box center [456, 310] width 250 height 32
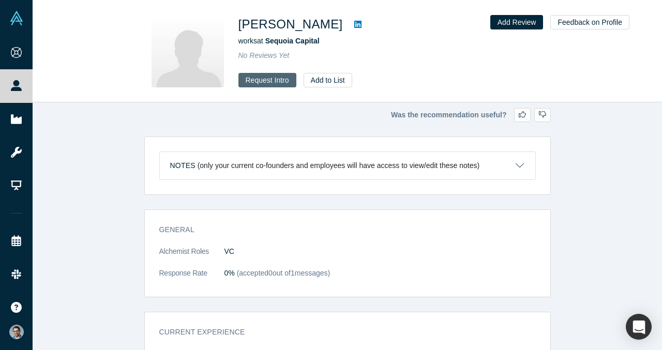
click at [289, 79] on button "Request Intro" at bounding box center [267, 80] width 58 height 14
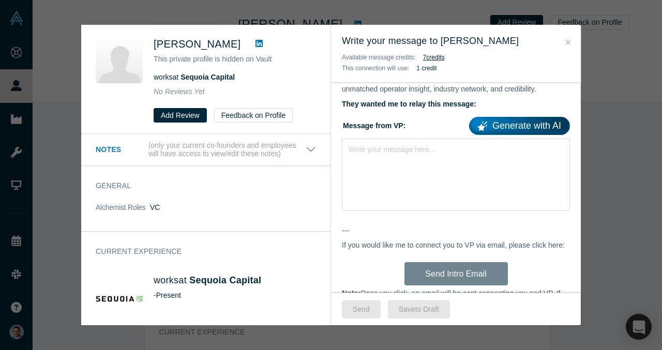
scroll to position [594, 0]
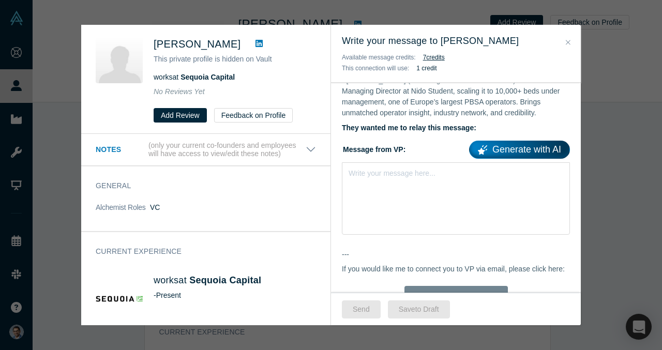
click at [52, 70] on div "[PERSON_NAME] This private profile is hidden on Vault works at Sequoia Capital …" at bounding box center [331, 175] width 662 height 350
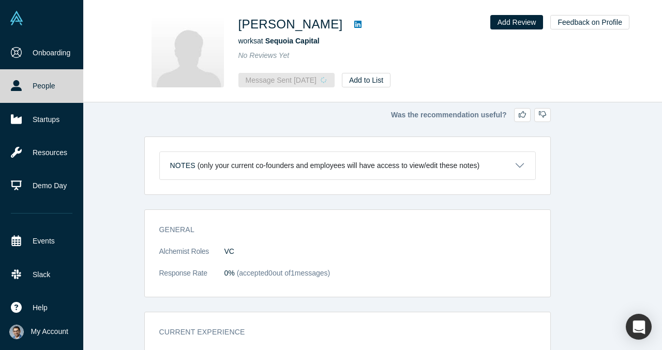
click at [18, 82] on icon at bounding box center [16, 85] width 11 height 11
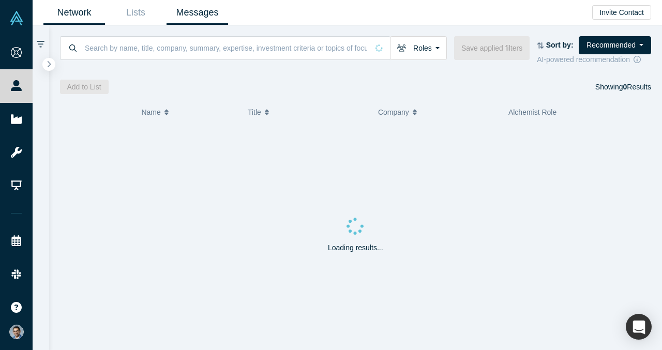
click at [205, 13] on link "Messages" at bounding box center [198, 13] width 62 height 24
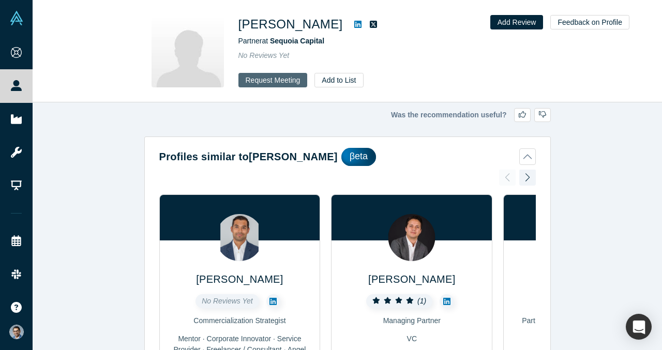
click at [277, 80] on button "Request Meeting" at bounding box center [272, 80] width 69 height 14
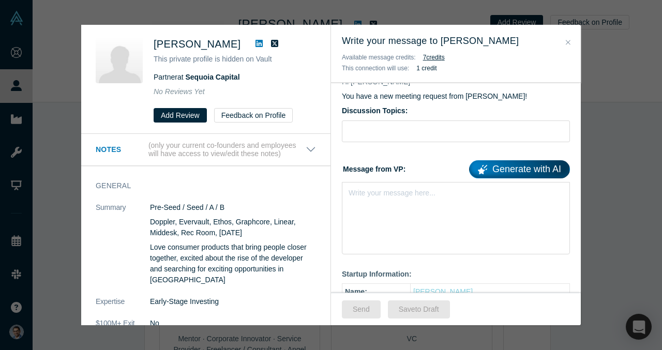
scroll to position [98, 0]
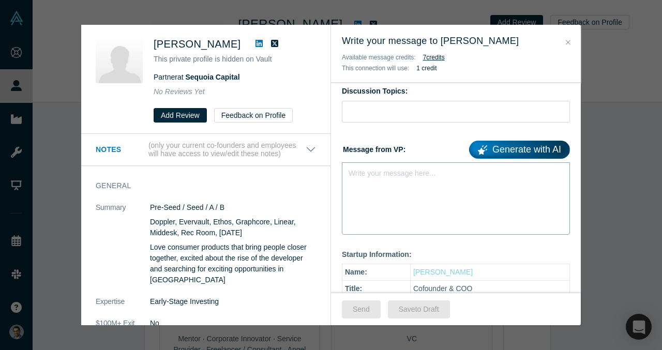
click at [417, 186] on div "Write your message here..." at bounding box center [456, 198] width 228 height 72
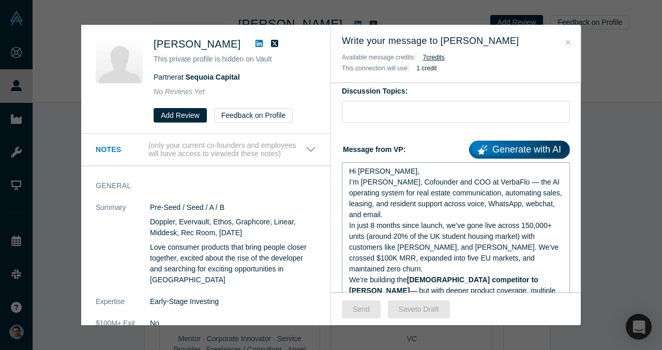
click at [409, 172] on div "Hi [PERSON_NAME]," at bounding box center [456, 171] width 214 height 11
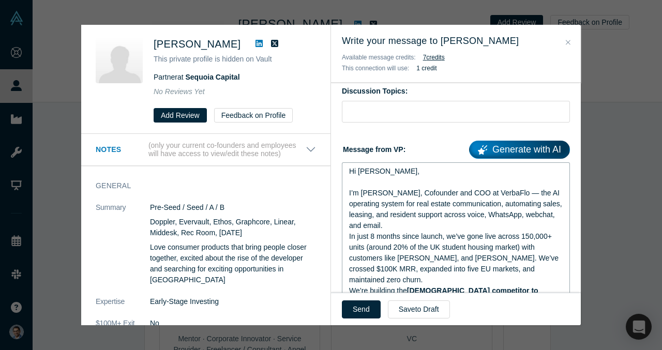
click at [504, 195] on span "I’m [PERSON_NAME], Cofounder and COO at VerbaFlo — the AI operating system for …" at bounding box center [456, 209] width 215 height 41
click at [419, 228] on div "I’m [PERSON_NAME], Cofounder and COO at VerbaFlo - the AI operating system for …" at bounding box center [456, 209] width 214 height 43
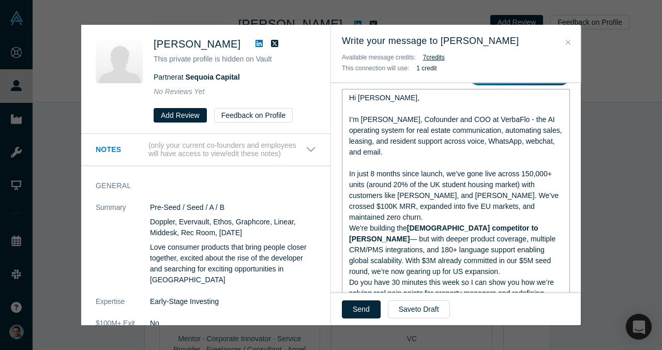
scroll to position [174, 0]
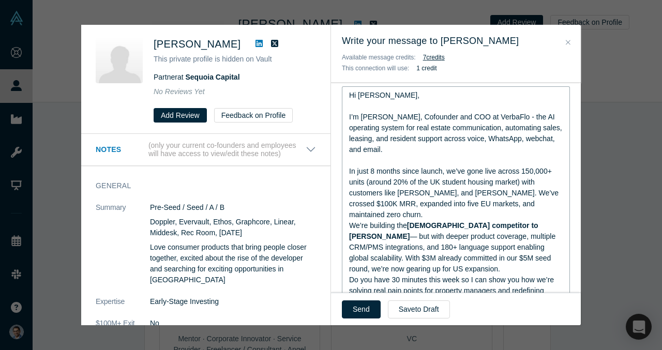
click at [425, 190] on span "In just 8 months since launch, we’ve gone live across 150,000+ units (around 20…" at bounding box center [455, 193] width 212 height 52
click at [420, 193] on span "In just 8 months since launch, we’ve gone live across 150,000+ units (around 20…" at bounding box center [455, 193] width 212 height 52
click at [434, 196] on span "In just 8 months since launch, we’ve gone live across 150,000+ units (around 20…" at bounding box center [457, 193] width 216 height 52
click at [455, 209] on div "In just 8 months since launch, we’ve gone live across 150,000+ units (around 20…" at bounding box center [456, 193] width 214 height 54
click at [445, 214] on div "In just 8 months since launch, we’ve gone live across 150,000+ units (around 20…" at bounding box center [456, 193] width 214 height 54
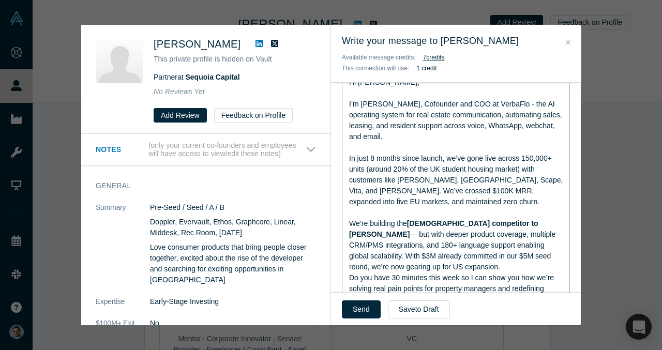
scroll to position [193, 0]
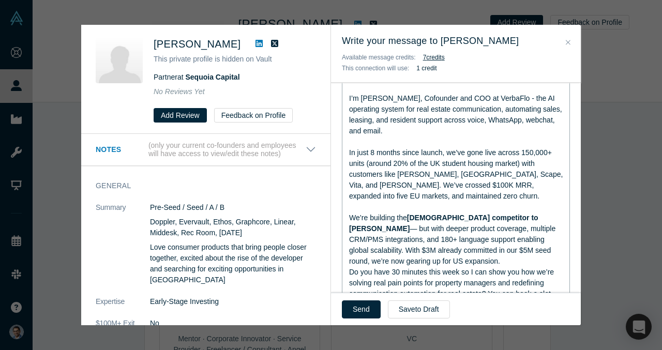
click at [522, 224] on span "— but with deeper product coverage, multiple CRM/PMS integrations, and 180+ lan…" at bounding box center [453, 244] width 208 height 41
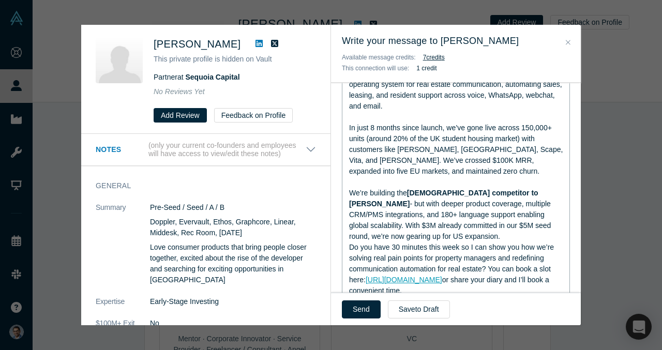
scroll to position [219, 0]
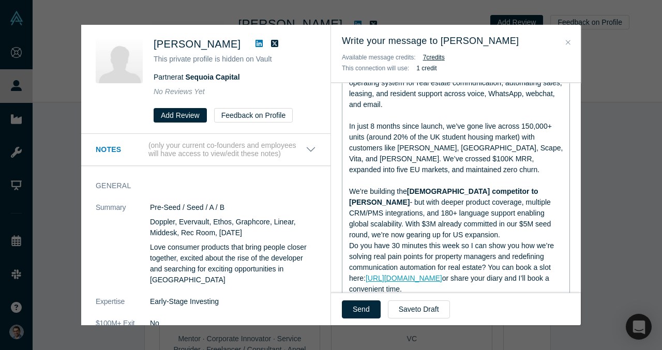
click at [445, 236] on div "We’re building the [DEMOGRAPHIC_DATA] competitor to EliseAI - but with deeper p…" at bounding box center [456, 213] width 214 height 54
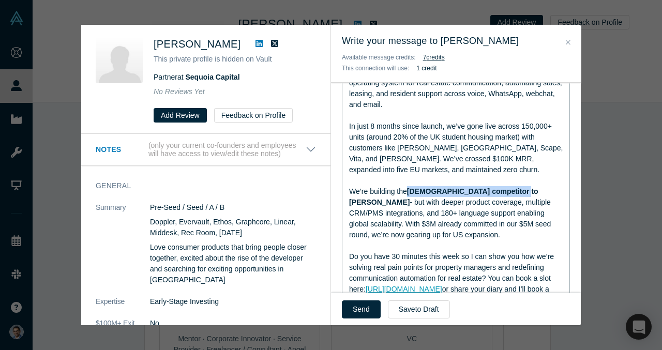
drag, startPoint x: 410, startPoint y: 191, endPoint x: 517, endPoint y: 190, distance: 106.6
click at [517, 190] on div "We’re building the [DEMOGRAPHIC_DATA] competitor to EliseAI - but with deeper p…" at bounding box center [456, 213] width 214 height 54
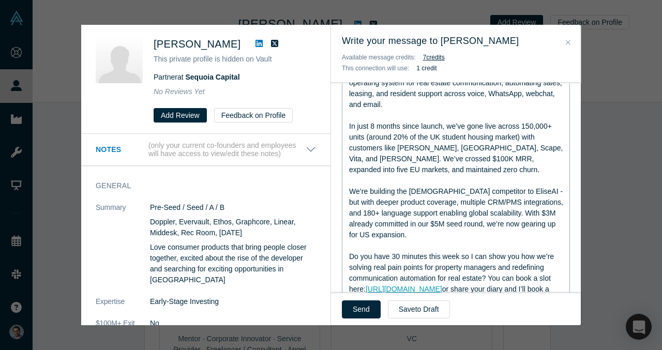
click at [482, 212] on span "We’re building the [DEMOGRAPHIC_DATA] competitor to EliseAI - but with deeper p…" at bounding box center [457, 213] width 216 height 52
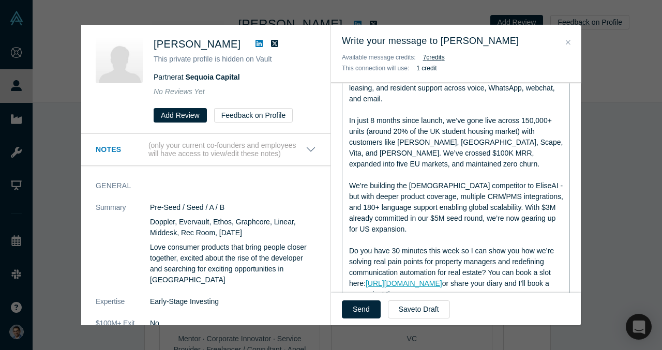
click at [461, 230] on div "We’re building the [DEMOGRAPHIC_DATA] competitor to EliseAI - but with deeper p…" at bounding box center [456, 208] width 214 height 54
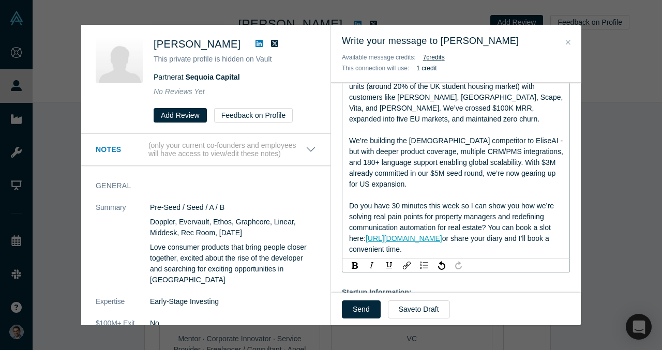
scroll to position [274, 0]
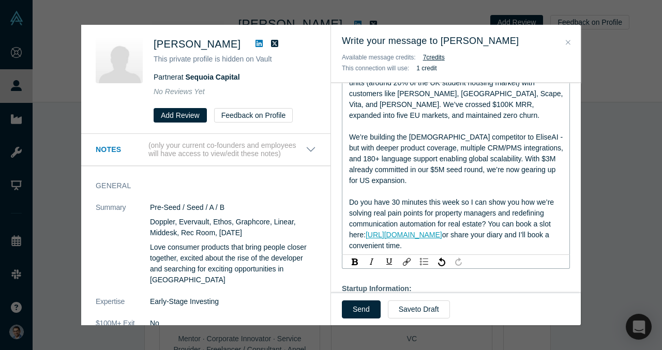
click at [460, 201] on span "Do you have 30 minutes this week so I can show you how we’re solving real pain …" at bounding box center [452, 218] width 207 height 41
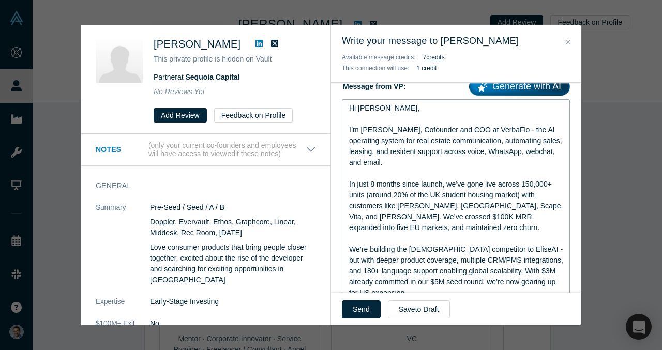
scroll to position [117, 0]
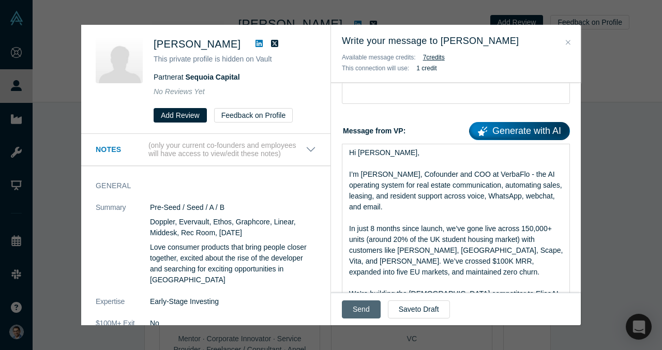
click at [362, 308] on button "Send" at bounding box center [361, 310] width 39 height 18
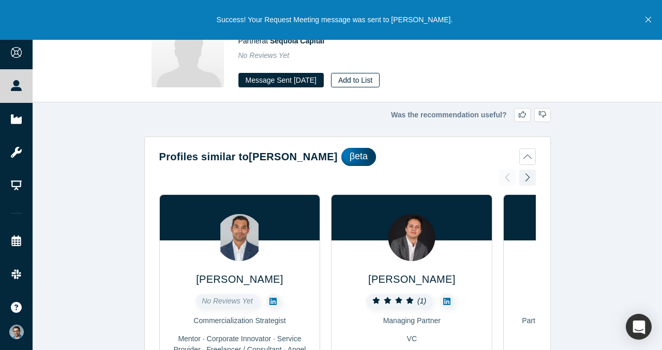
click at [363, 74] on button "Add to List" at bounding box center [355, 80] width 49 height 14
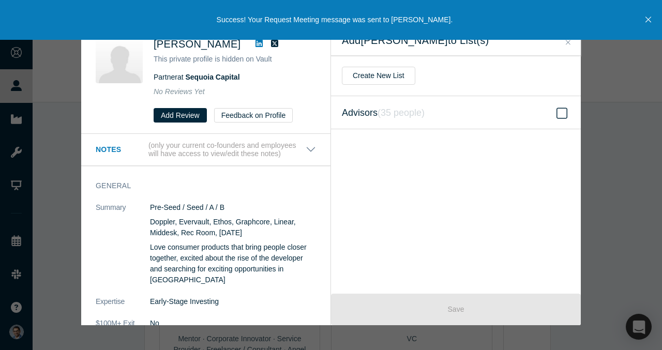
click at [385, 117] on span "Advisors ( 35 people )" at bounding box center [383, 113] width 83 height 14
click at [0, 0] on input "Advisors ( 35 people )" at bounding box center [0, 0] width 0 height 0
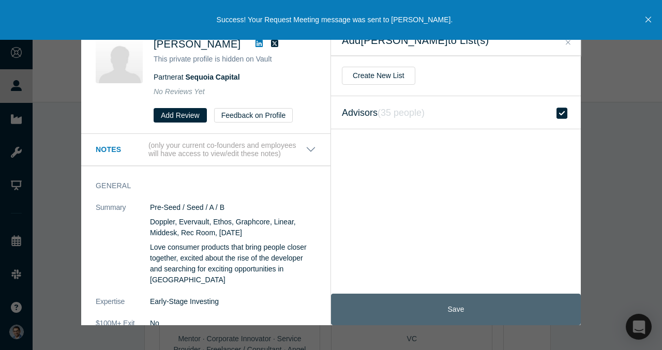
click at [430, 306] on button "Save" at bounding box center [456, 310] width 250 height 32
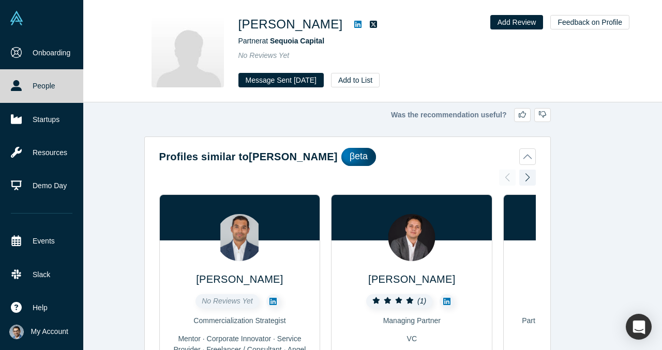
click at [29, 86] on link "People" at bounding box center [41, 85] width 83 height 33
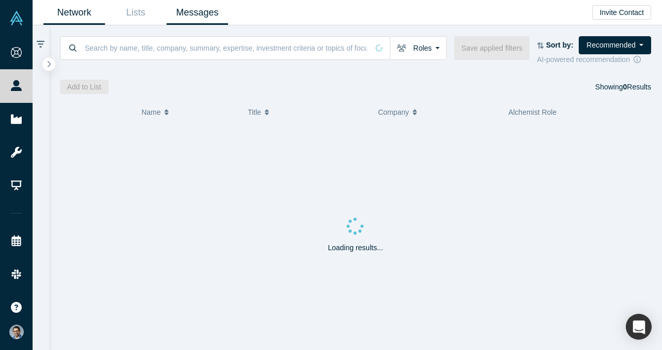
click at [192, 22] on link "Messages" at bounding box center [198, 13] width 62 height 24
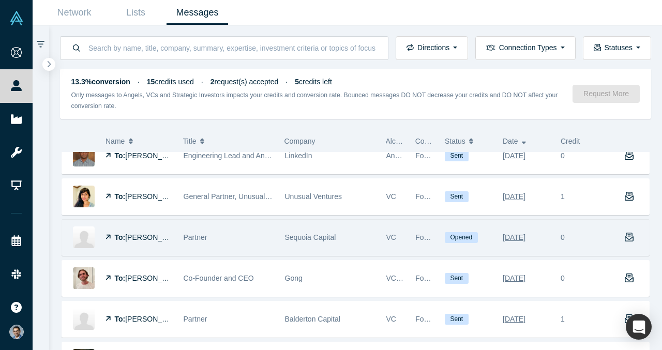
scroll to position [59, 0]
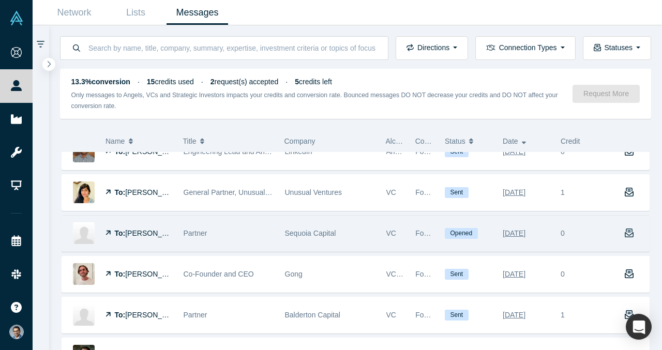
click at [629, 235] on icon "button" at bounding box center [629, 233] width 9 height 9
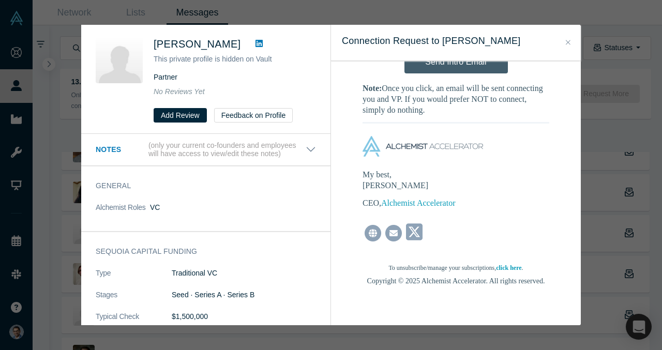
scroll to position [1245, 0]
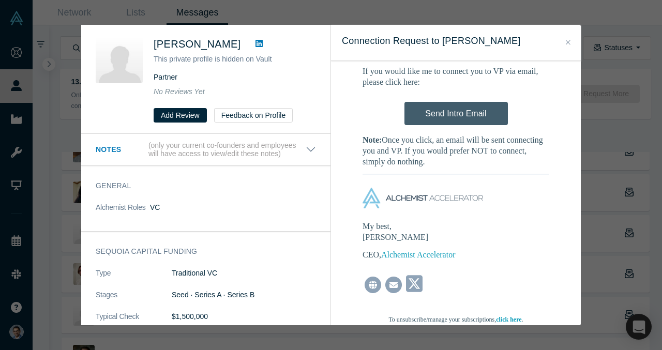
click at [567, 47] on button "Close" at bounding box center [568, 43] width 11 height 12
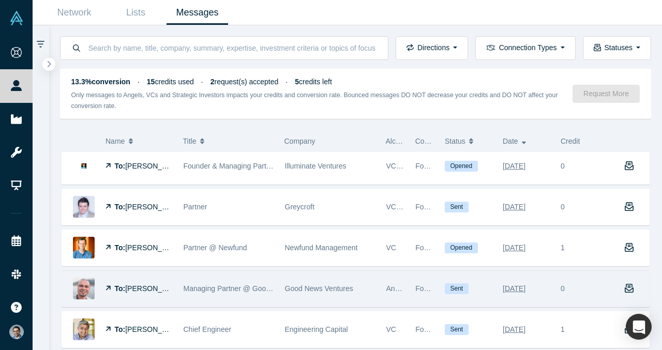
scroll to position [328, 0]
